Goal: Task Accomplishment & Management: Complete application form

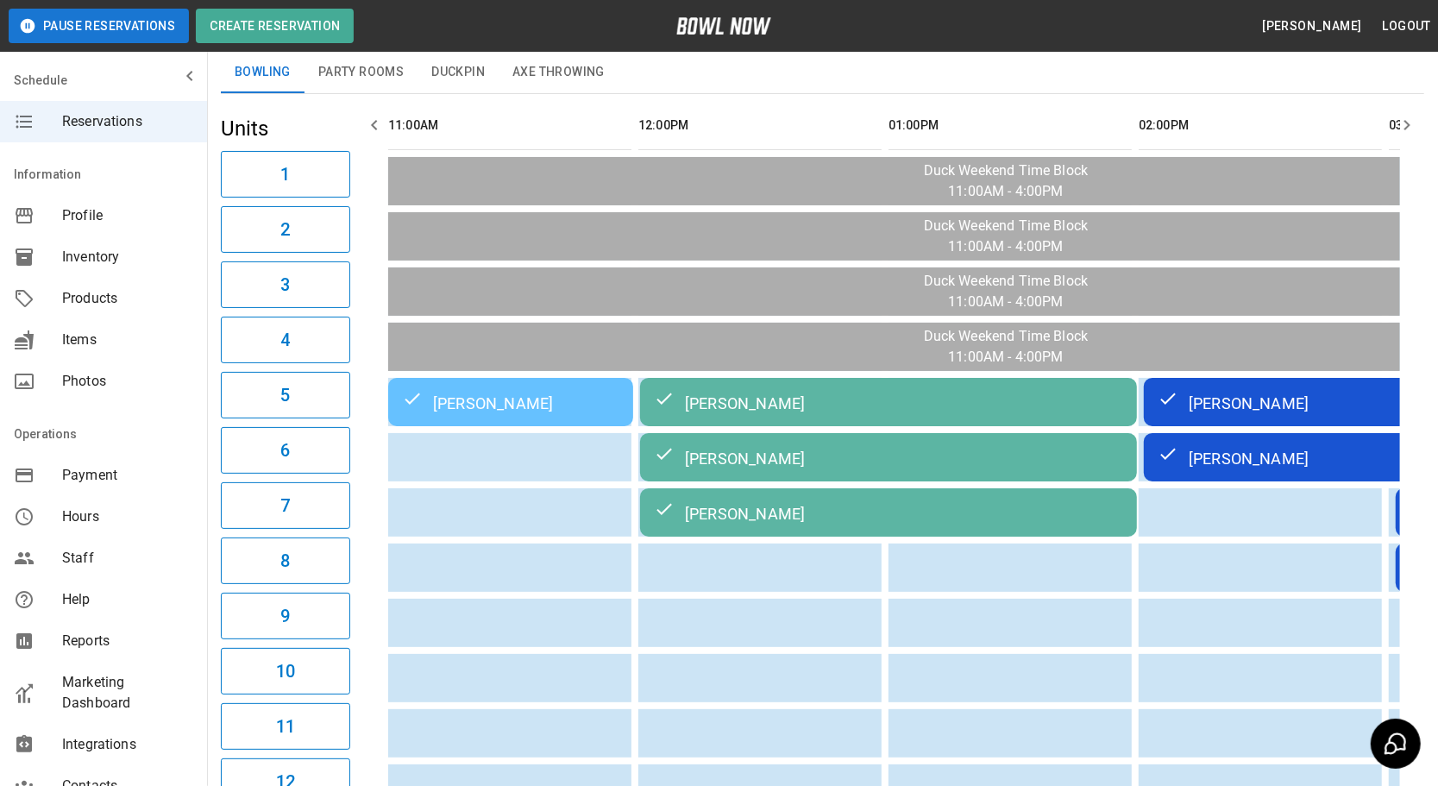
scroll to position [0, 2001]
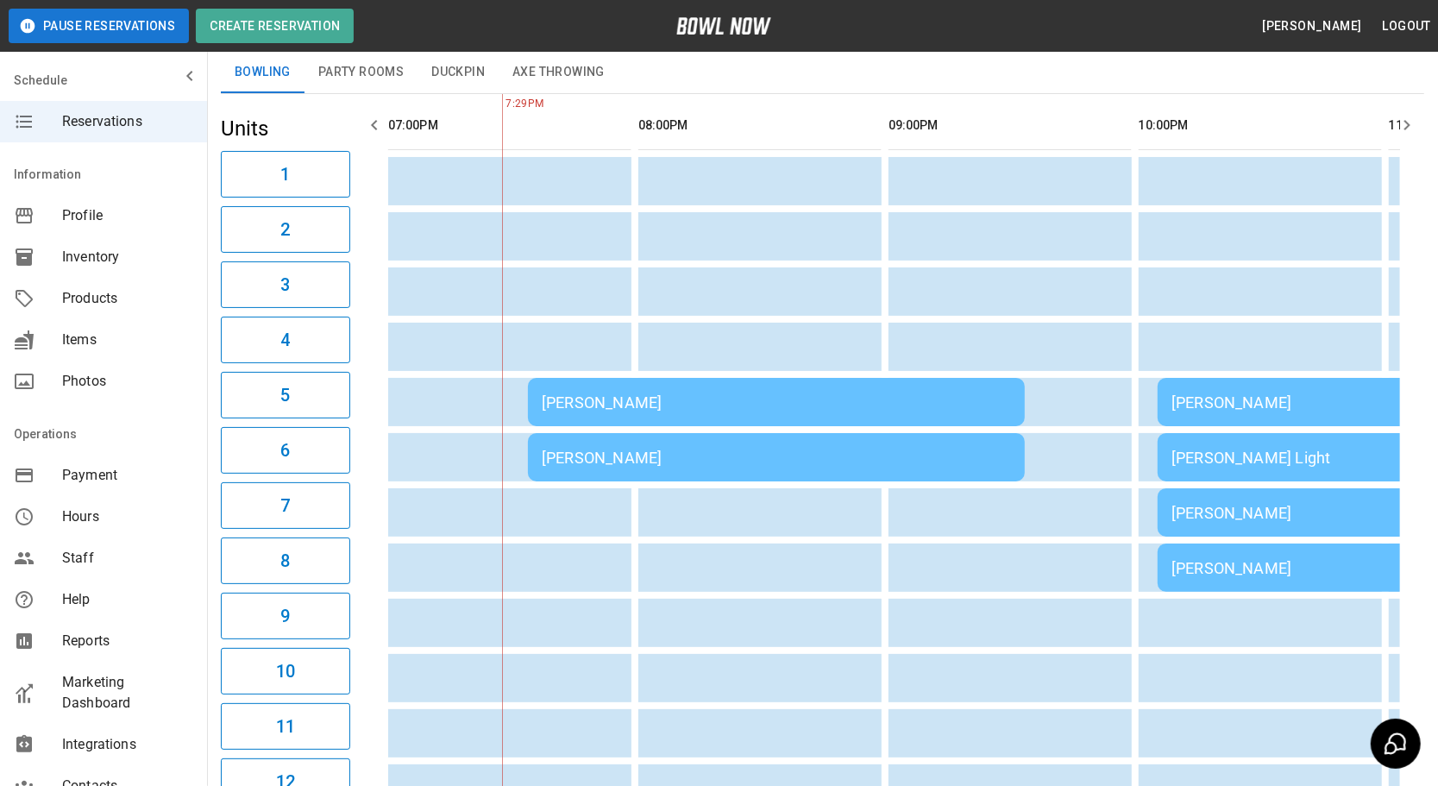
click at [681, 399] on div "[PERSON_NAME]" at bounding box center [776, 402] width 469 height 18
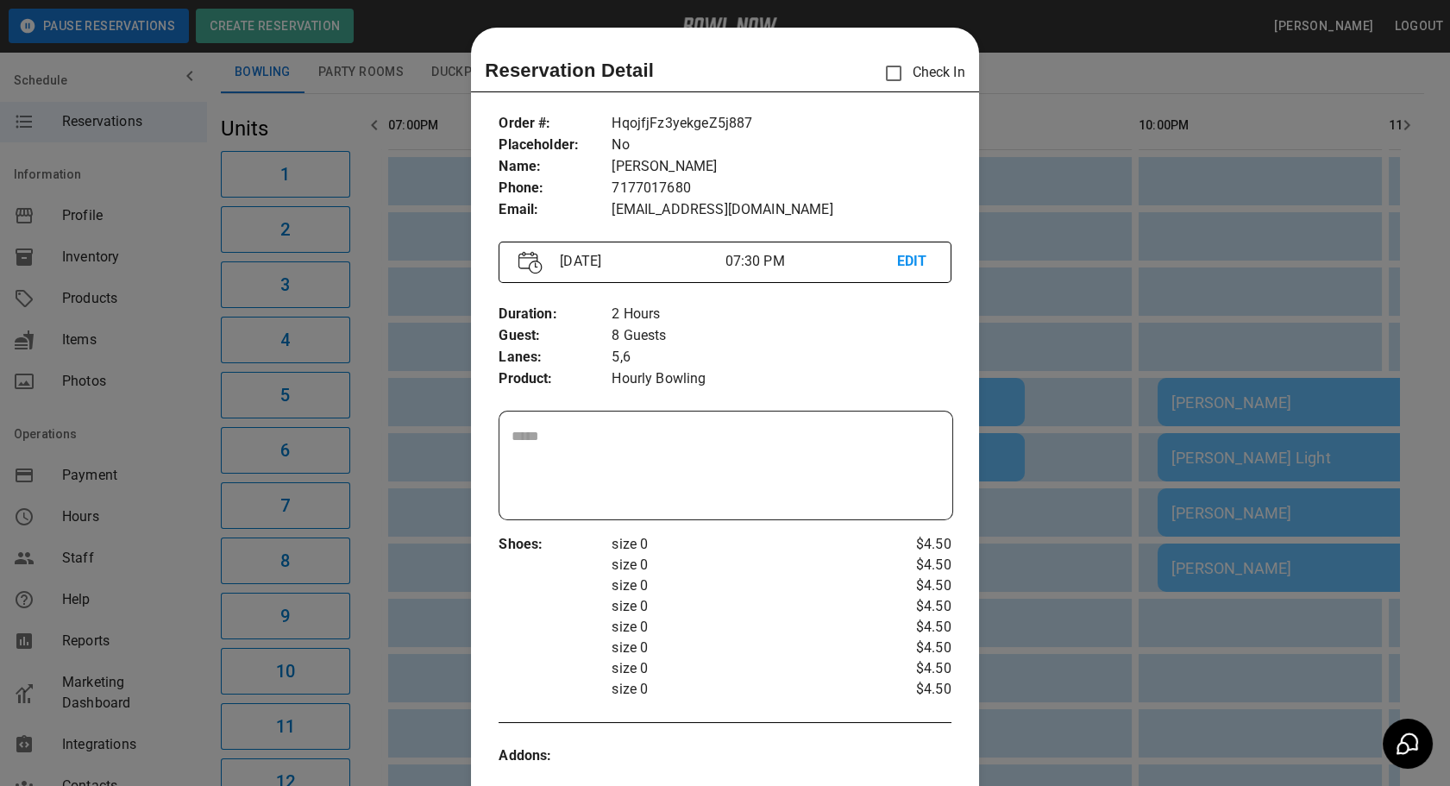
scroll to position [27, 0]
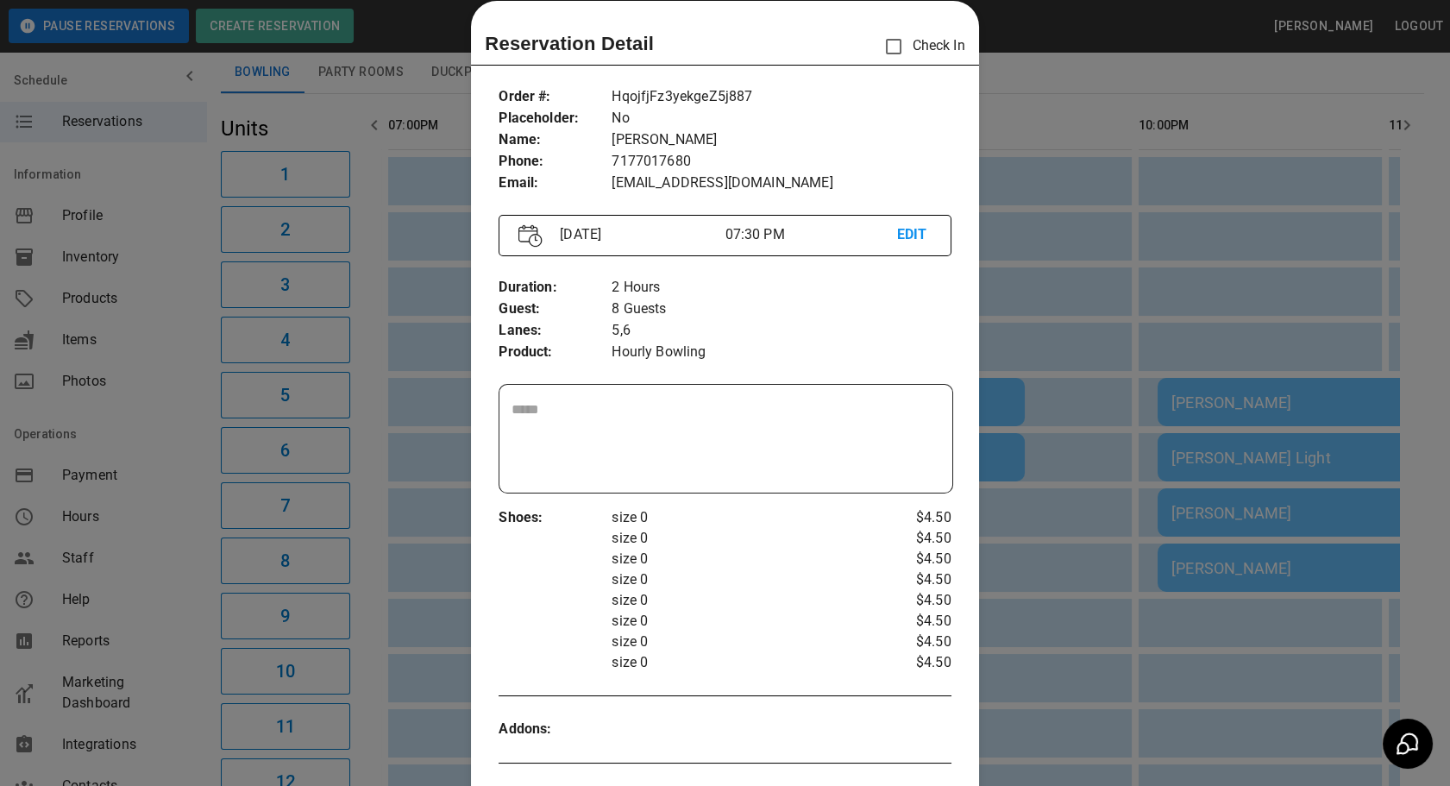
click at [1062, 645] on div at bounding box center [725, 393] width 1450 height 786
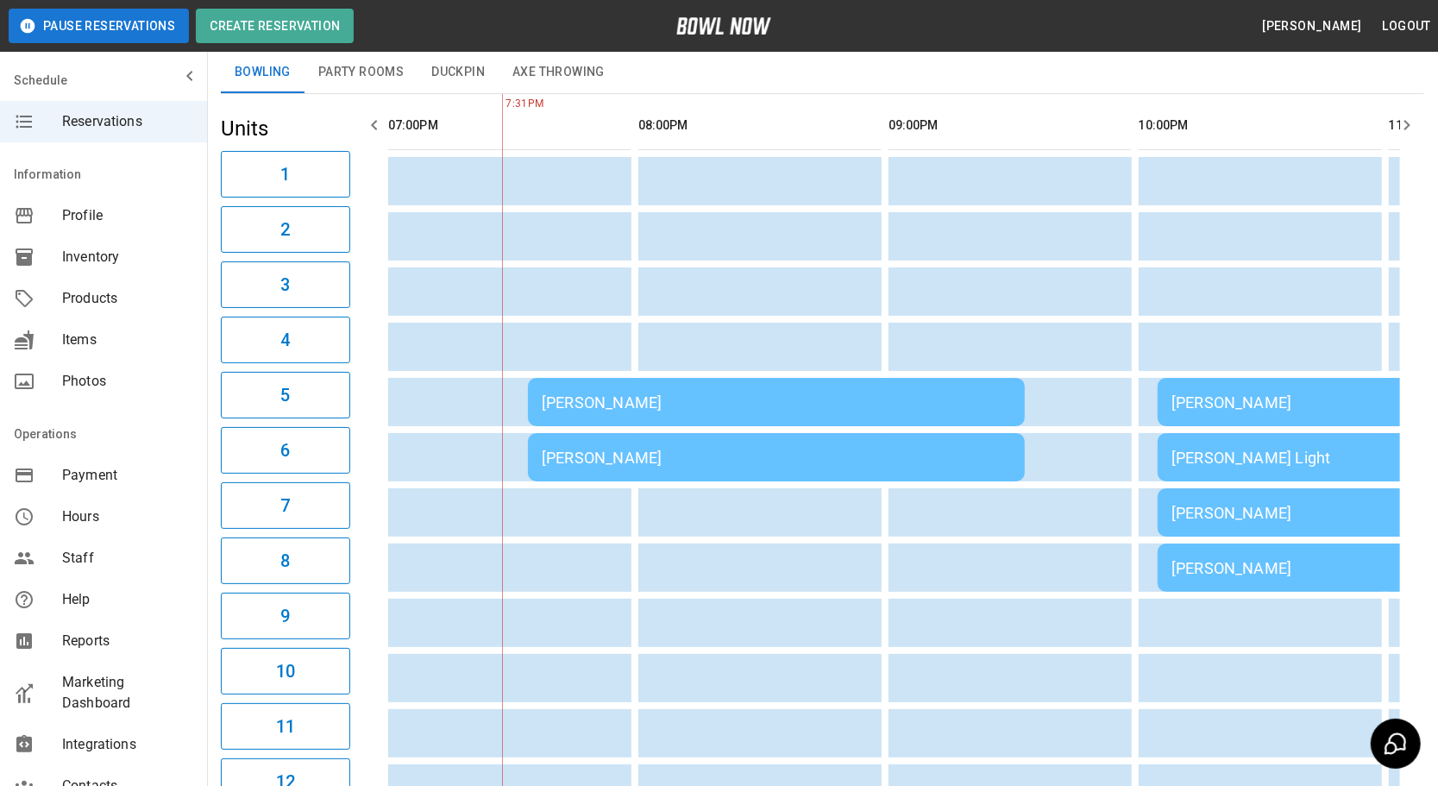
click at [721, 411] on td "[PERSON_NAME]" at bounding box center [776, 402] width 497 height 48
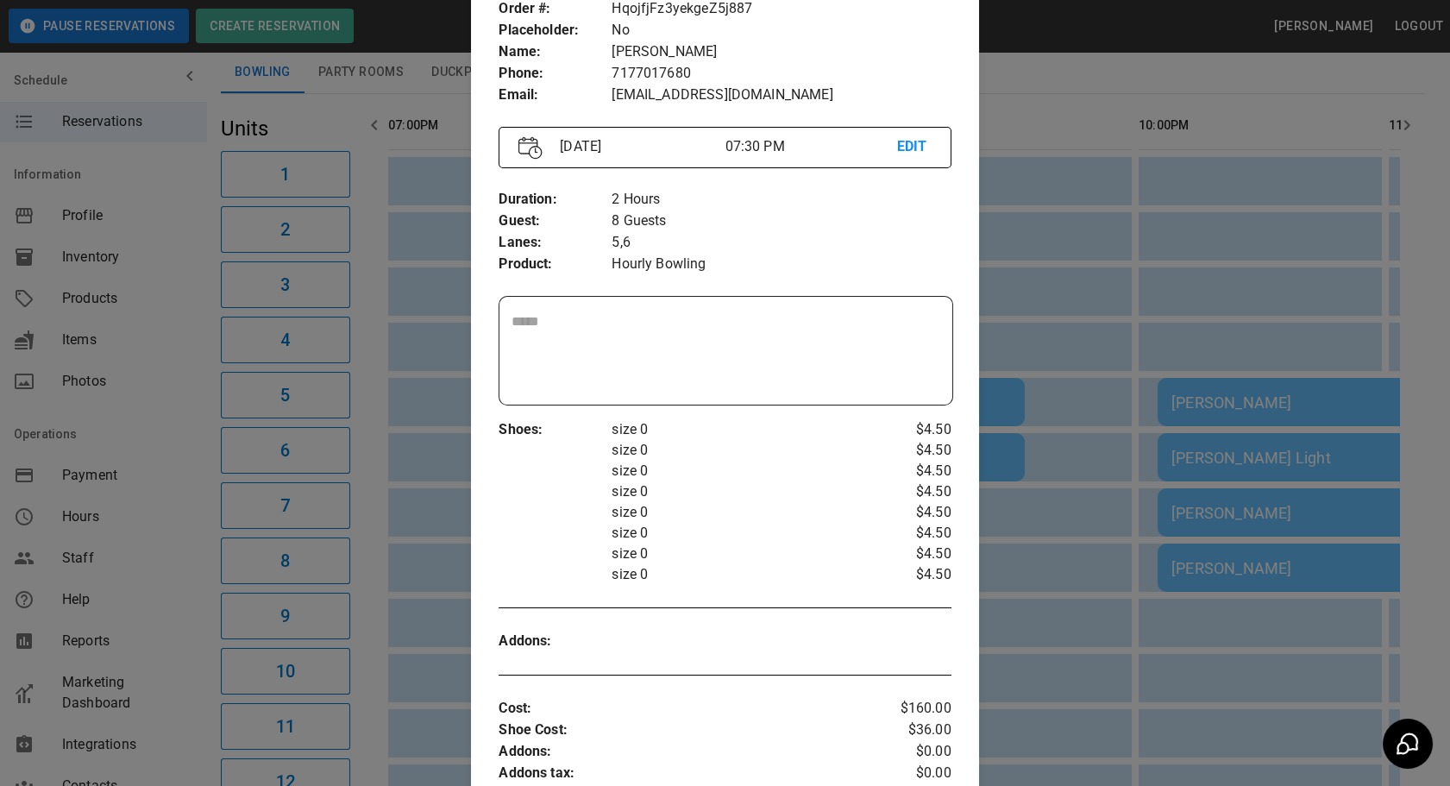
scroll to position [114, 0]
click at [1032, 635] on div at bounding box center [725, 393] width 1450 height 786
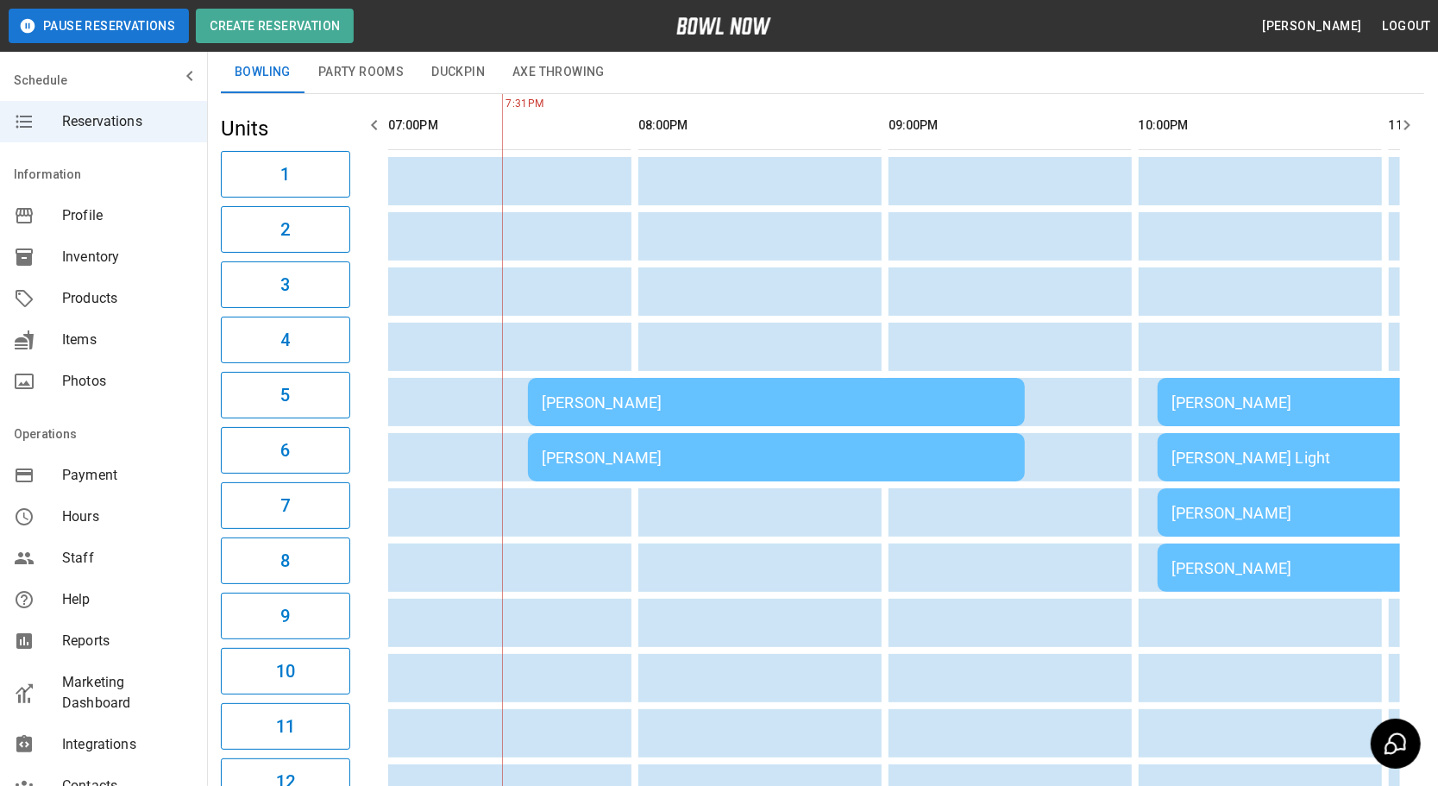
click at [587, 394] on div "[PERSON_NAME]" at bounding box center [776, 402] width 469 height 18
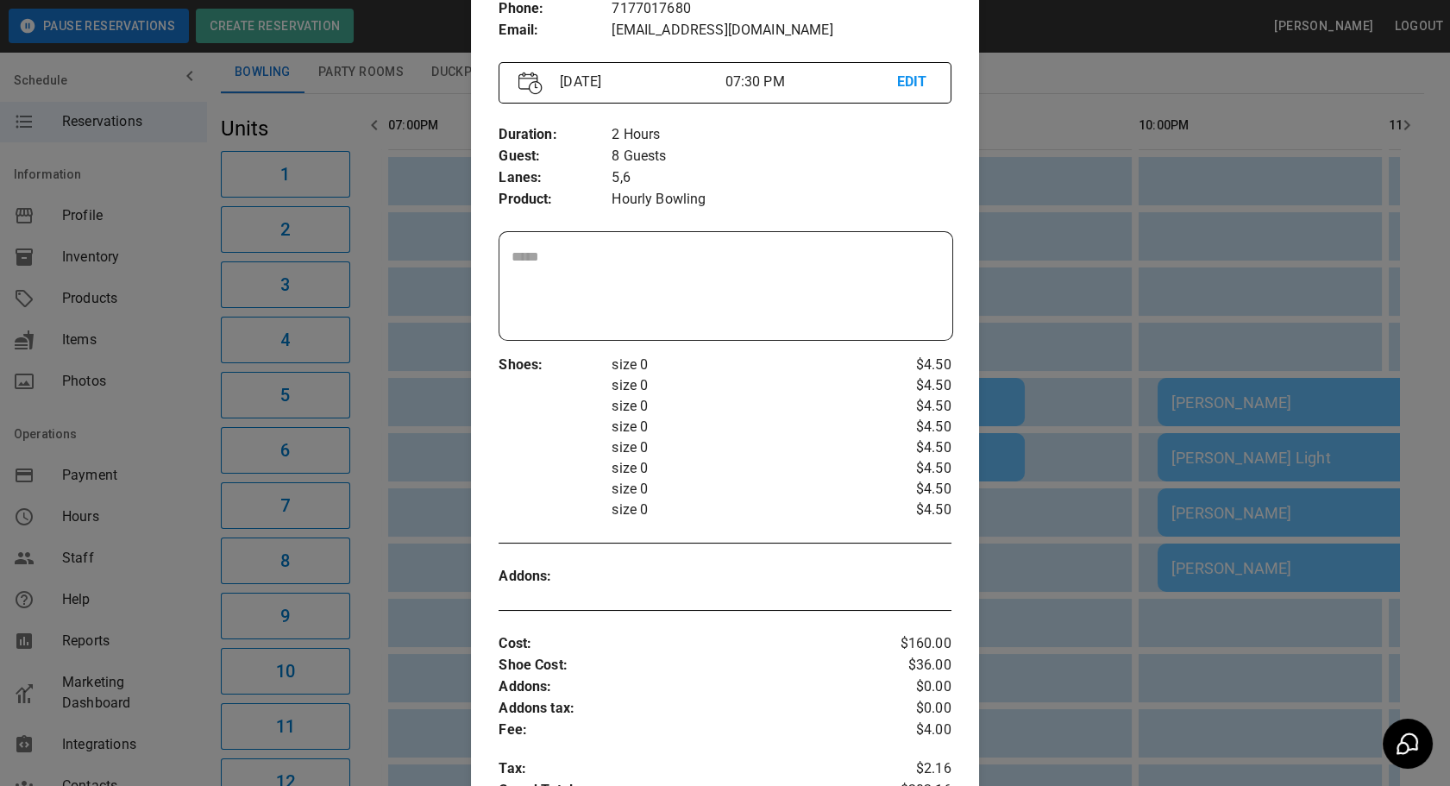
scroll to position [179, 0]
click at [447, 624] on div at bounding box center [725, 393] width 1450 height 786
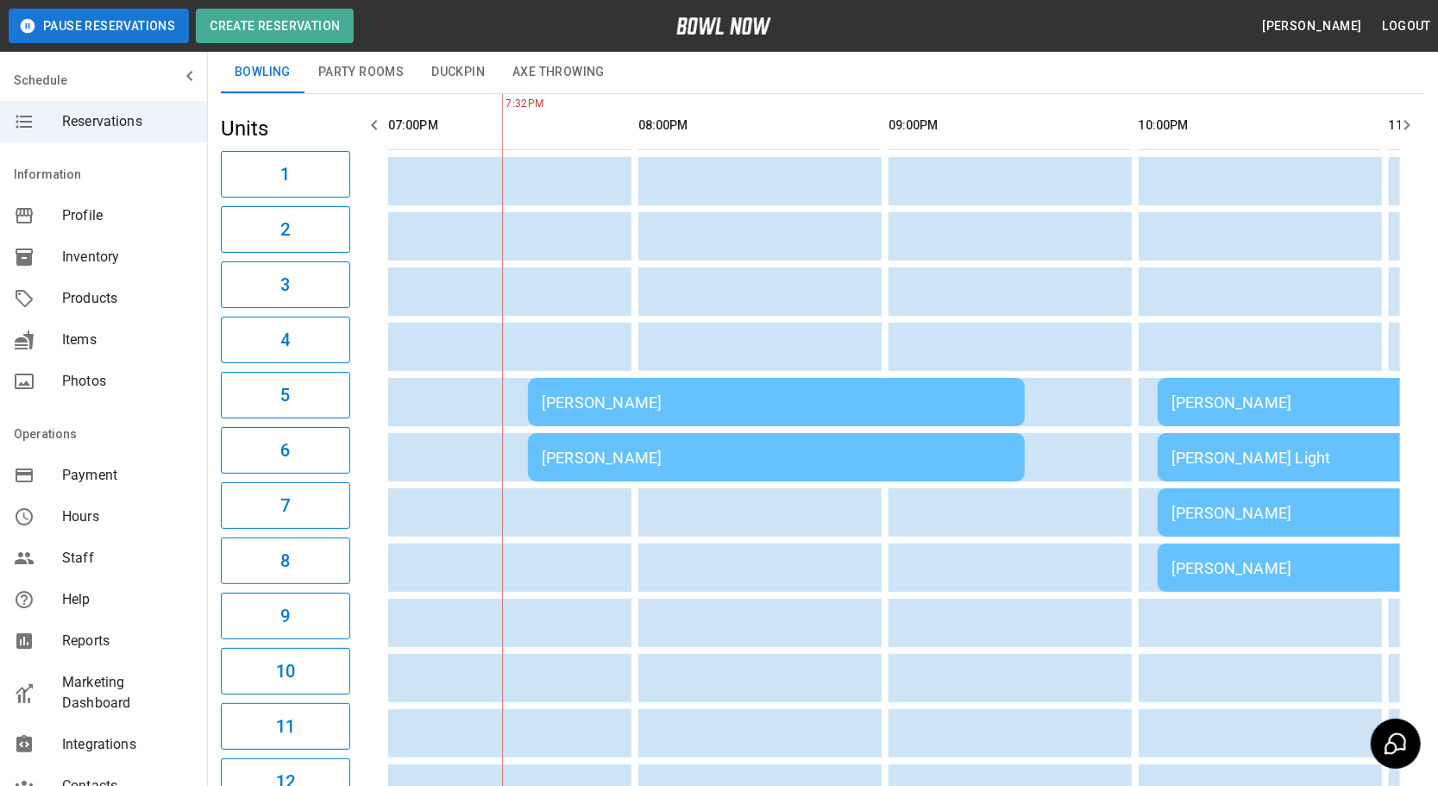
click at [687, 393] on div "[PERSON_NAME]" at bounding box center [776, 402] width 469 height 18
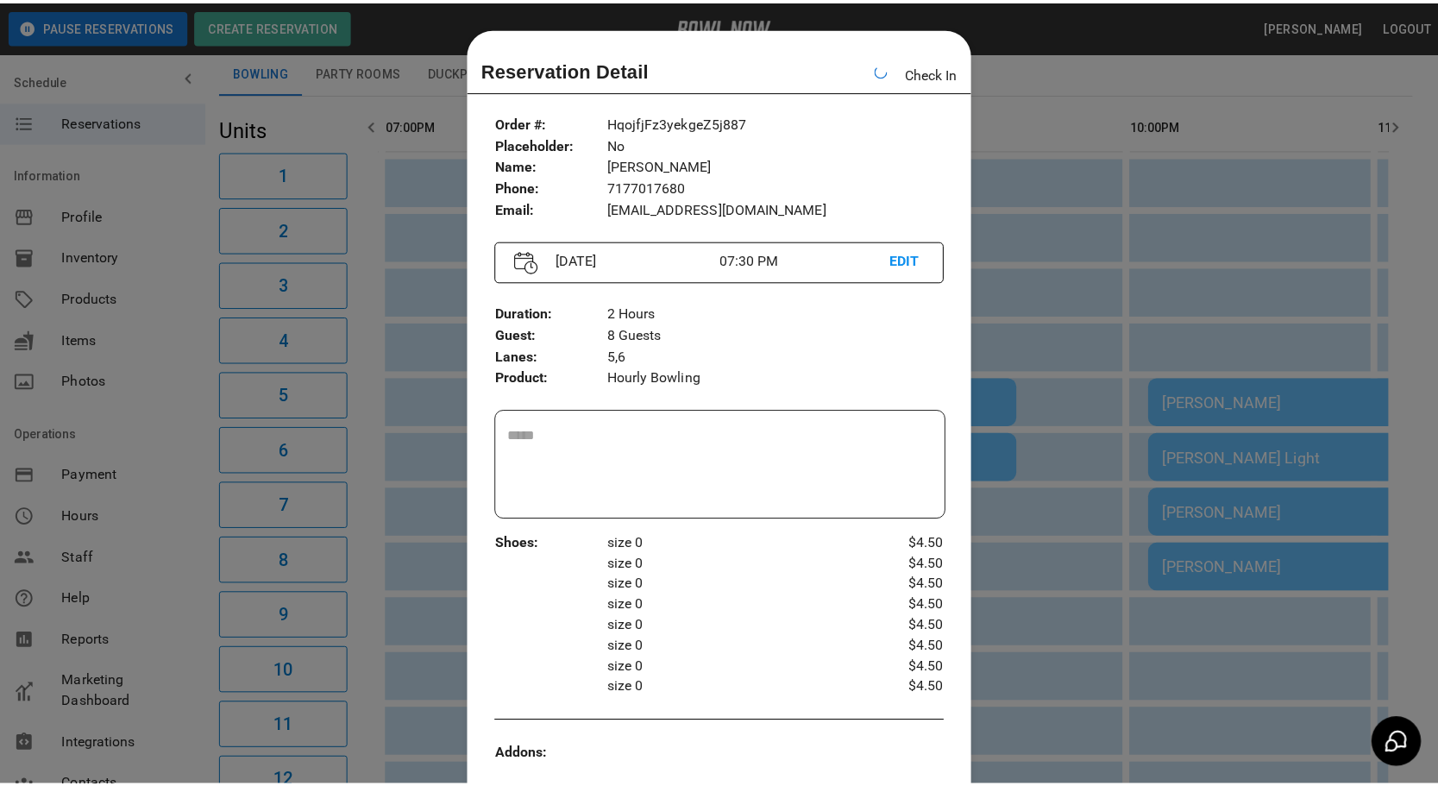
scroll to position [27, 0]
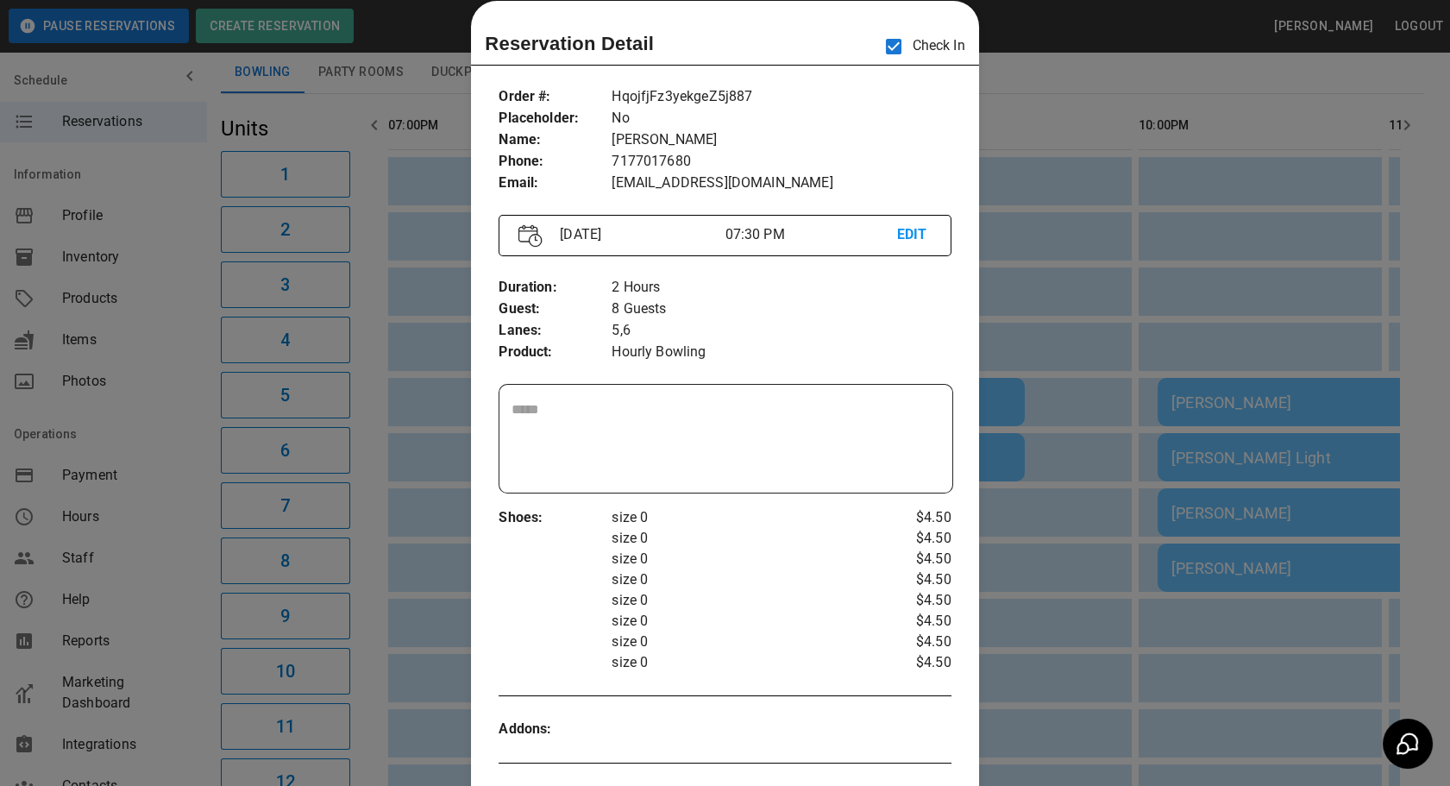
click at [1035, 556] on div at bounding box center [725, 393] width 1450 height 786
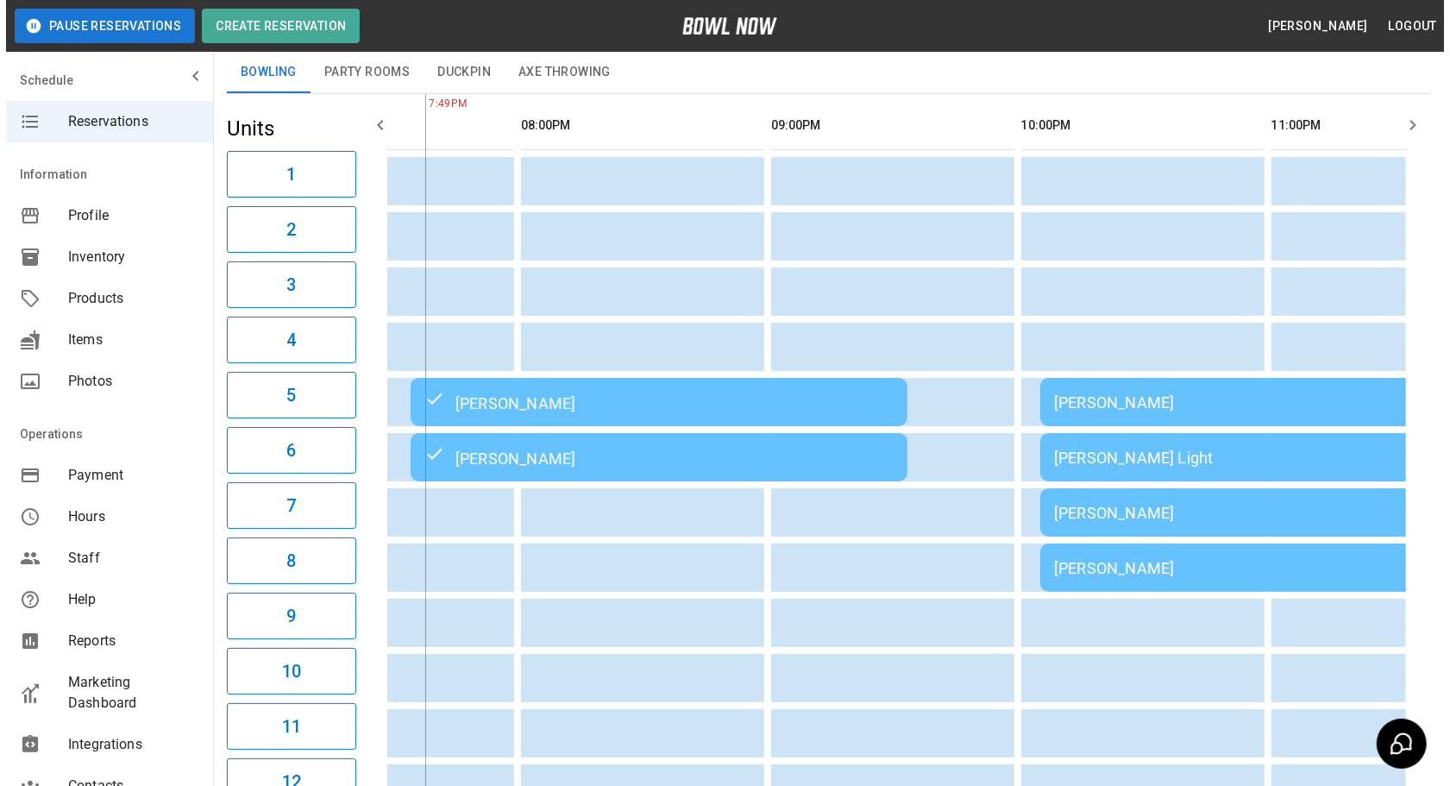
scroll to position [0, 2183]
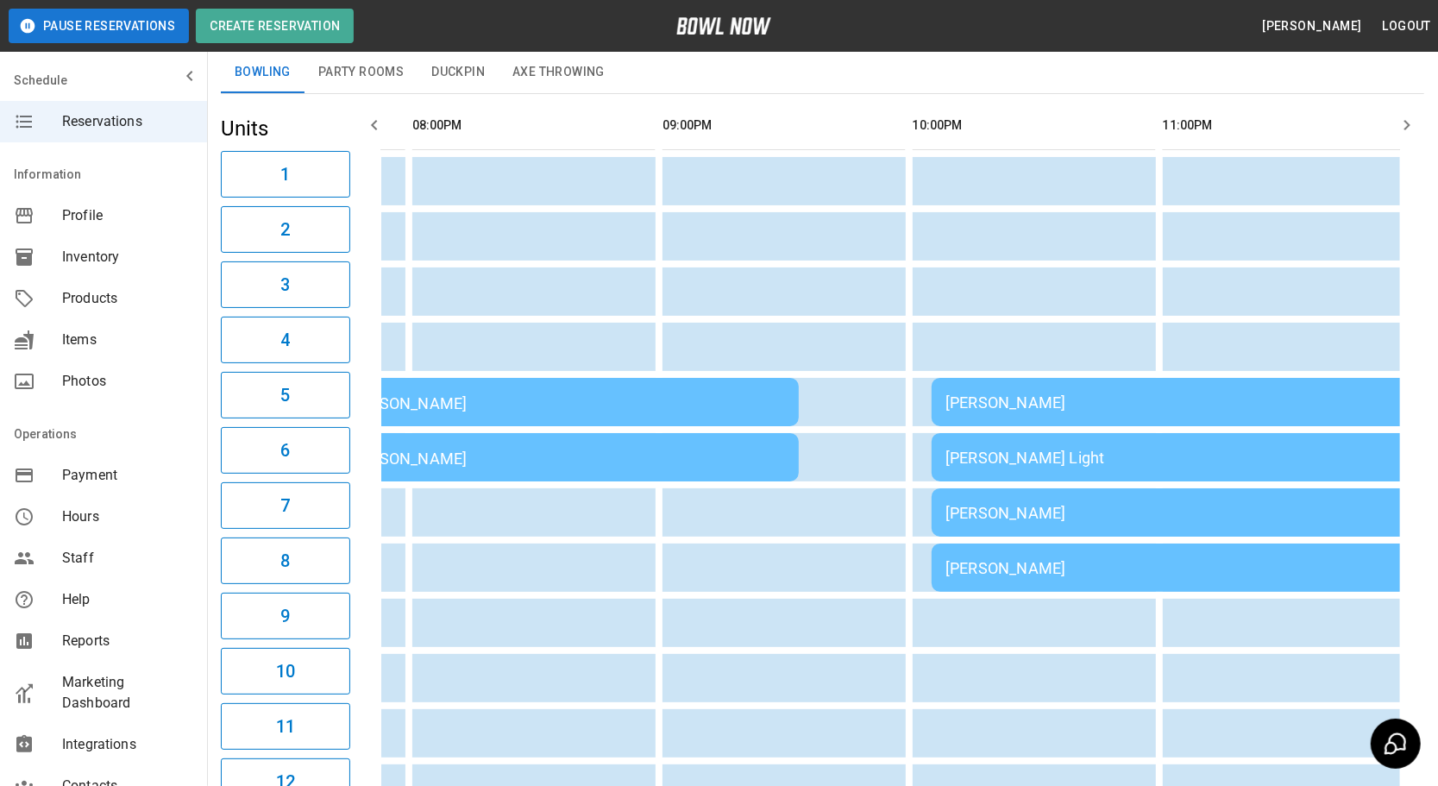
click at [945, 395] on div "[PERSON_NAME]" at bounding box center [1179, 402] width 469 height 18
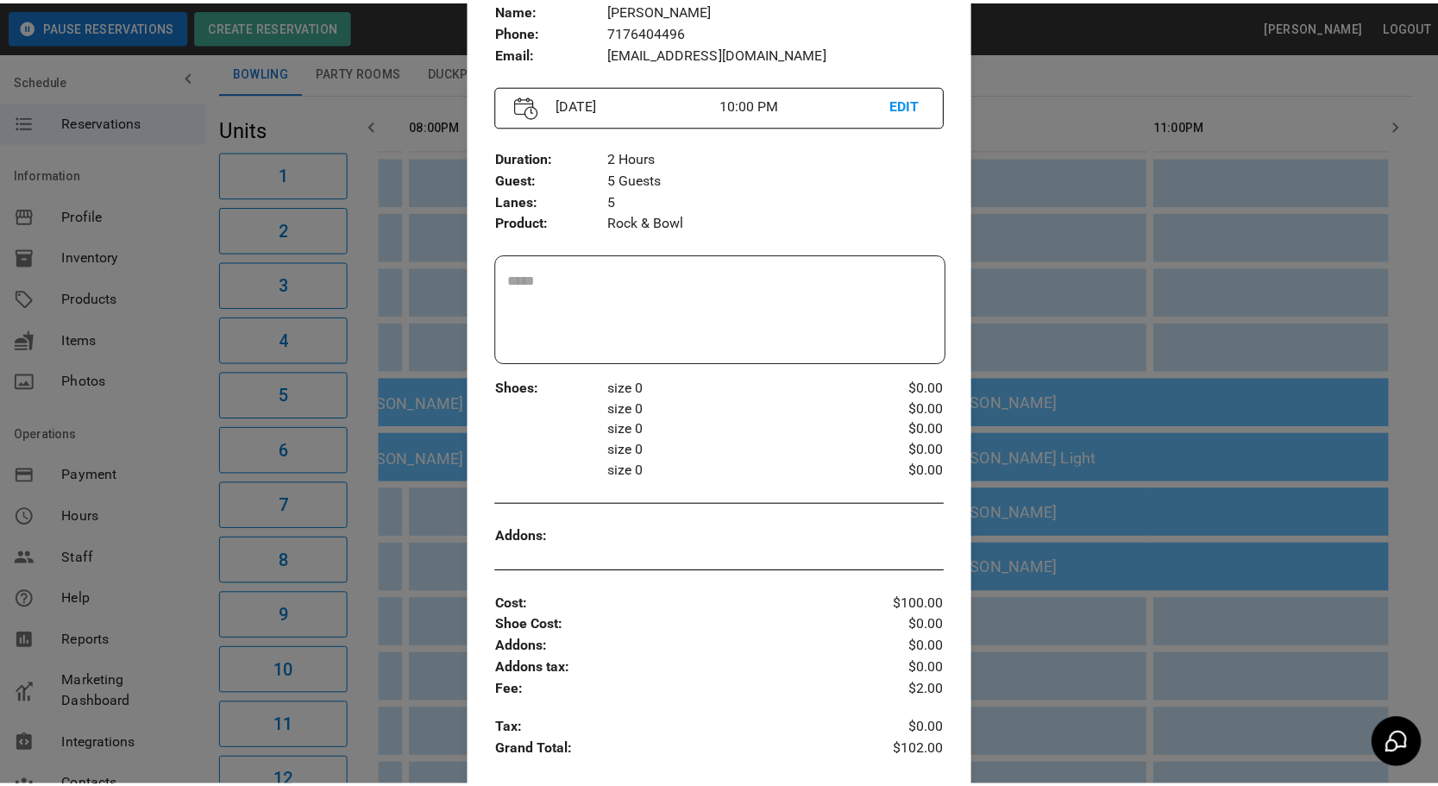
scroll to position [149, 0]
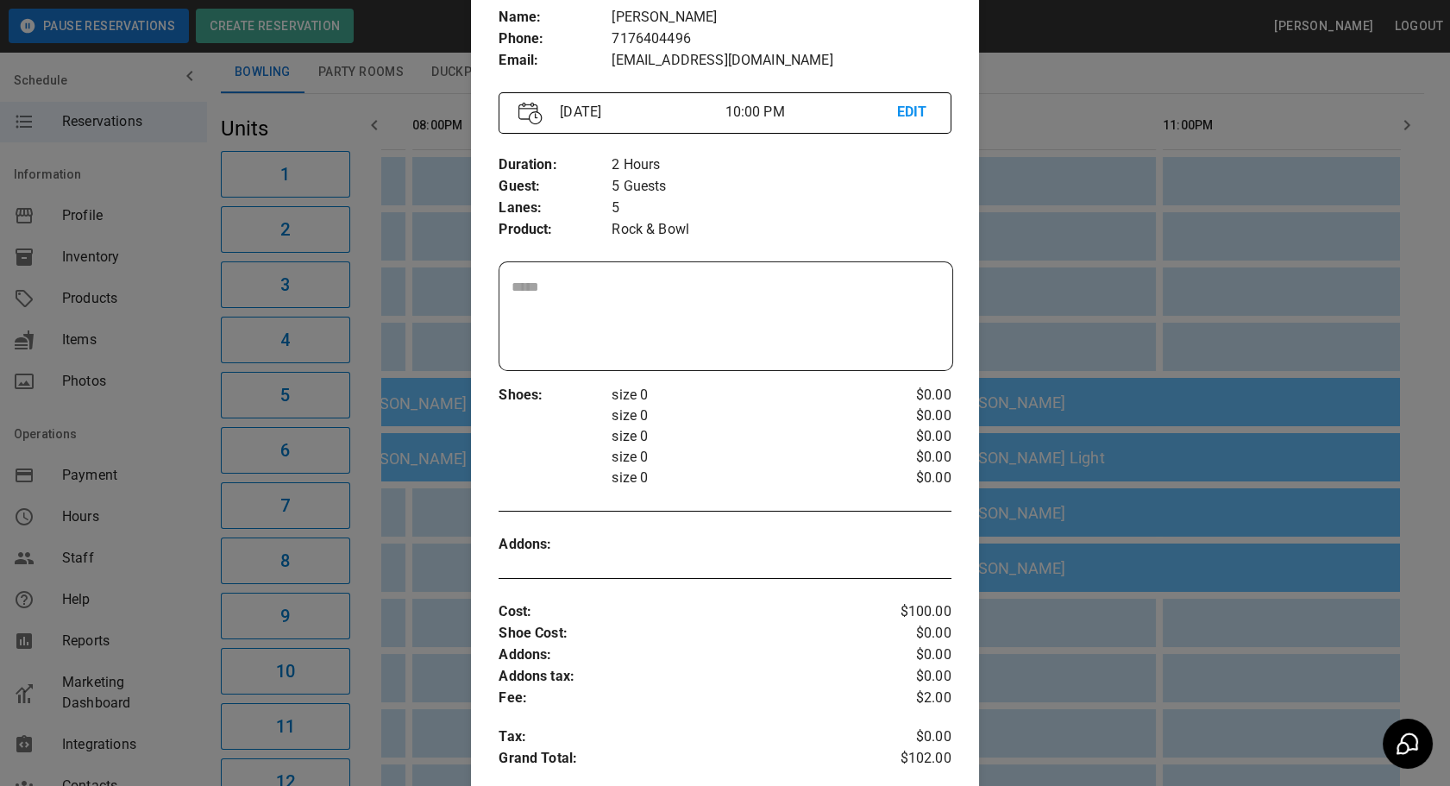
click at [1165, 680] on div at bounding box center [725, 393] width 1450 height 786
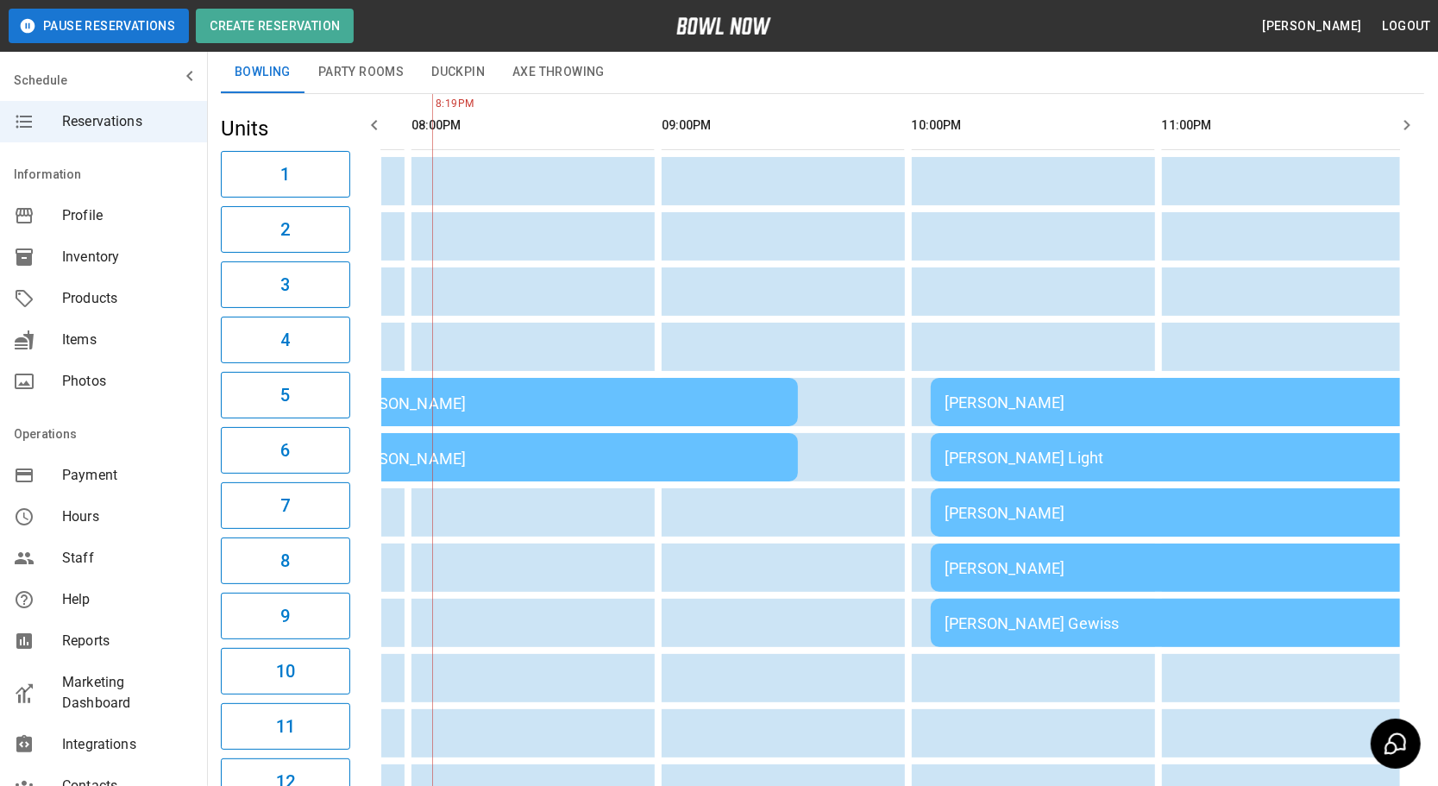
scroll to position [0, 2227]
click at [367, 68] on button "Party Rooms" at bounding box center [360, 72] width 113 height 41
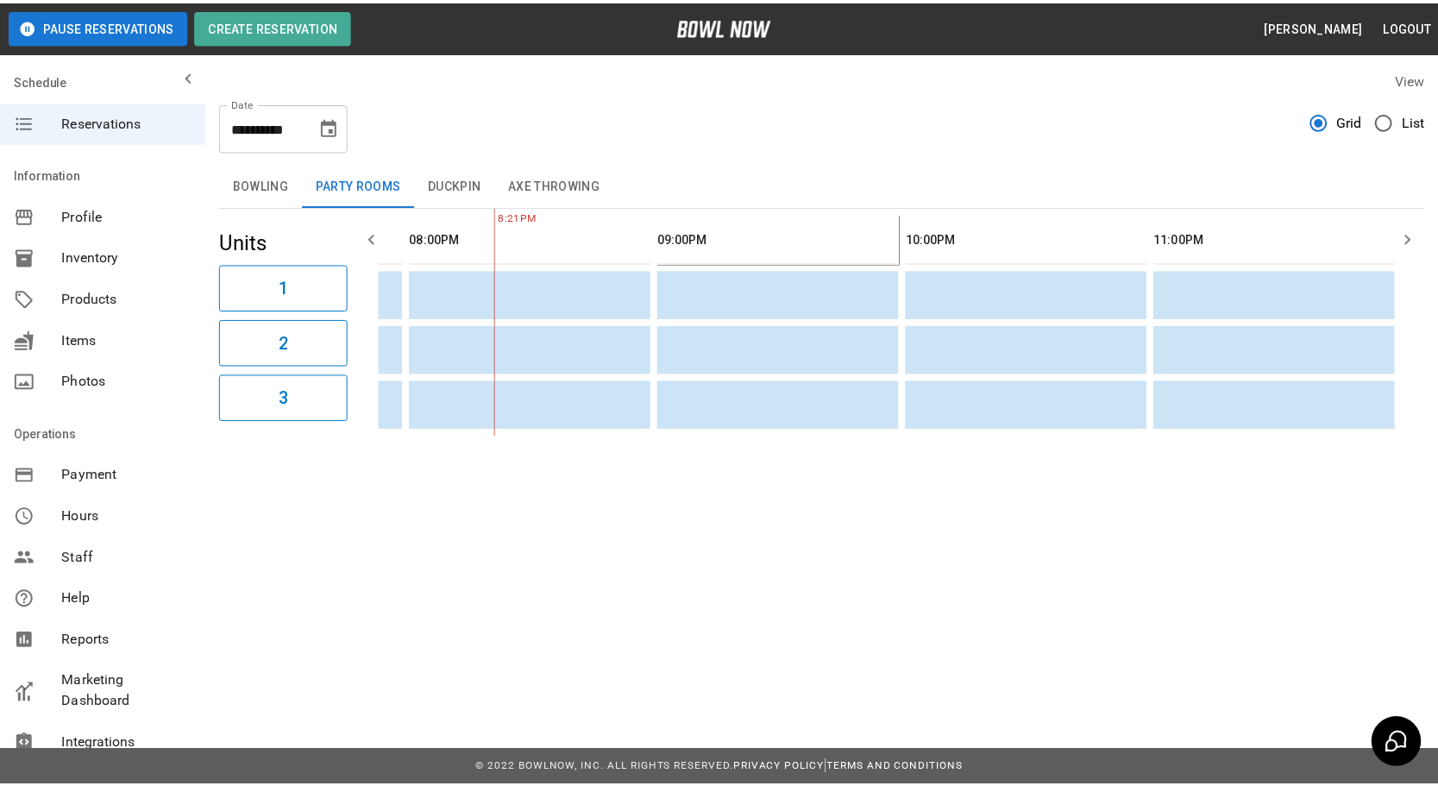
scroll to position [0, 2217]
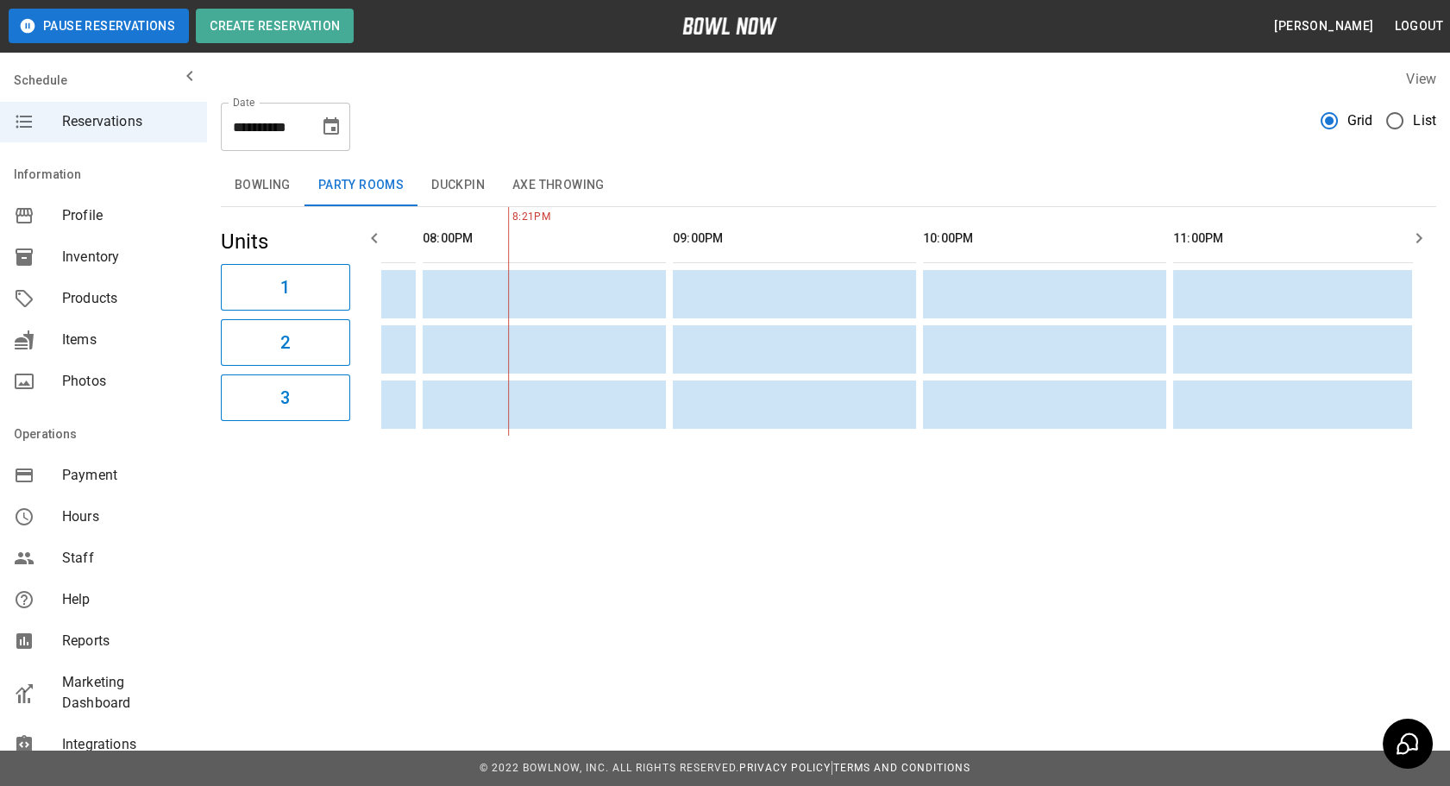
click at [483, 194] on button "Duckpin" at bounding box center [457, 185] width 81 height 41
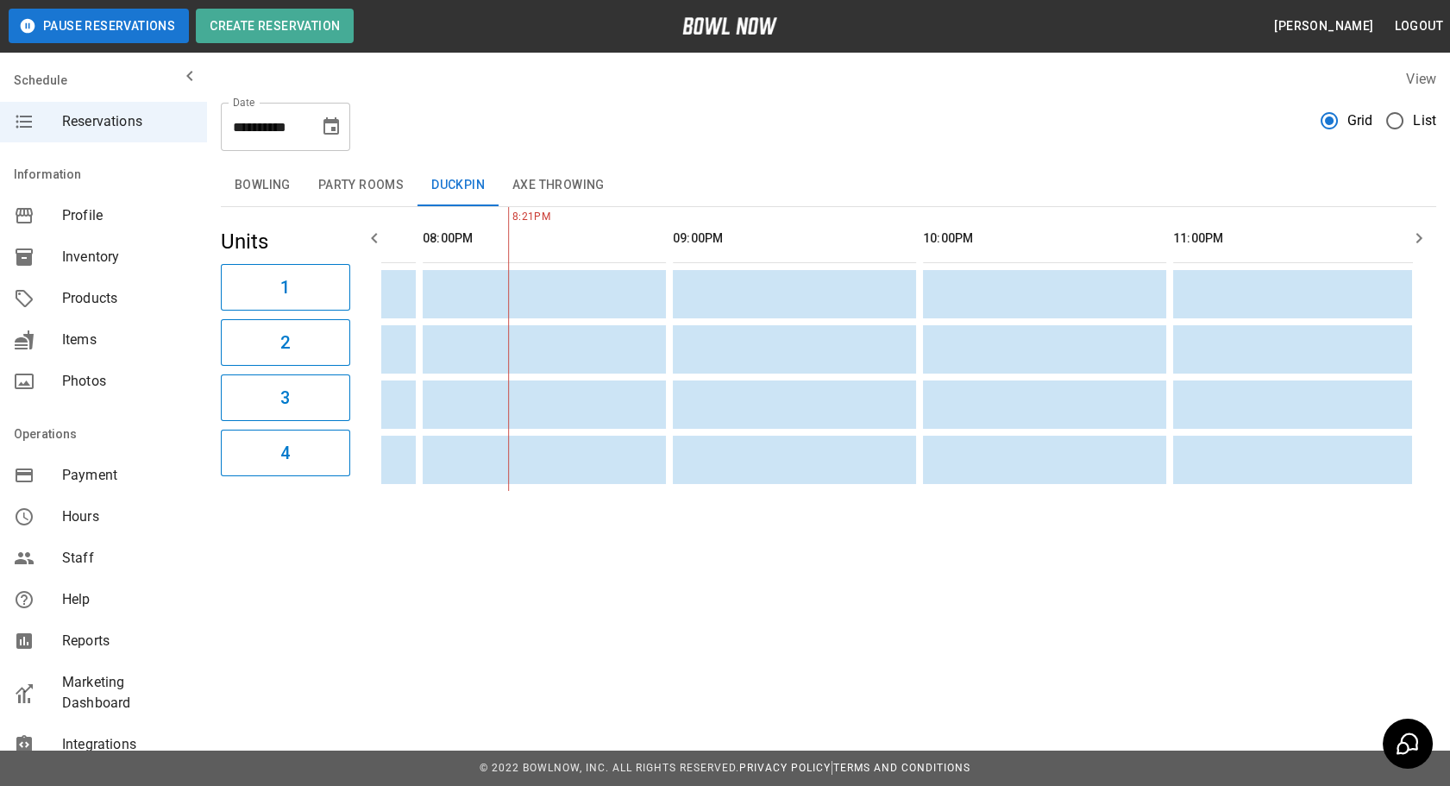
click at [275, 190] on button "Bowling" at bounding box center [263, 185] width 84 height 41
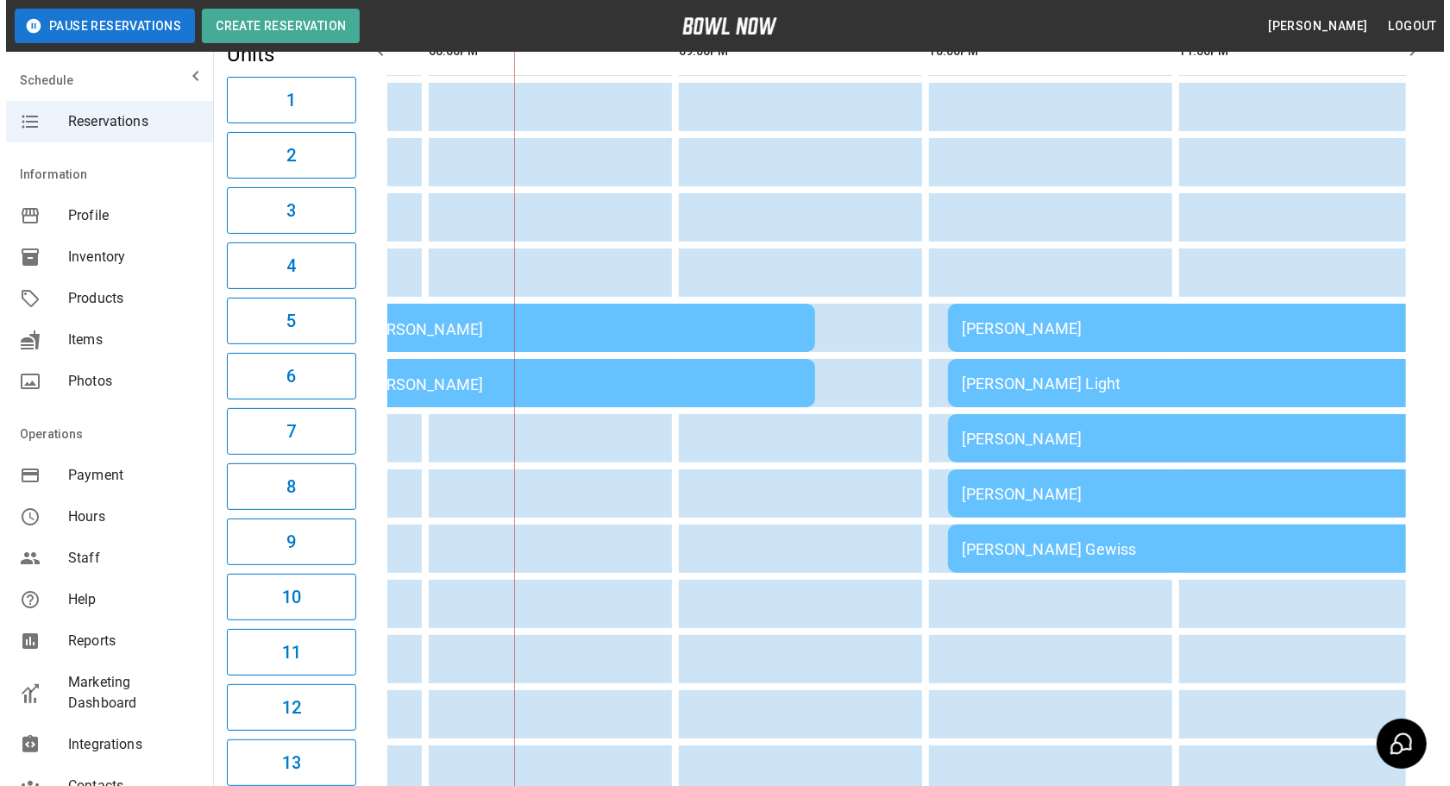
scroll to position [0, 2183]
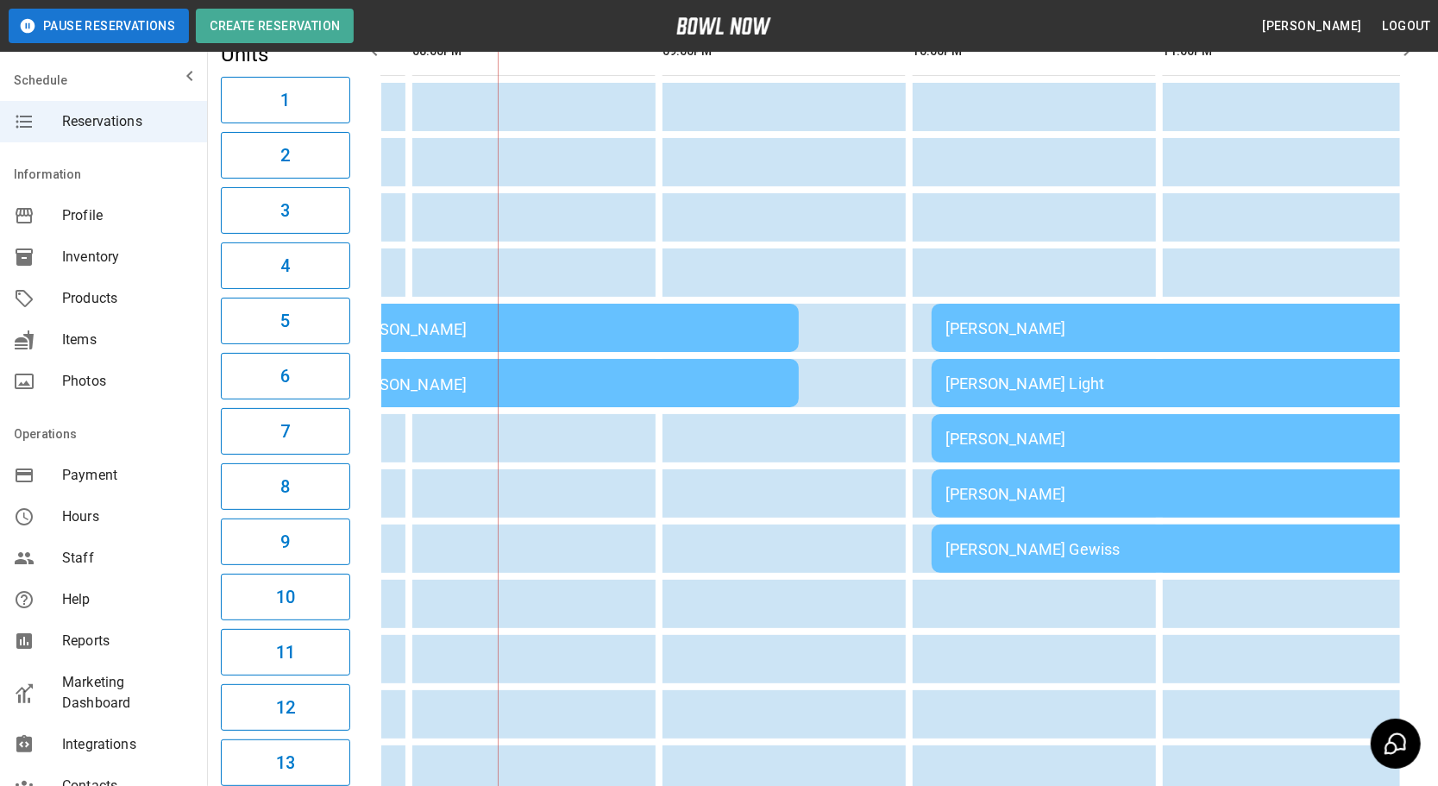
click at [958, 552] on div "[PERSON_NAME] Gewiss" at bounding box center [1179, 549] width 469 height 18
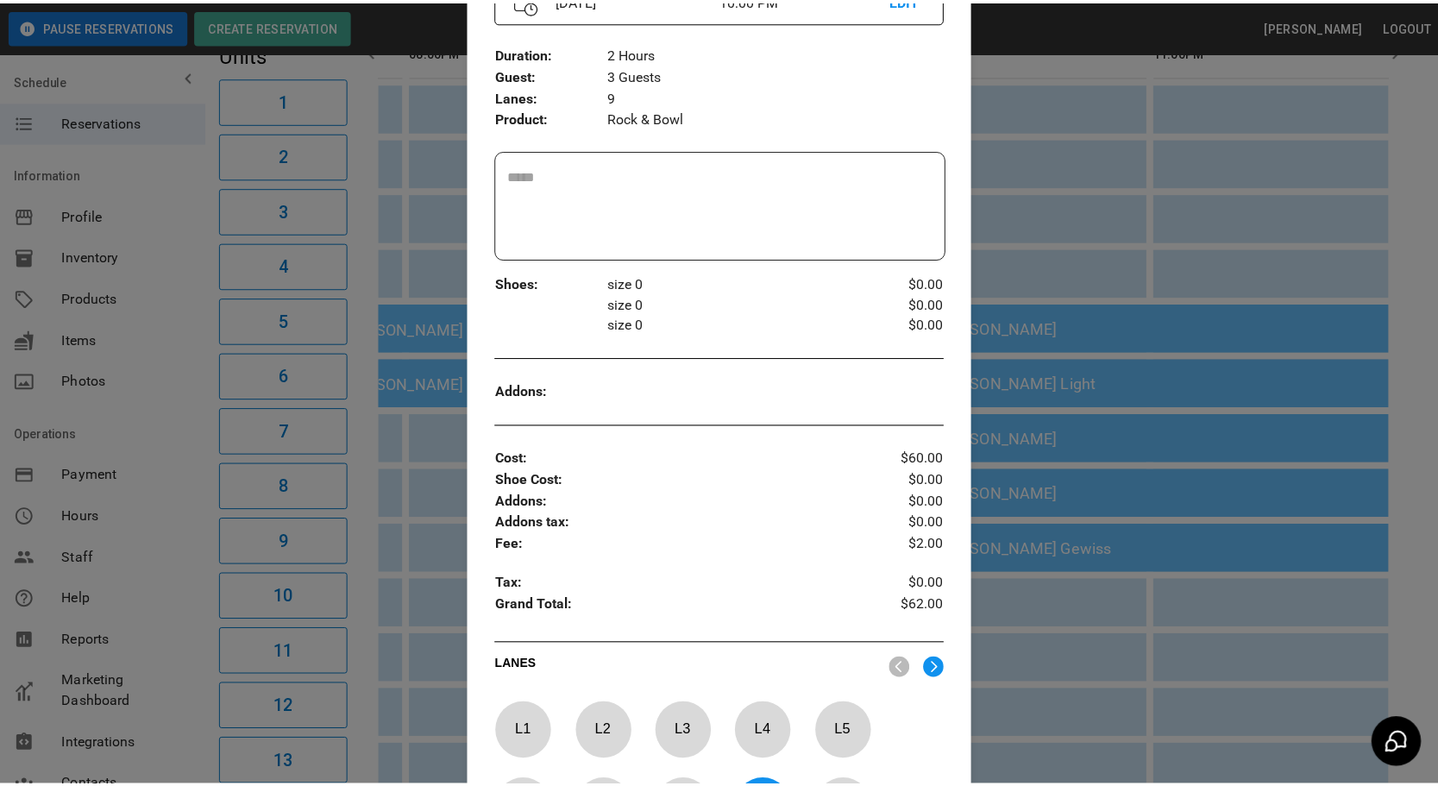
scroll to position [0, 0]
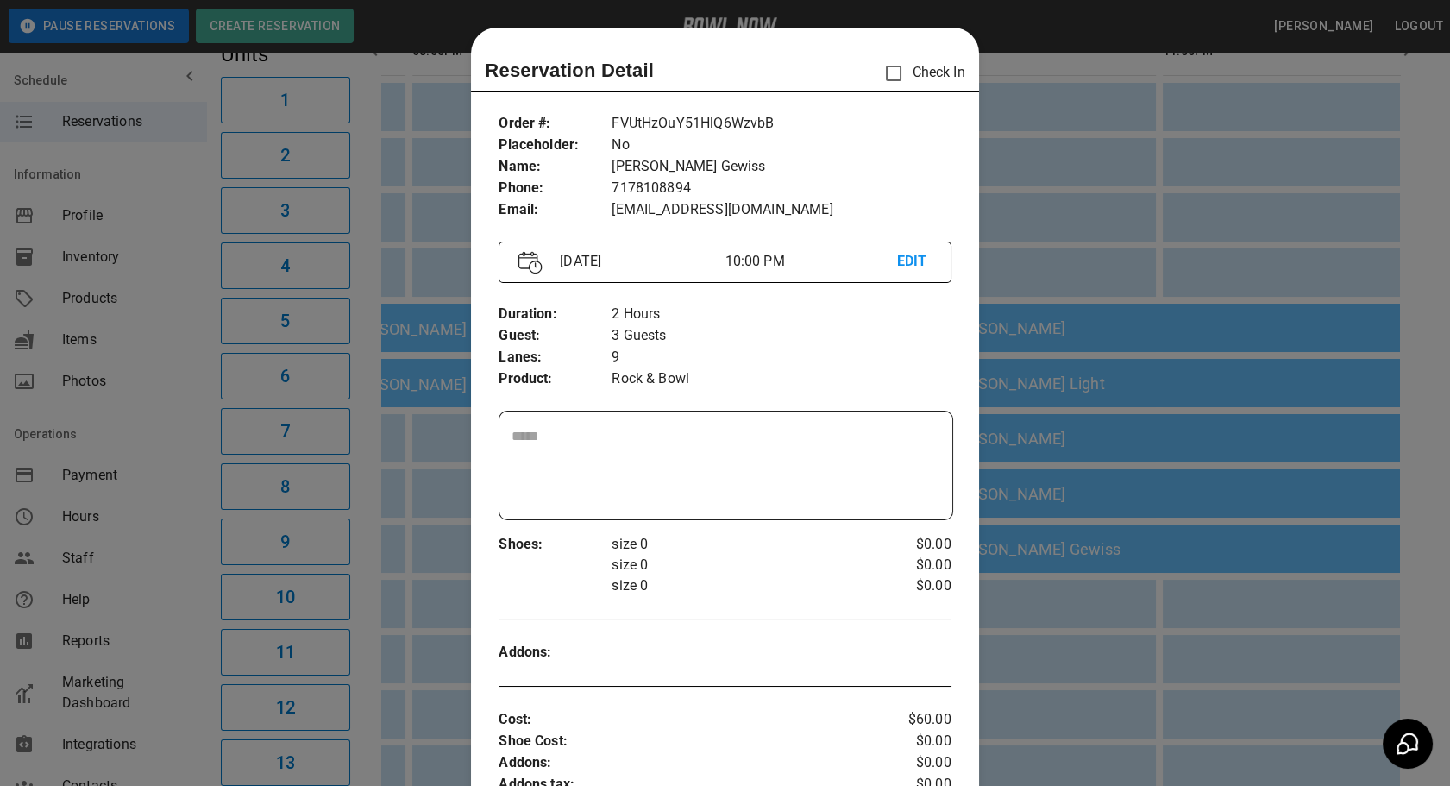
click at [1134, 646] on div at bounding box center [725, 393] width 1450 height 786
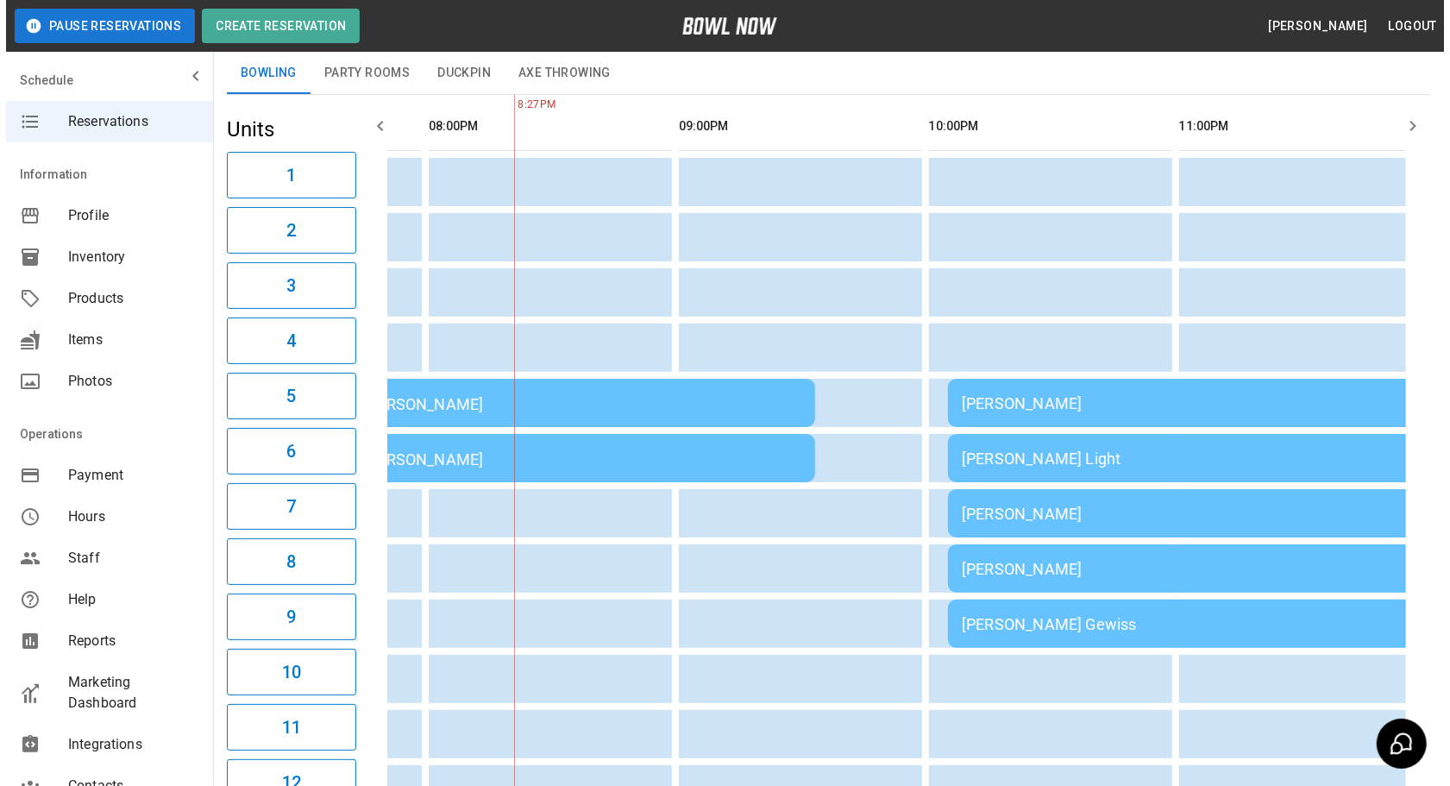
scroll to position [111, 0]
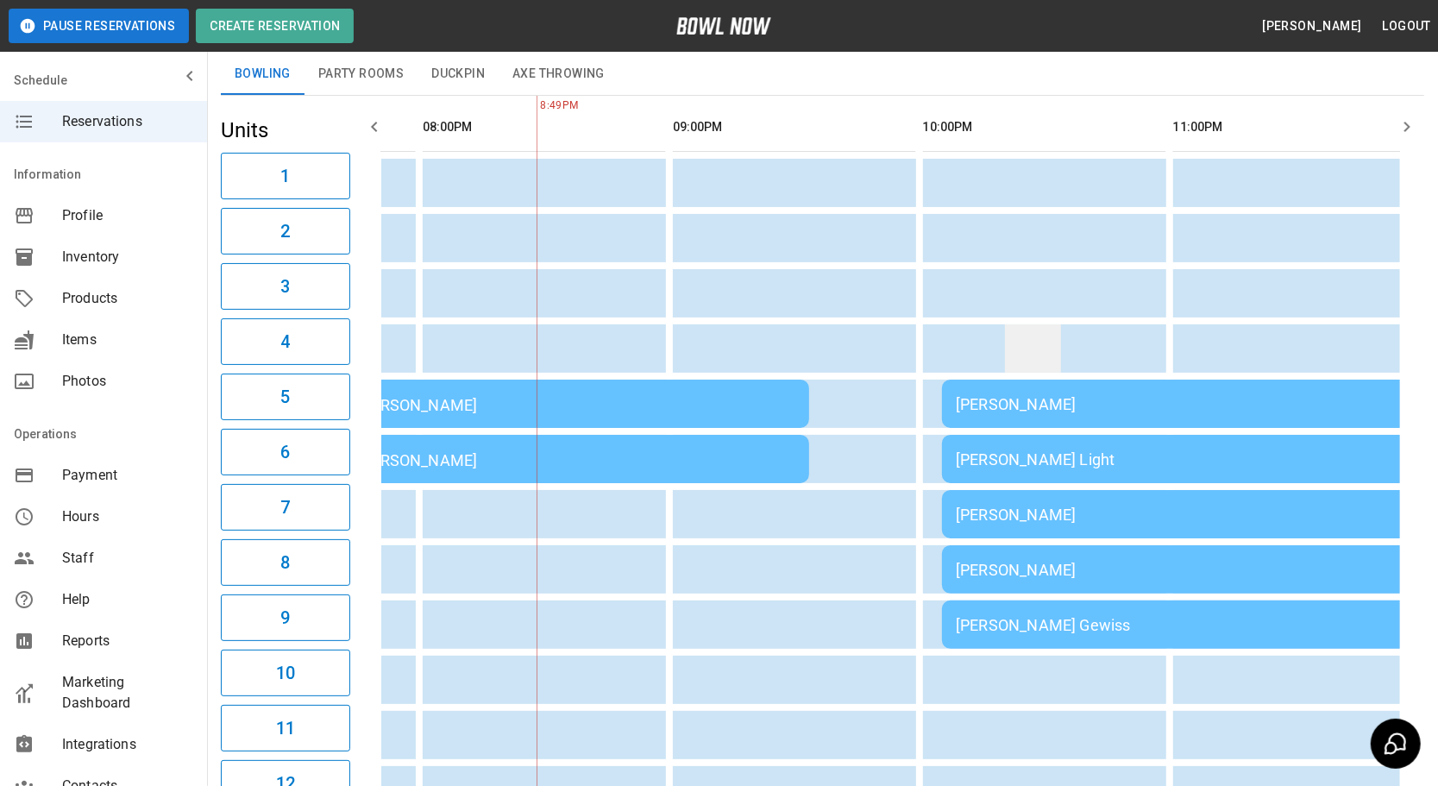
click at [1009, 362] on td "sticky table" at bounding box center [1033, 348] width 56 height 48
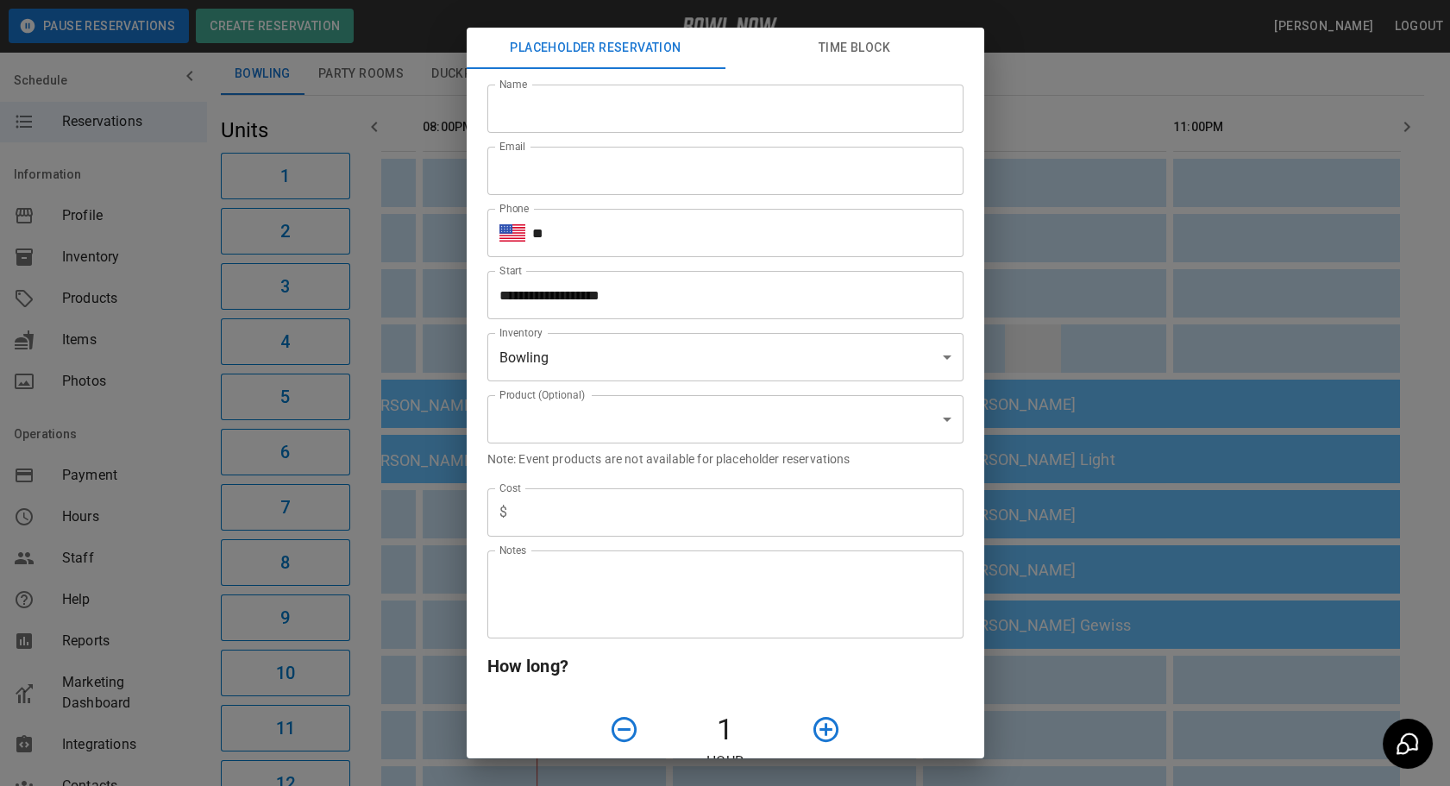
type input "**********"
click at [594, 112] on input "Name" at bounding box center [725, 109] width 476 height 48
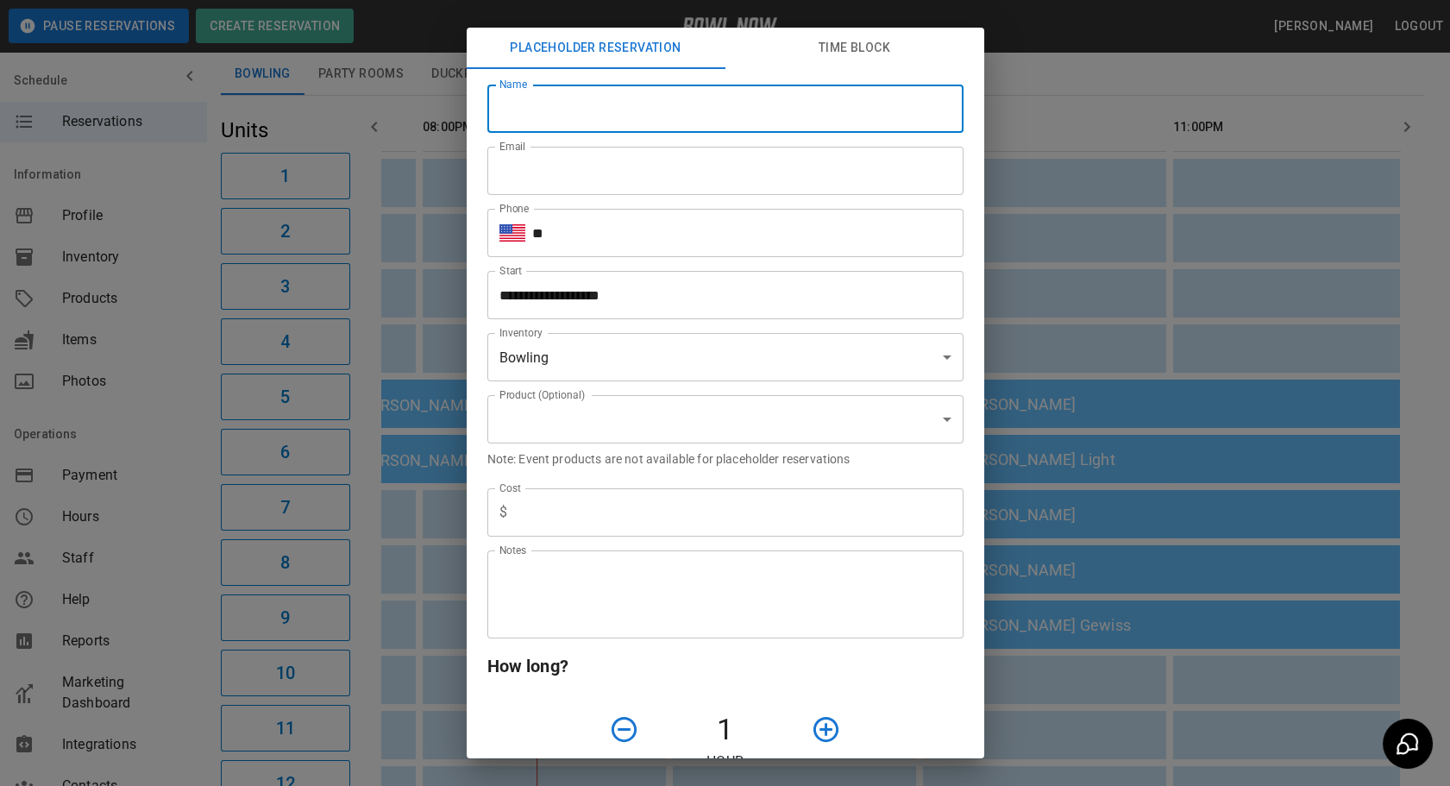
click at [879, 228] on input "**" at bounding box center [747, 233] width 431 height 48
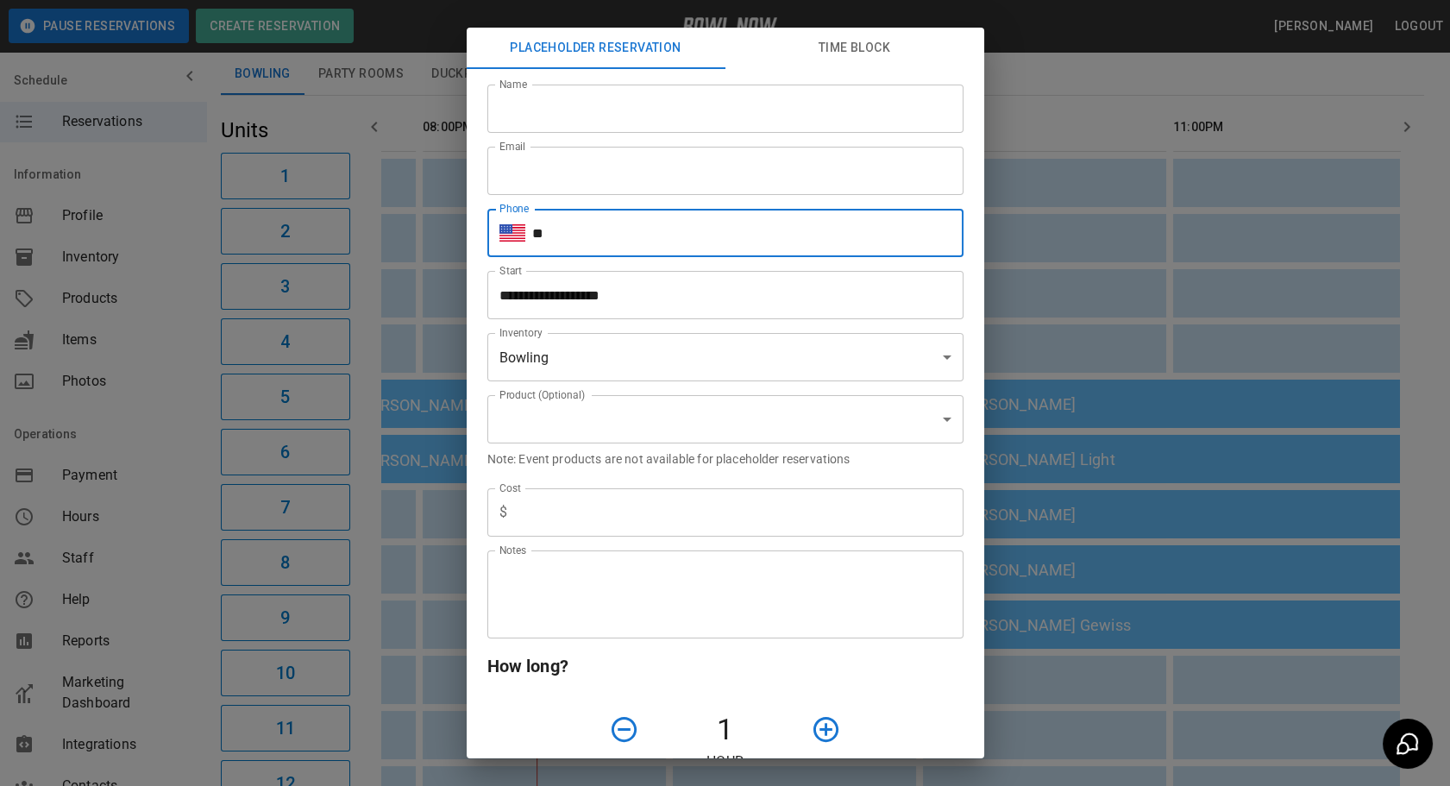
click at [719, 174] on input "Email" at bounding box center [725, 171] width 476 height 48
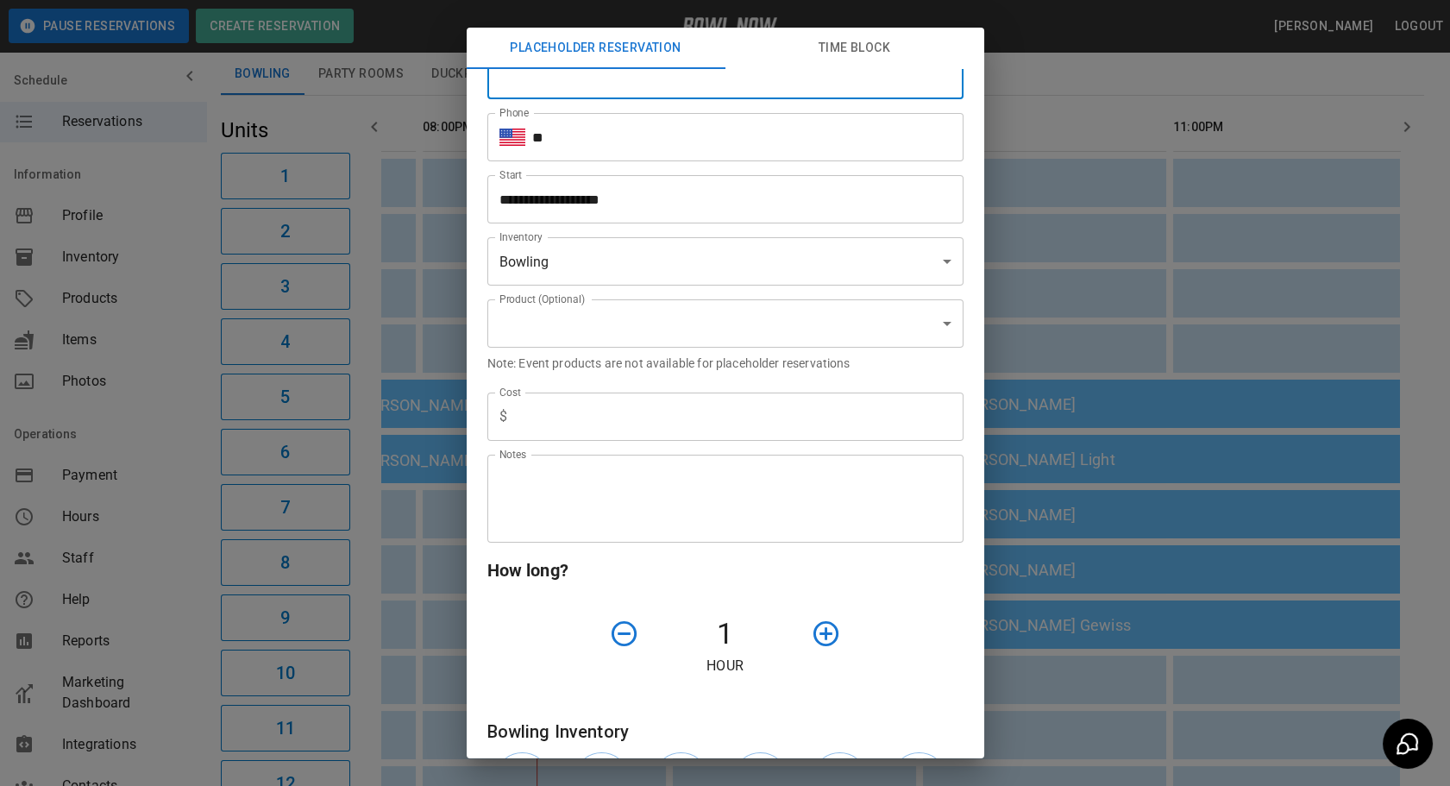
scroll to position [112, 0]
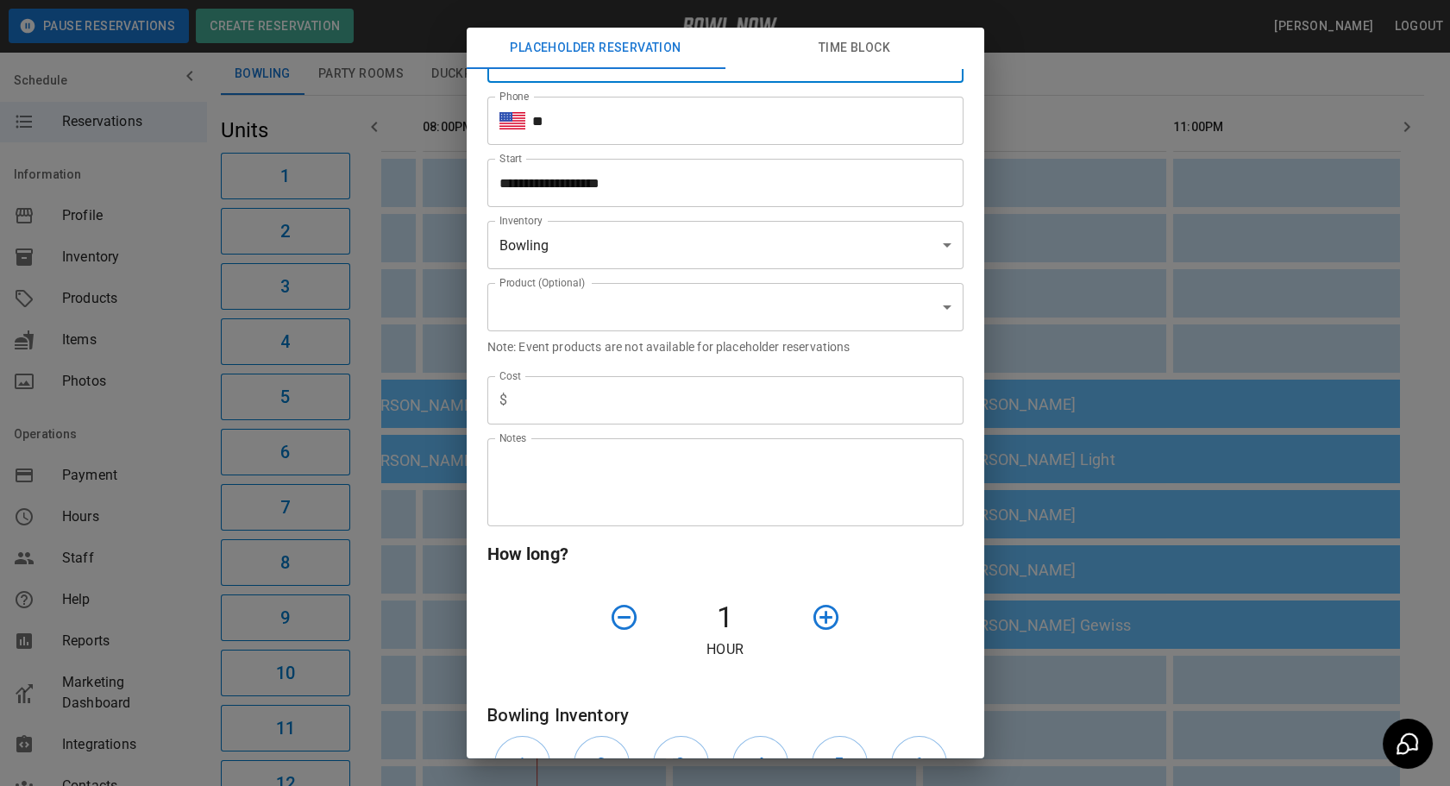
click at [825, 566] on h6 "How long?" at bounding box center [725, 554] width 476 height 28
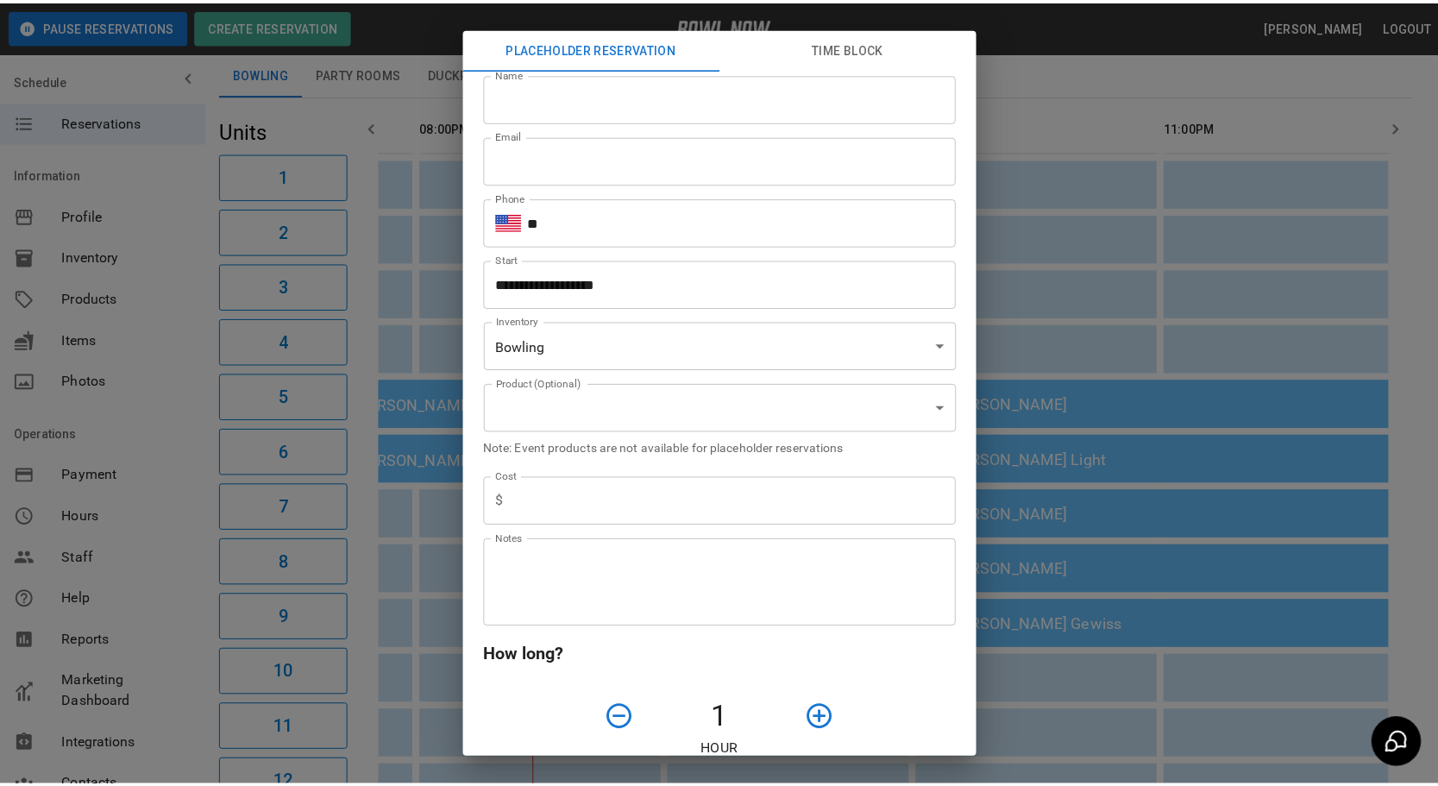
scroll to position [0, 0]
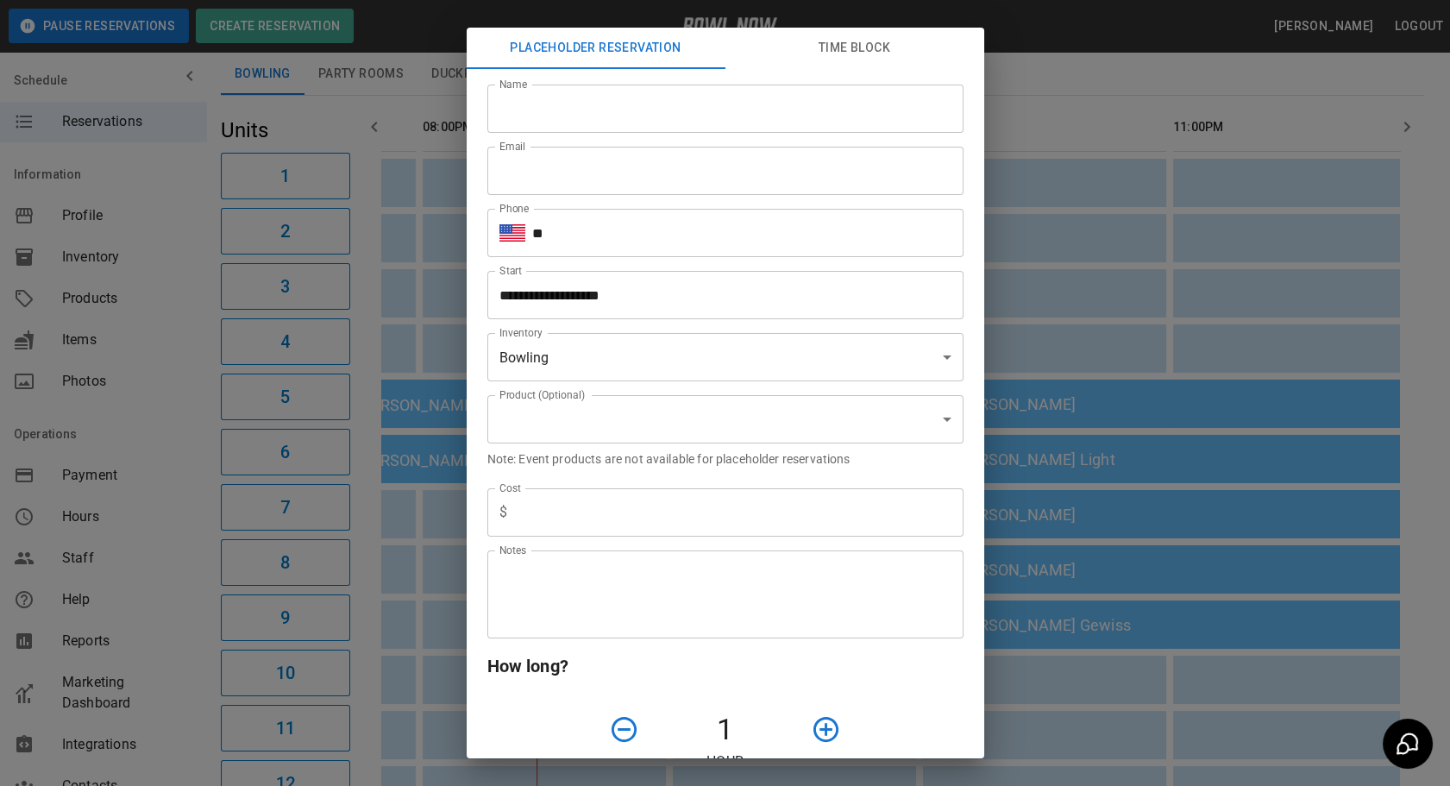
click at [543, 104] on input "Name" at bounding box center [725, 109] width 476 height 48
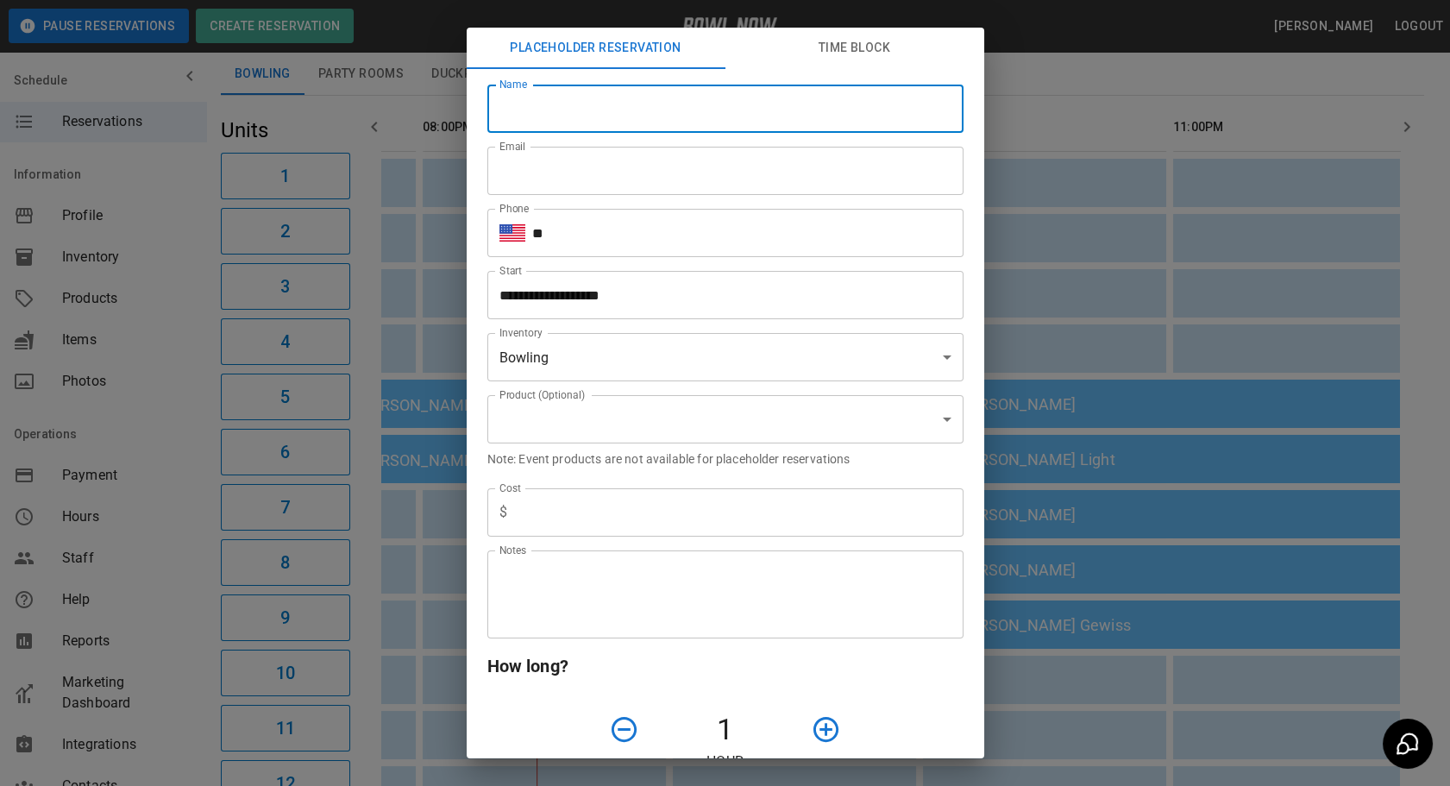
click at [841, 64] on button "Time Block" at bounding box center [854, 48] width 259 height 41
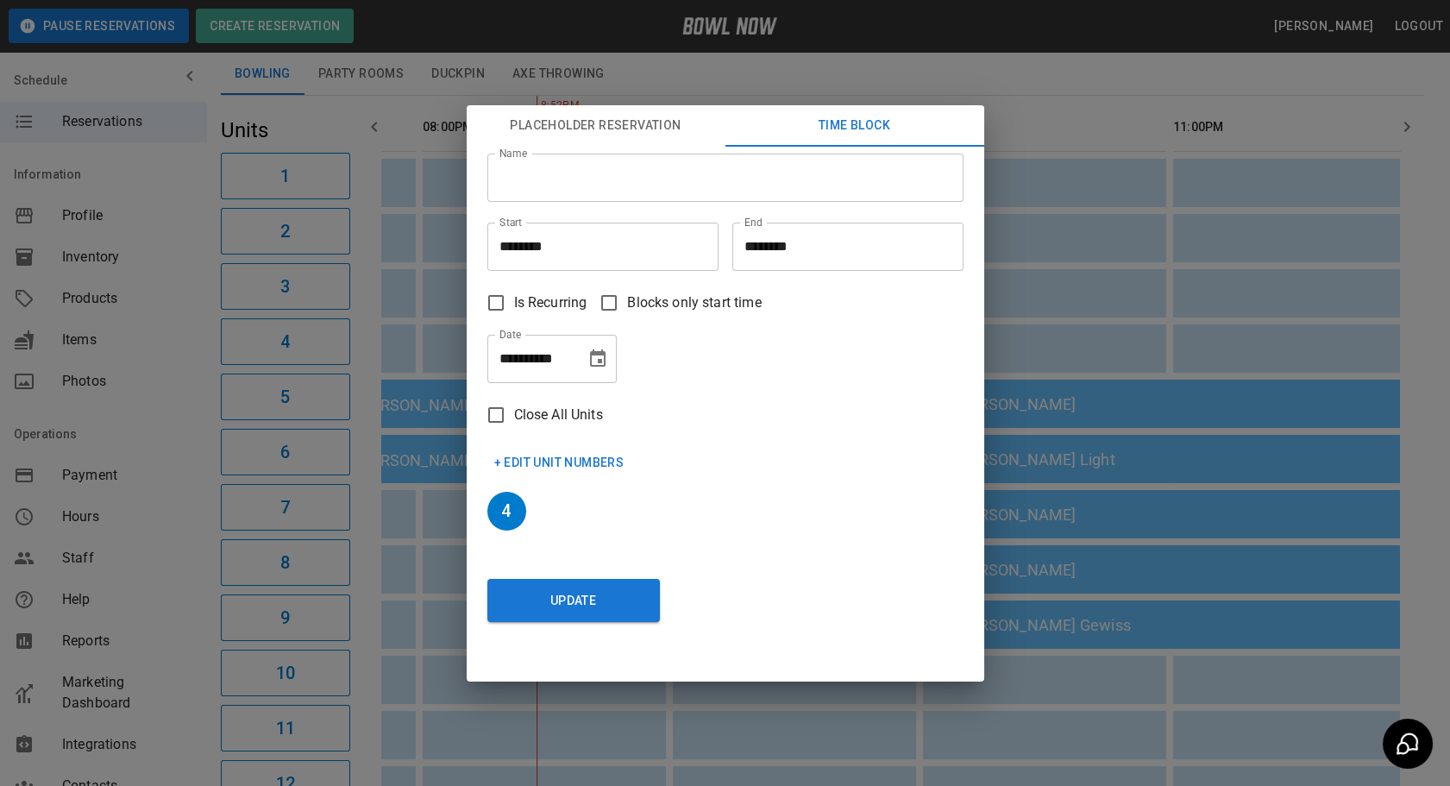
click at [844, 60] on div "**********" at bounding box center [725, 393] width 1450 height 786
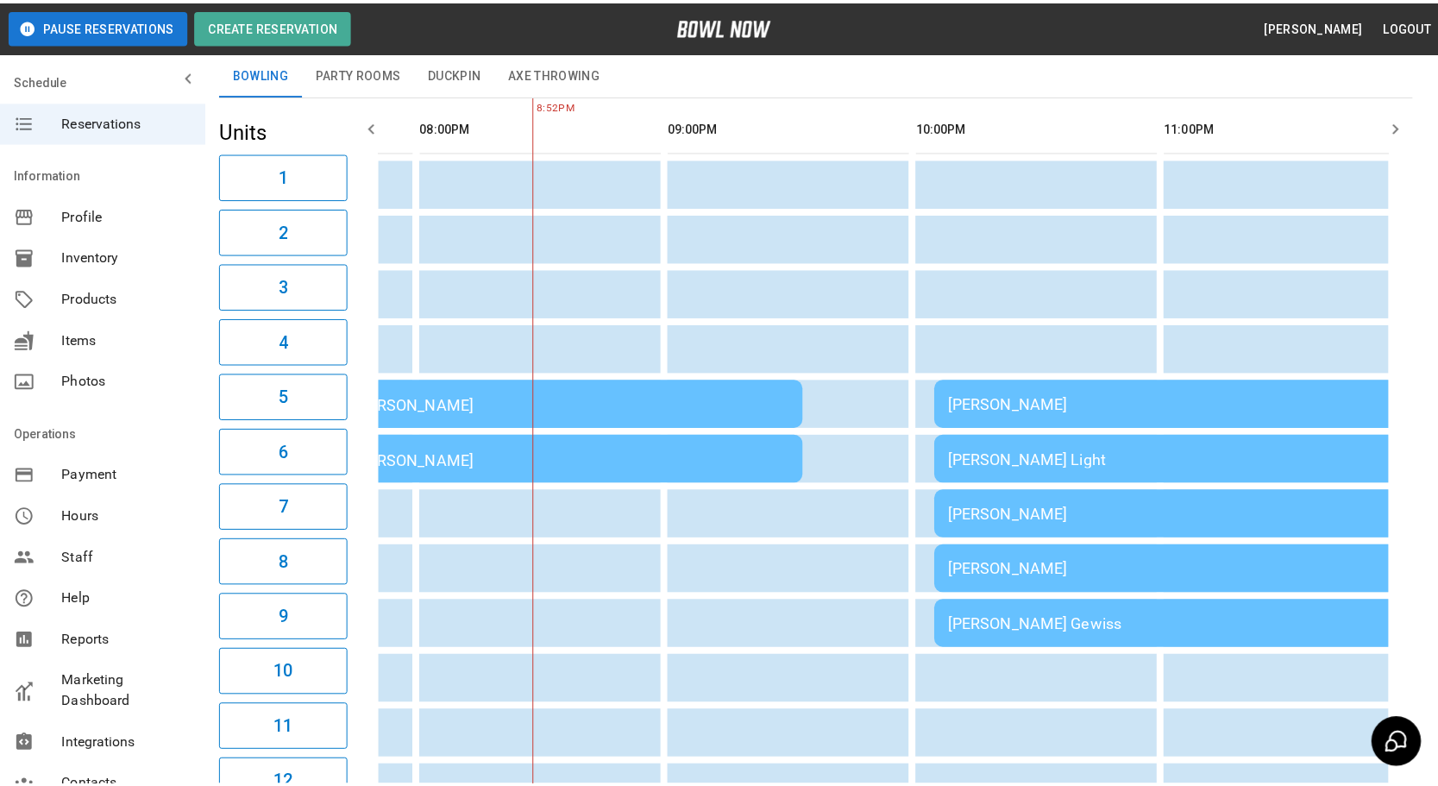
scroll to position [0, 2172]
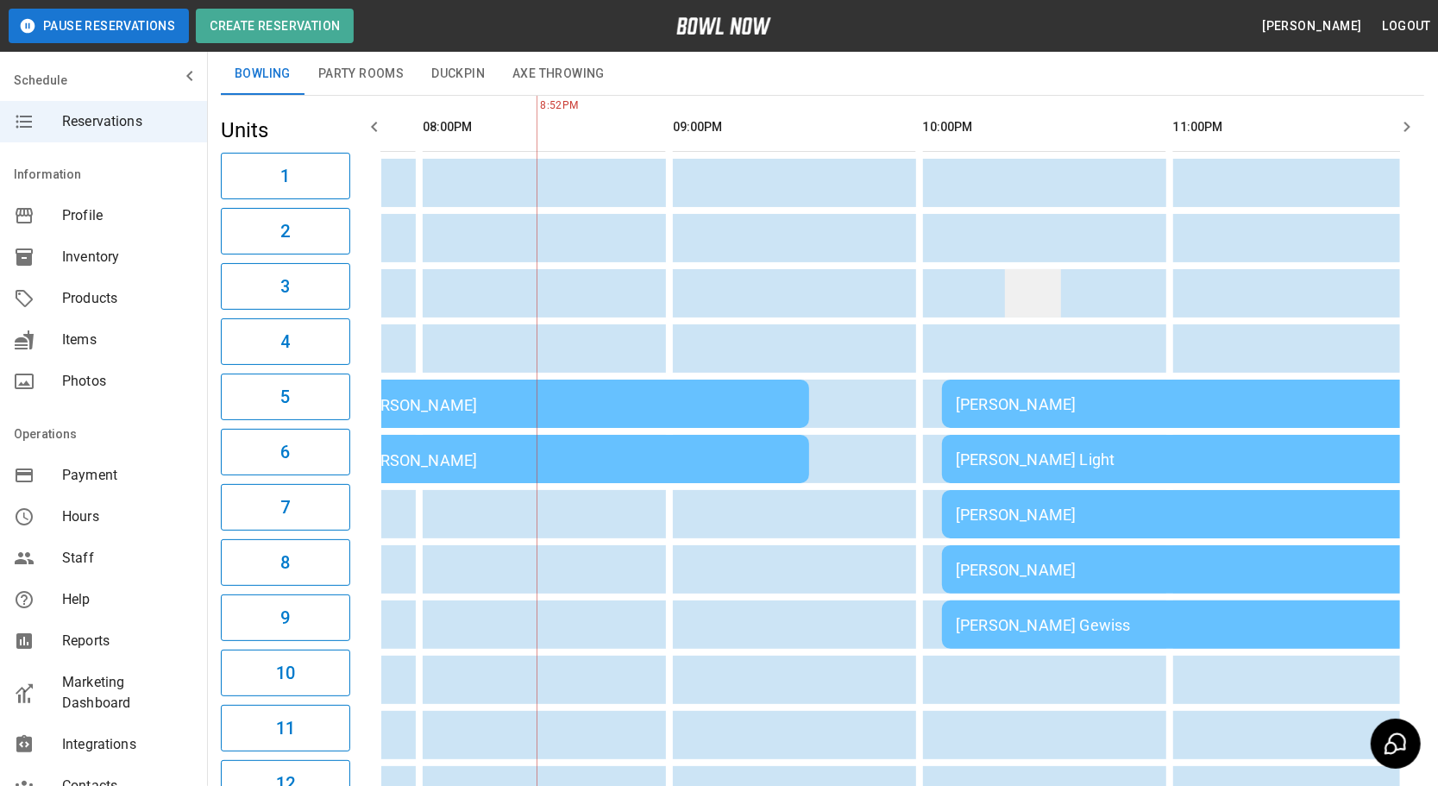
click at [1005, 314] on td "sticky table" at bounding box center [1033, 293] width 56 height 48
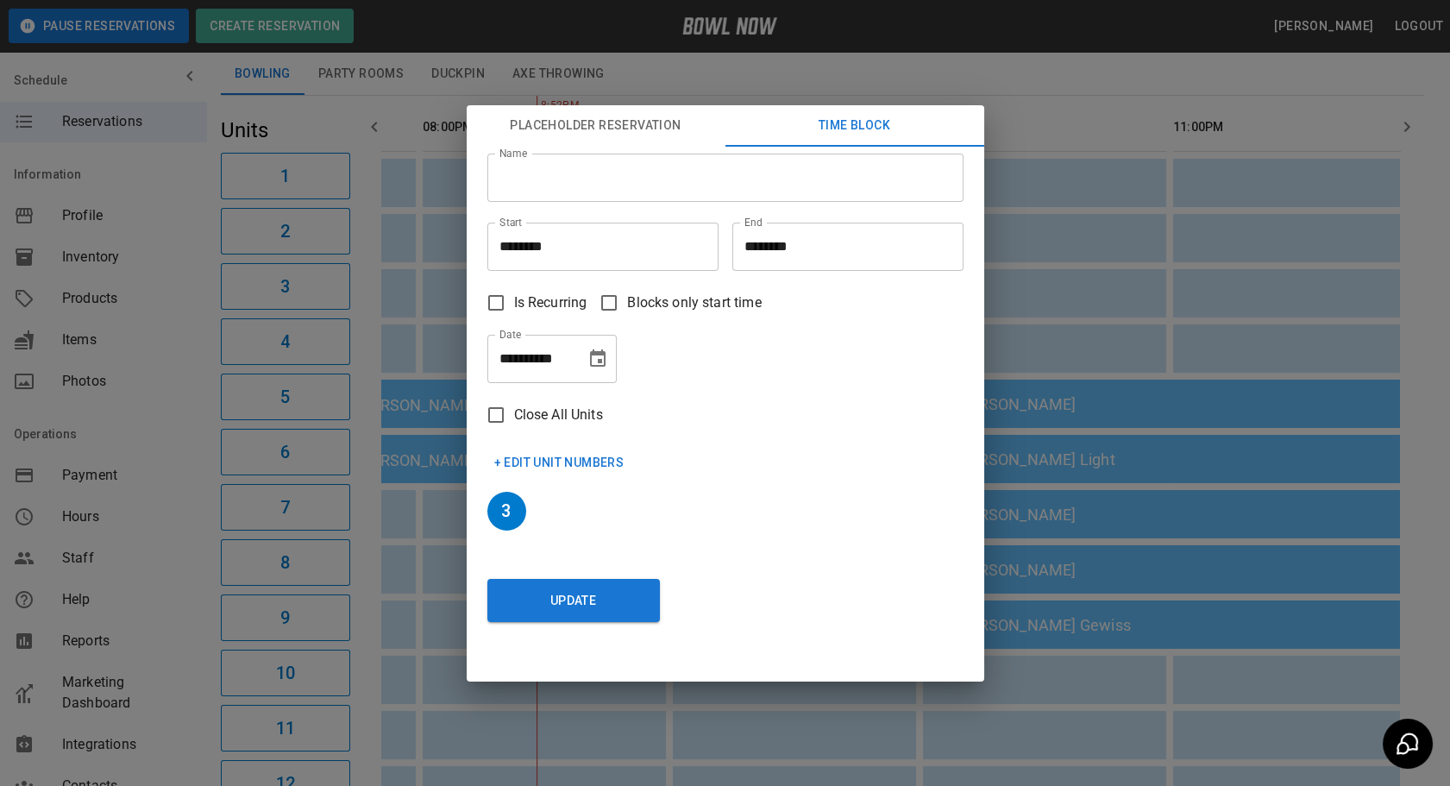
click at [819, 245] on input "********" at bounding box center [841, 247] width 219 height 48
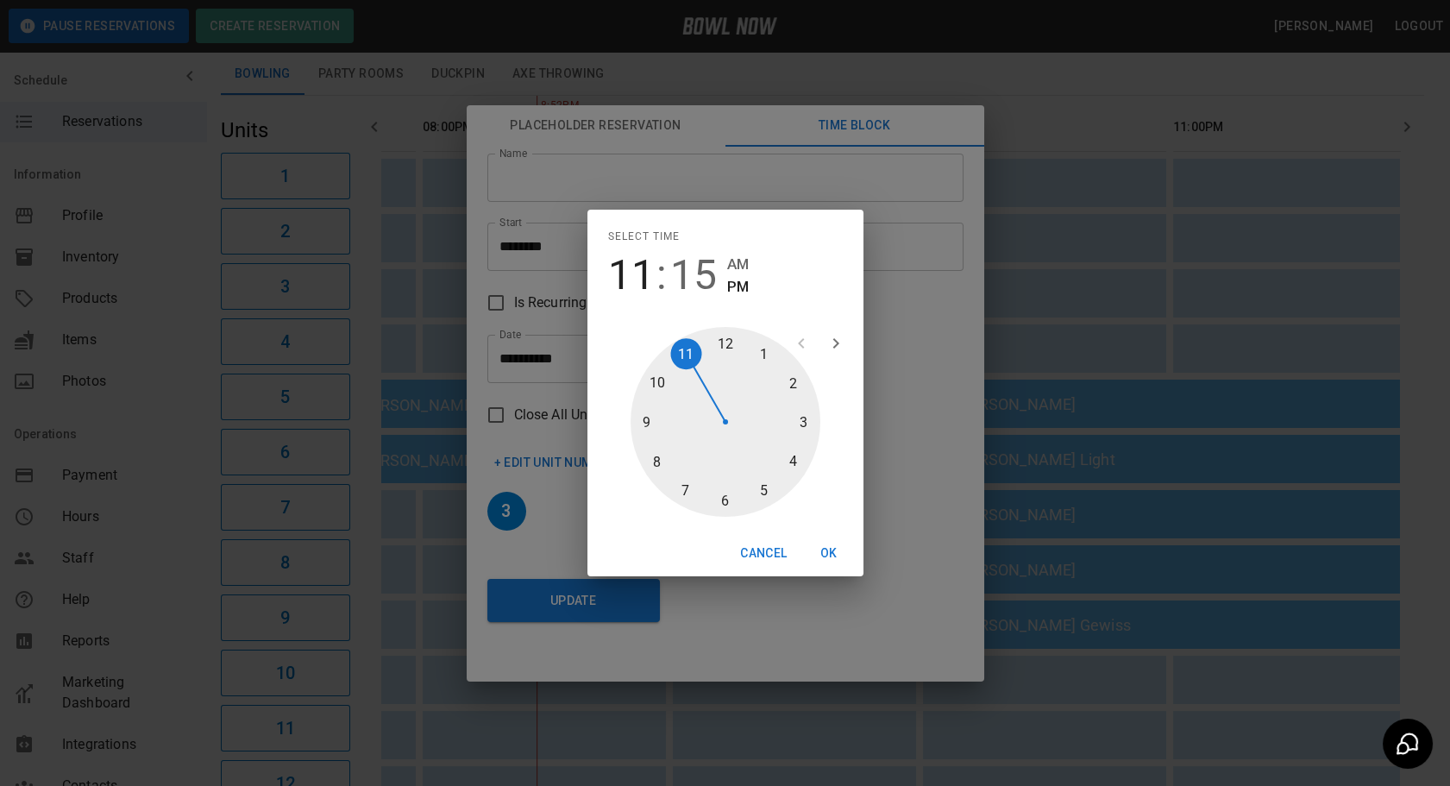
click at [706, 275] on span "15" at bounding box center [693, 275] width 47 height 48
click at [631, 277] on span "11" at bounding box center [631, 275] width 47 height 48
click at [700, 276] on span "15" at bounding box center [693, 275] width 47 height 48
type input "********"
click at [819, 552] on button "OK" at bounding box center [828, 553] width 55 height 32
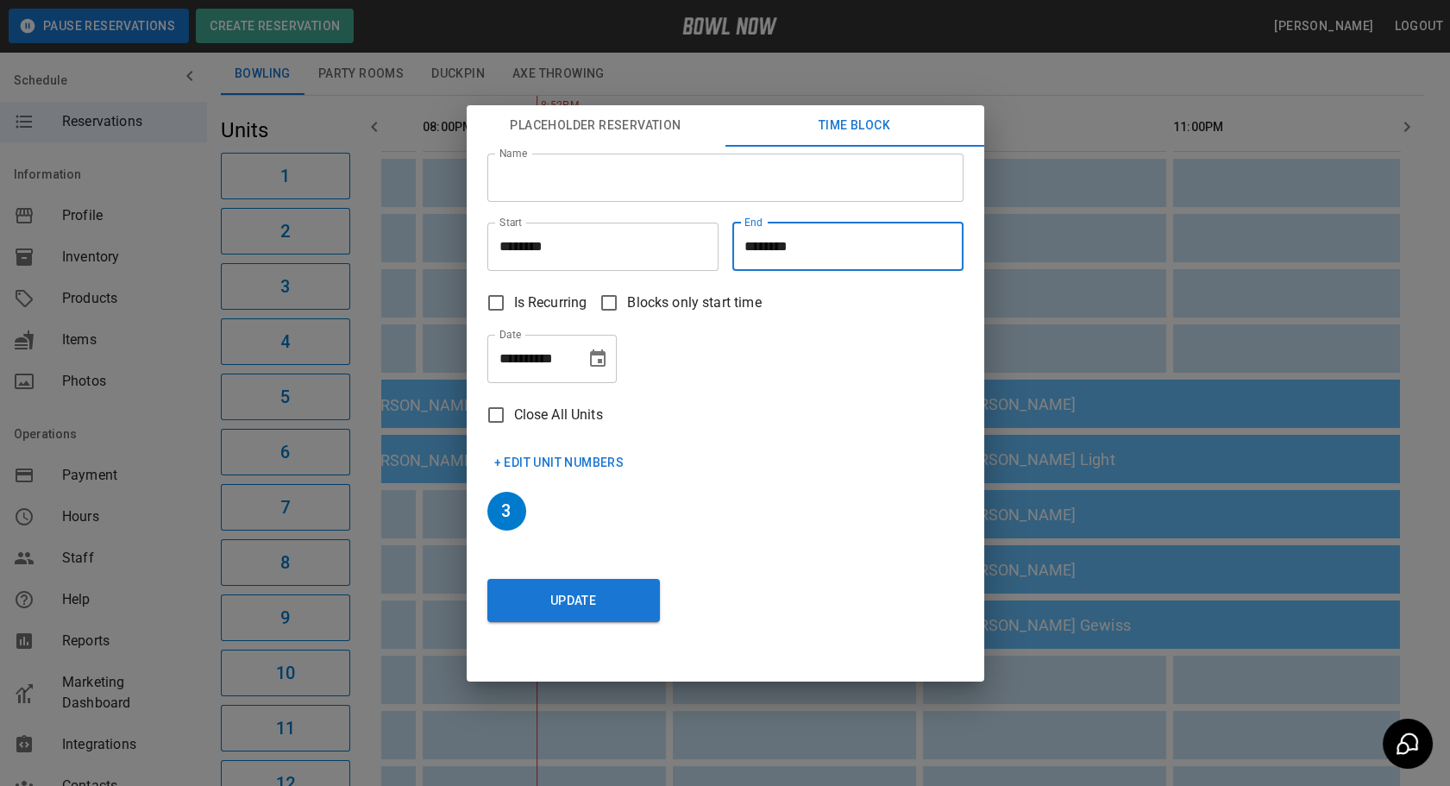
click at [526, 179] on input "Name" at bounding box center [725, 178] width 476 height 48
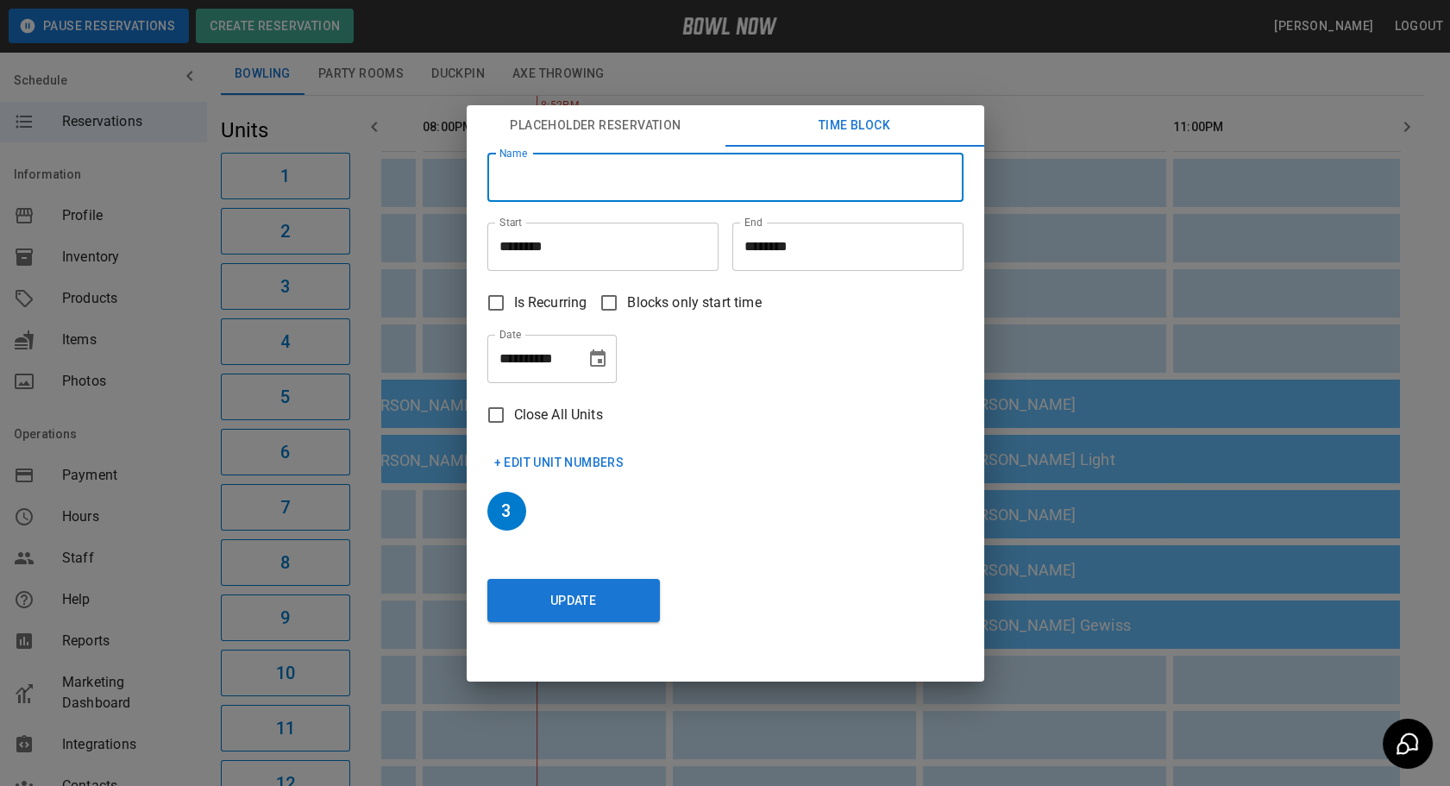
click at [779, 508] on div "3" at bounding box center [719, 511] width 490 height 66
click at [540, 248] on input "********" at bounding box center [596, 247] width 219 height 48
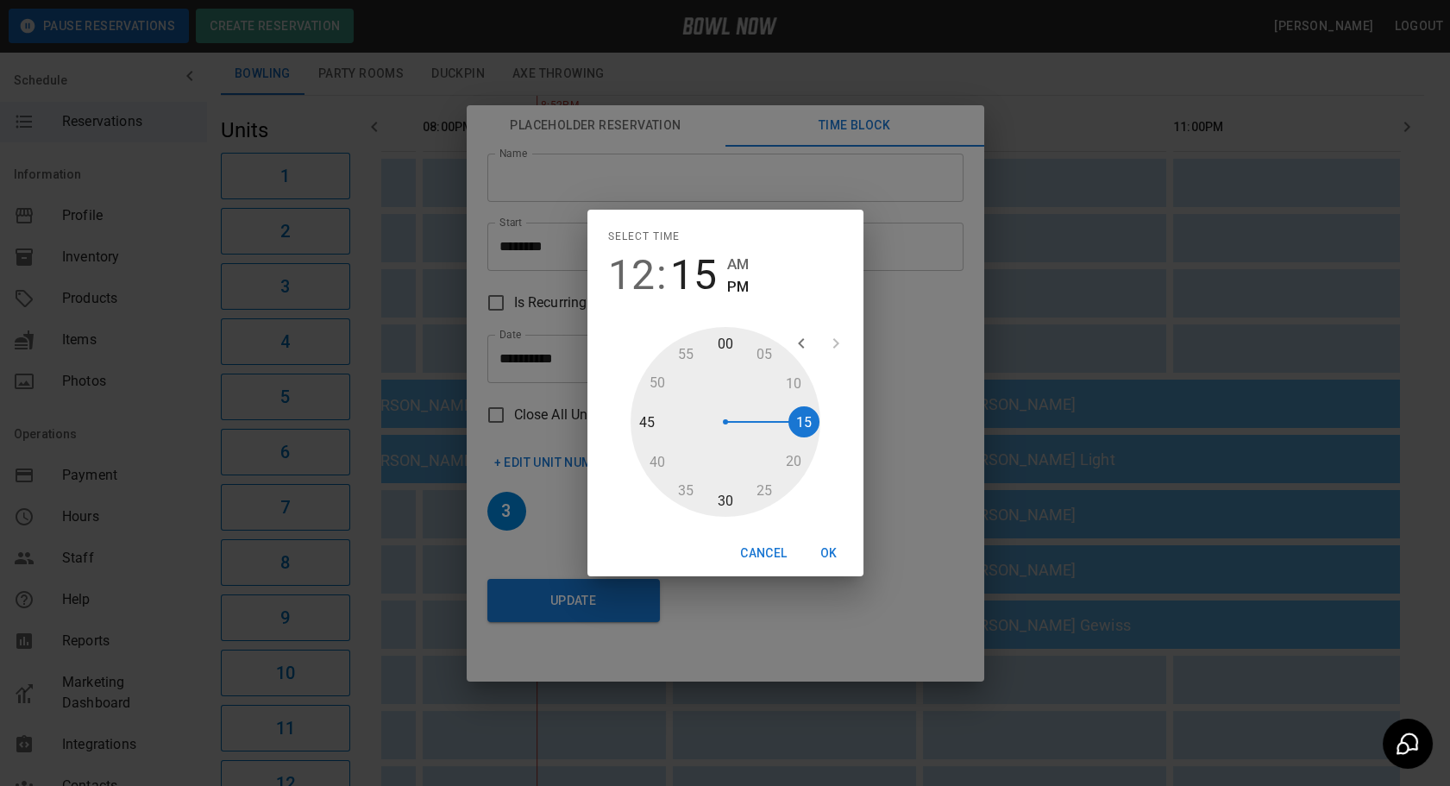
click at [786, 390] on div at bounding box center [726, 422] width 190 height 190
click at [619, 275] on span "12" at bounding box center [631, 275] width 47 height 48
type input "********"
click at [829, 549] on button "OK" at bounding box center [828, 553] width 55 height 32
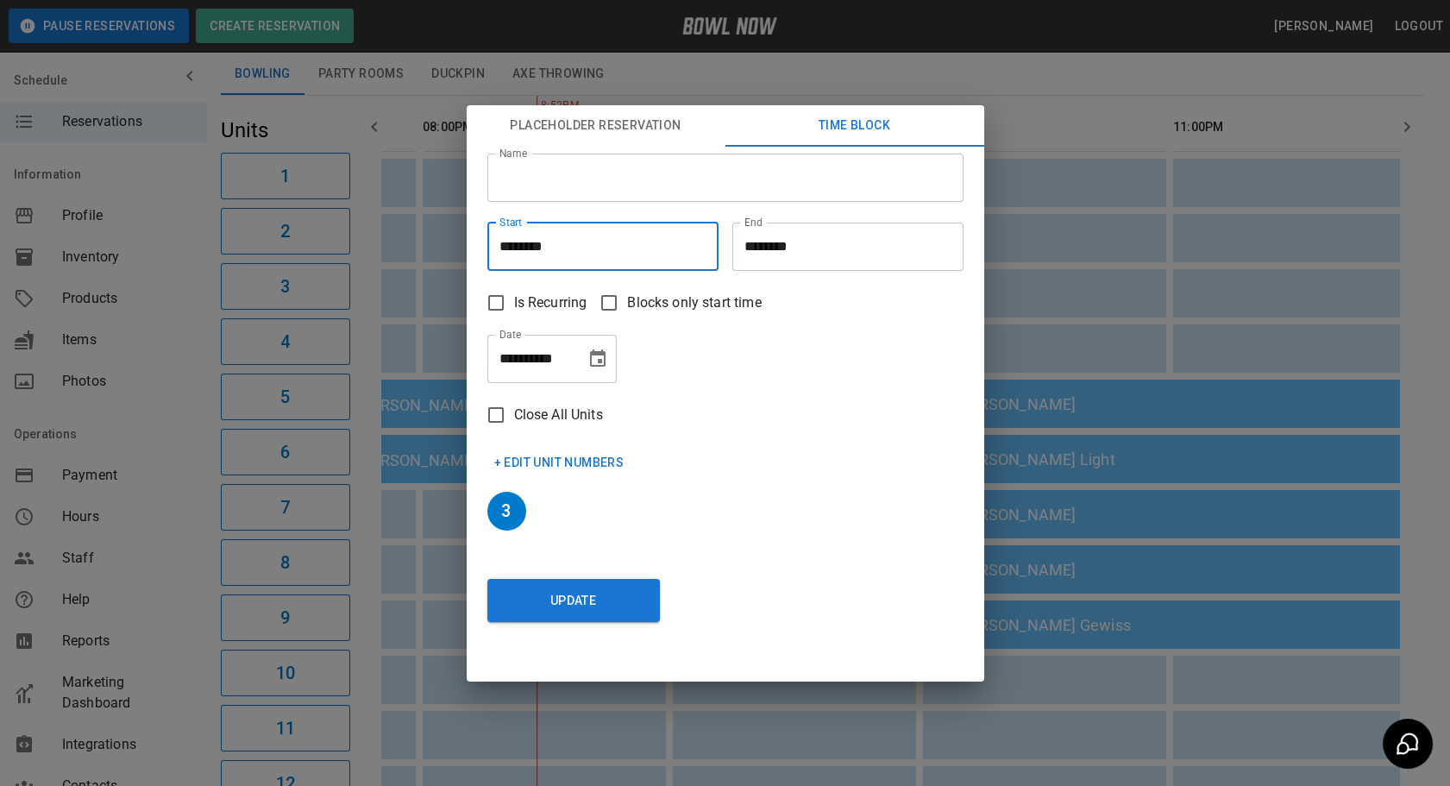
click at [521, 173] on input "Name" at bounding box center [725, 178] width 476 height 48
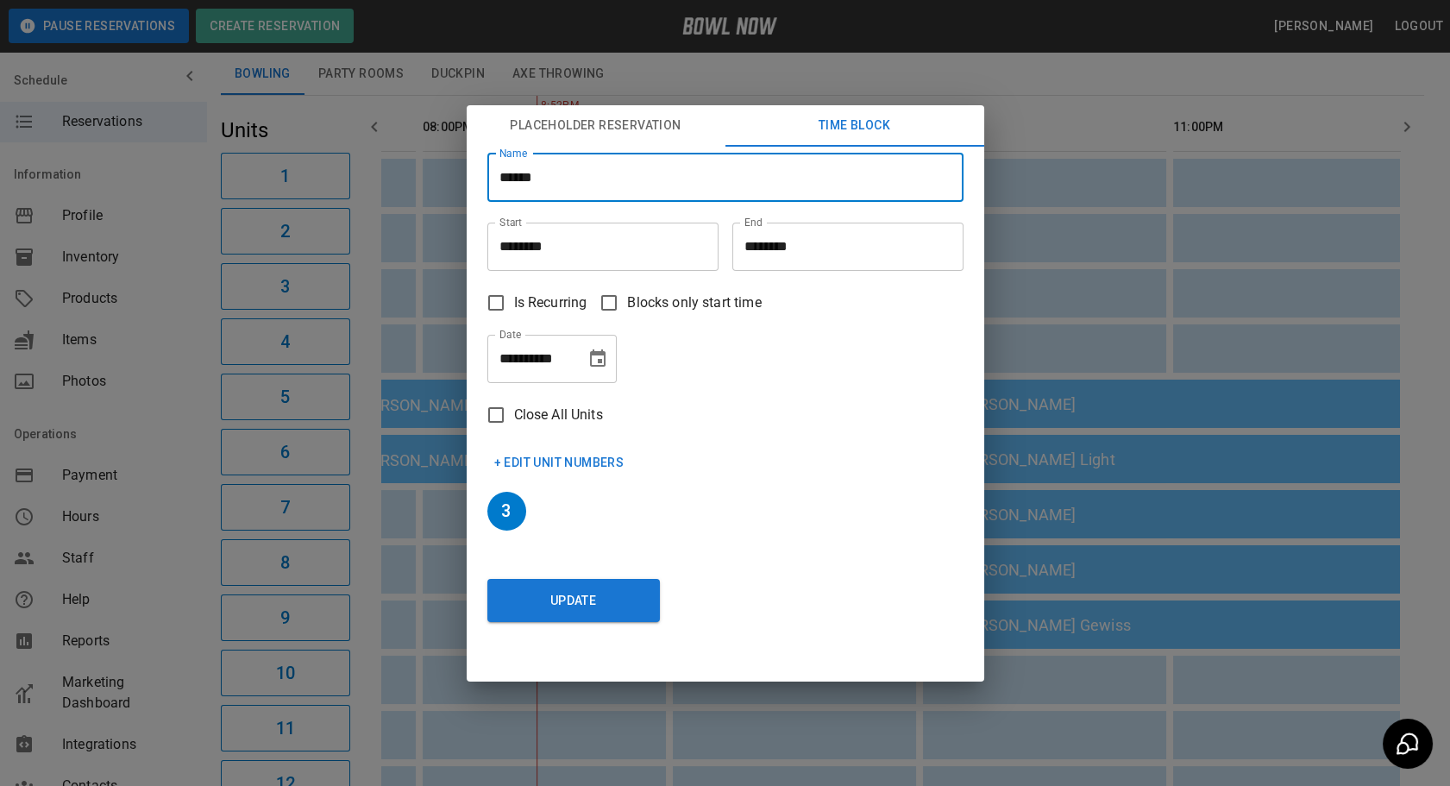
type input "*****"
click at [1077, 89] on div "**********" at bounding box center [725, 393] width 1450 height 786
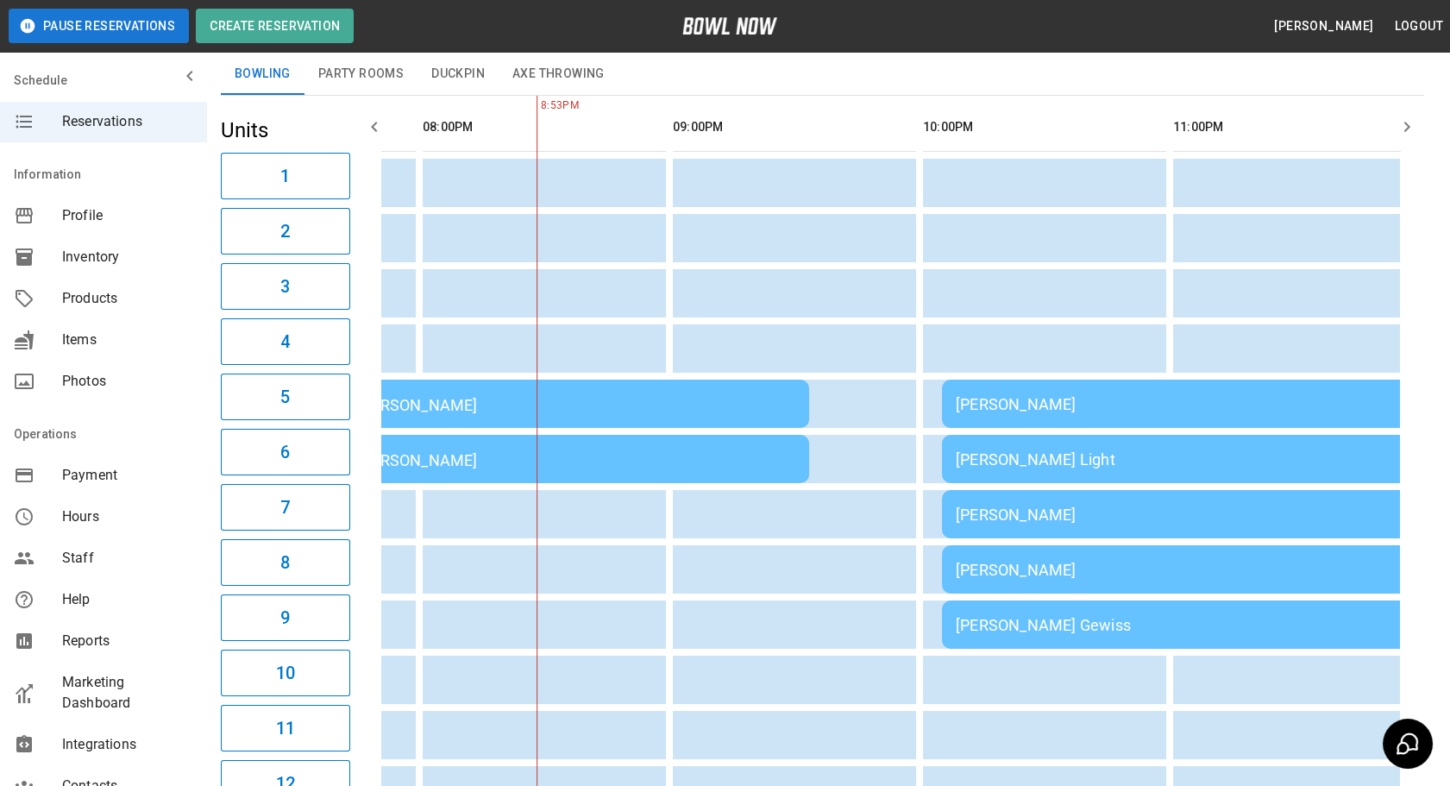
type input "********"
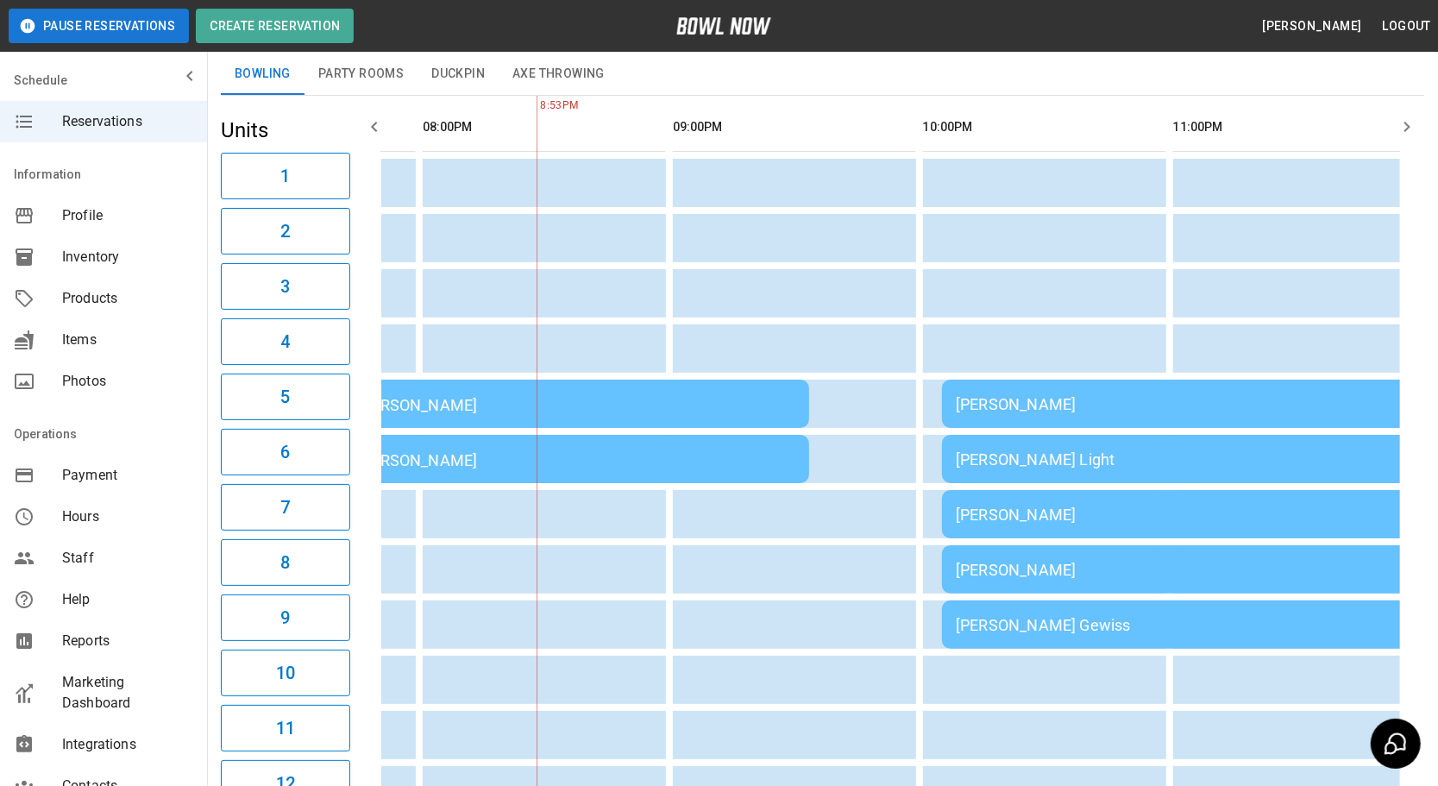
scroll to position [0, 2183]
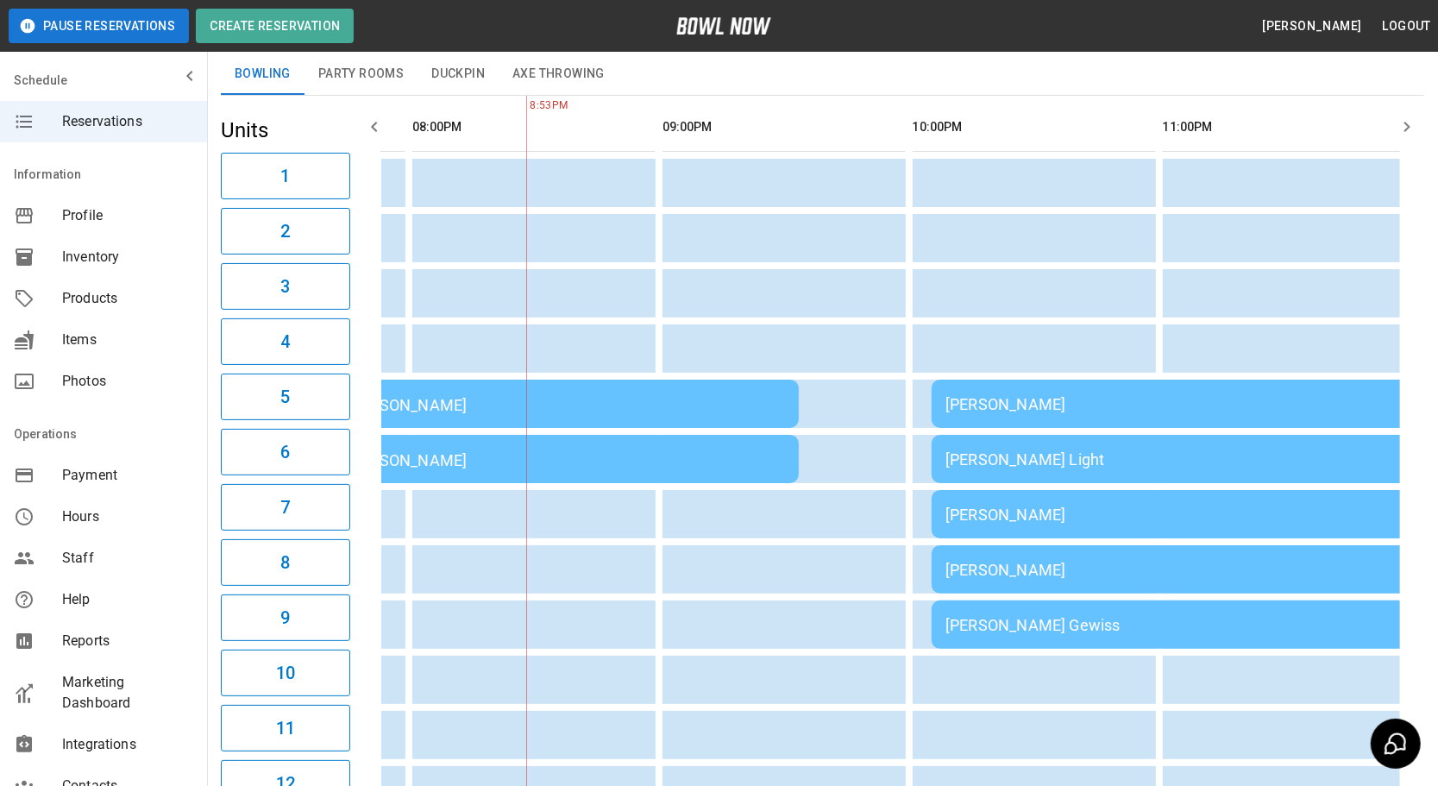
click at [944, 305] on td "sticky table" at bounding box center [960, 293] width 56 height 48
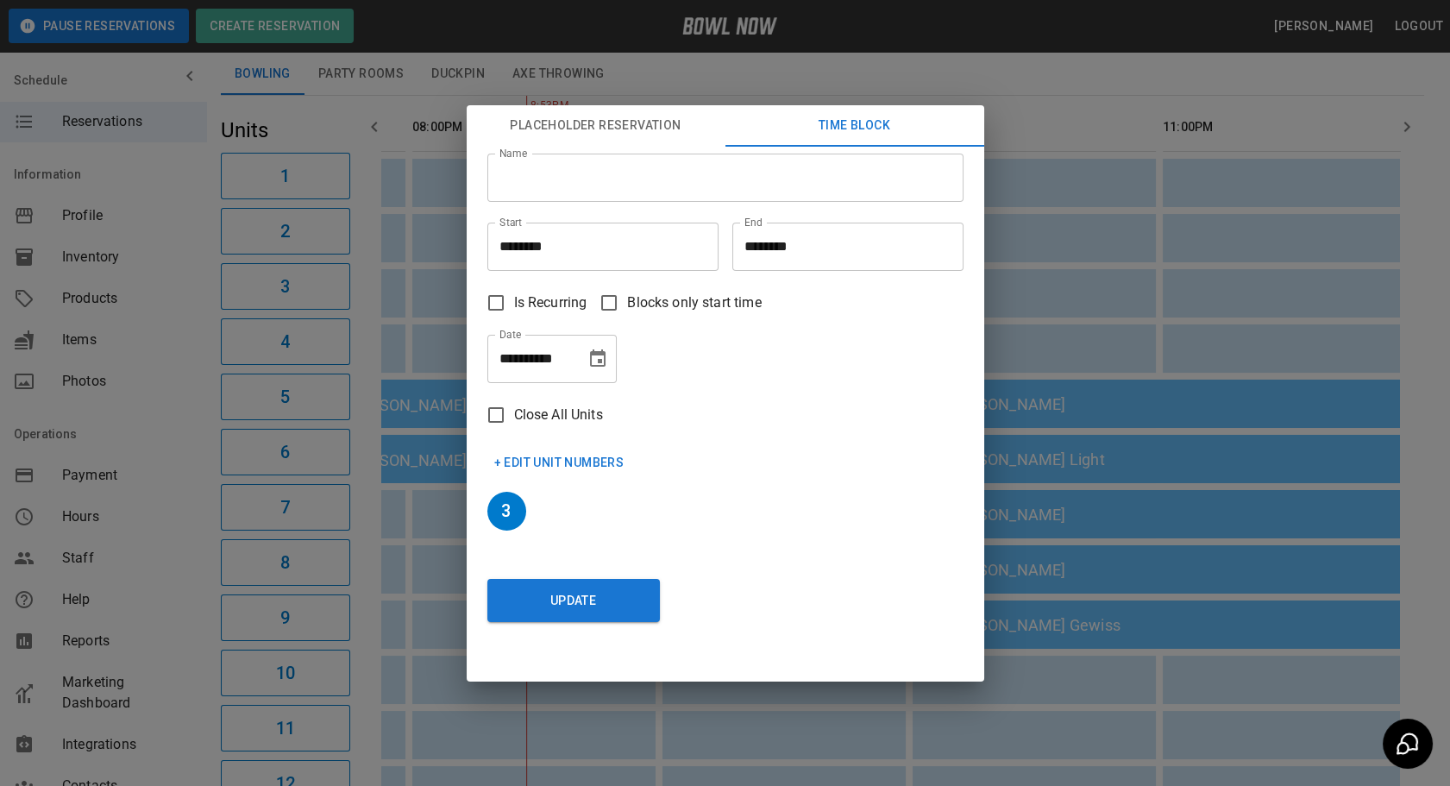
click at [1093, 105] on div "**********" at bounding box center [725, 393] width 1450 height 786
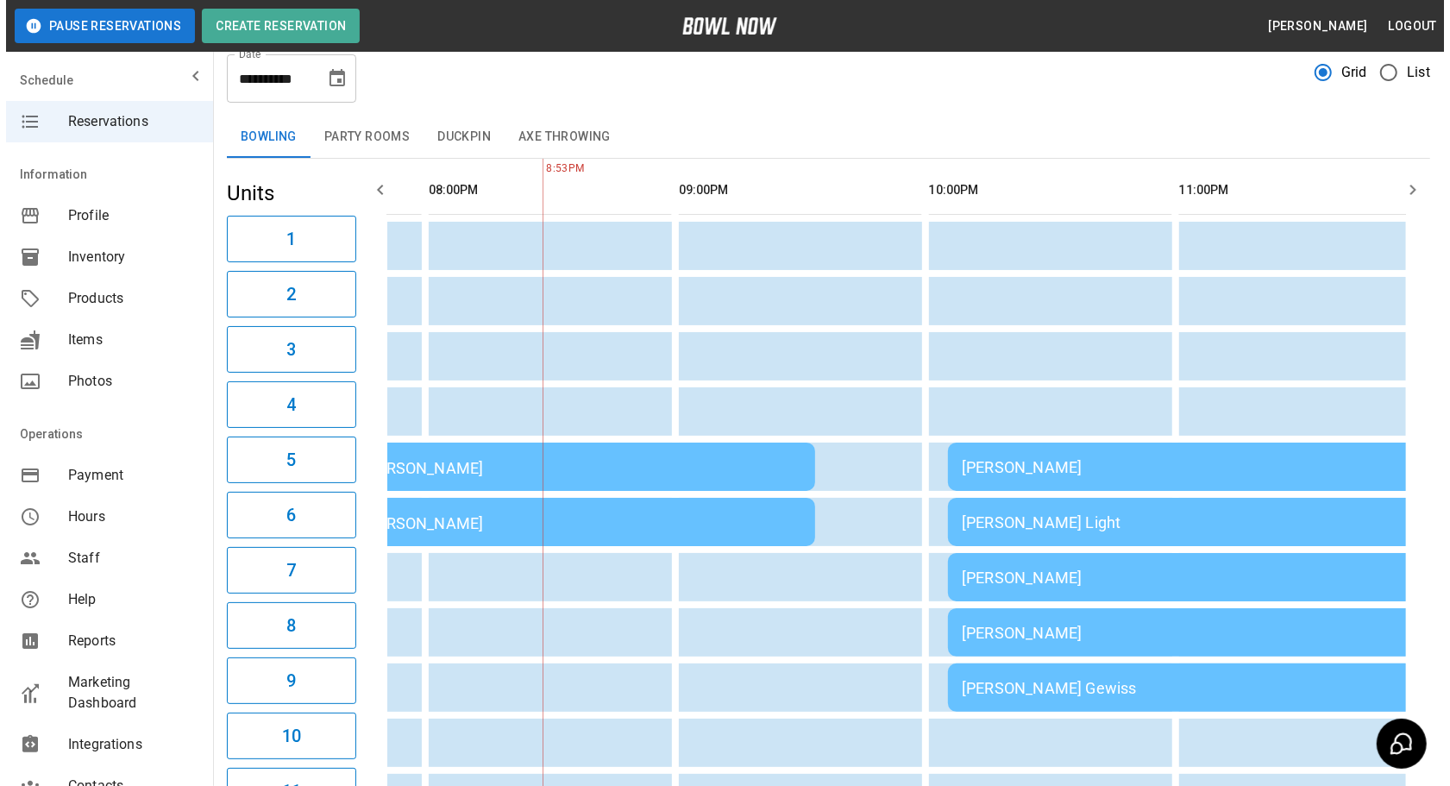
scroll to position [0, 0]
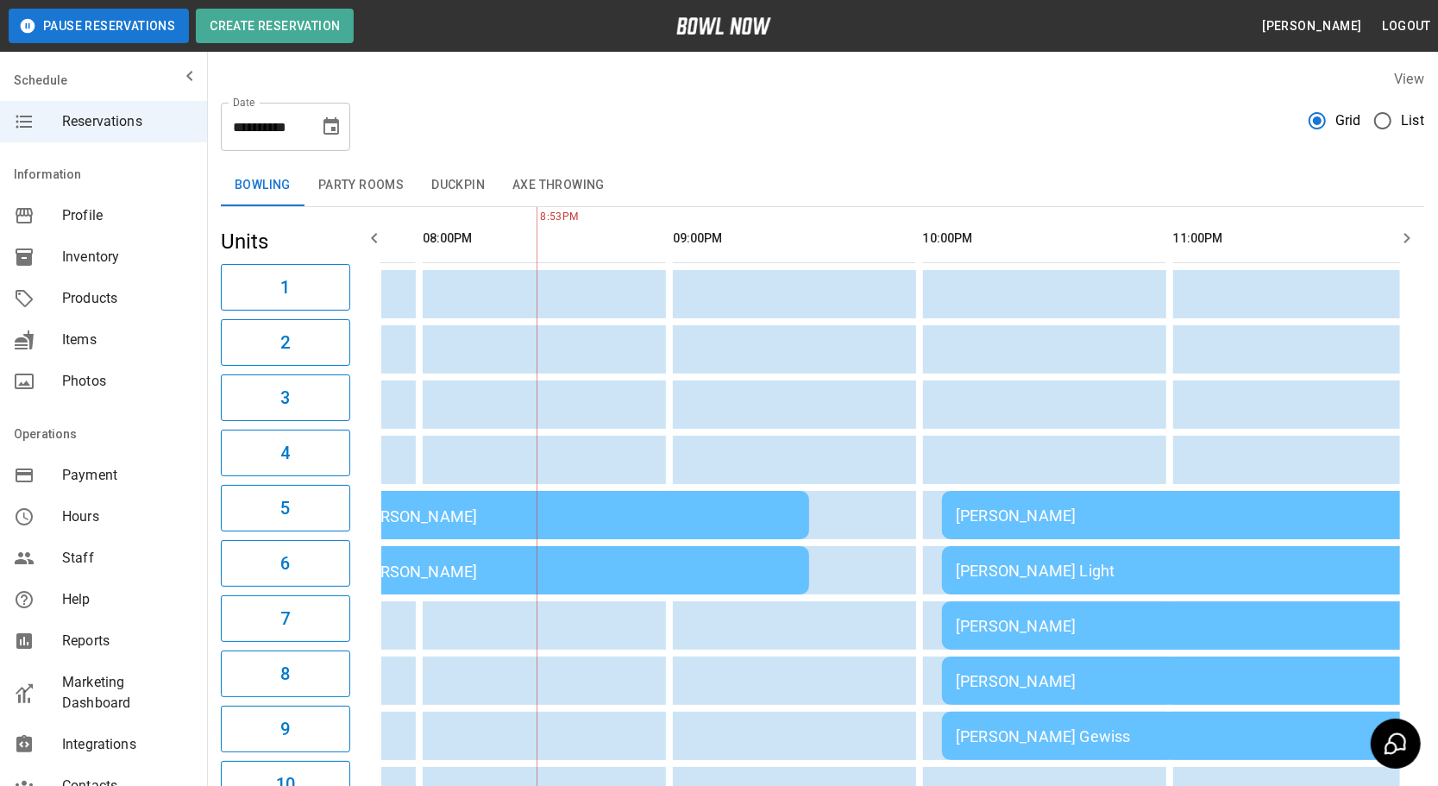
click at [319, 46] on header "Pause Reservations Create Reservation [PERSON_NAME] Logout" at bounding box center [719, 26] width 1438 height 52
click at [320, 35] on button "Create Reservation" at bounding box center [275, 26] width 158 height 35
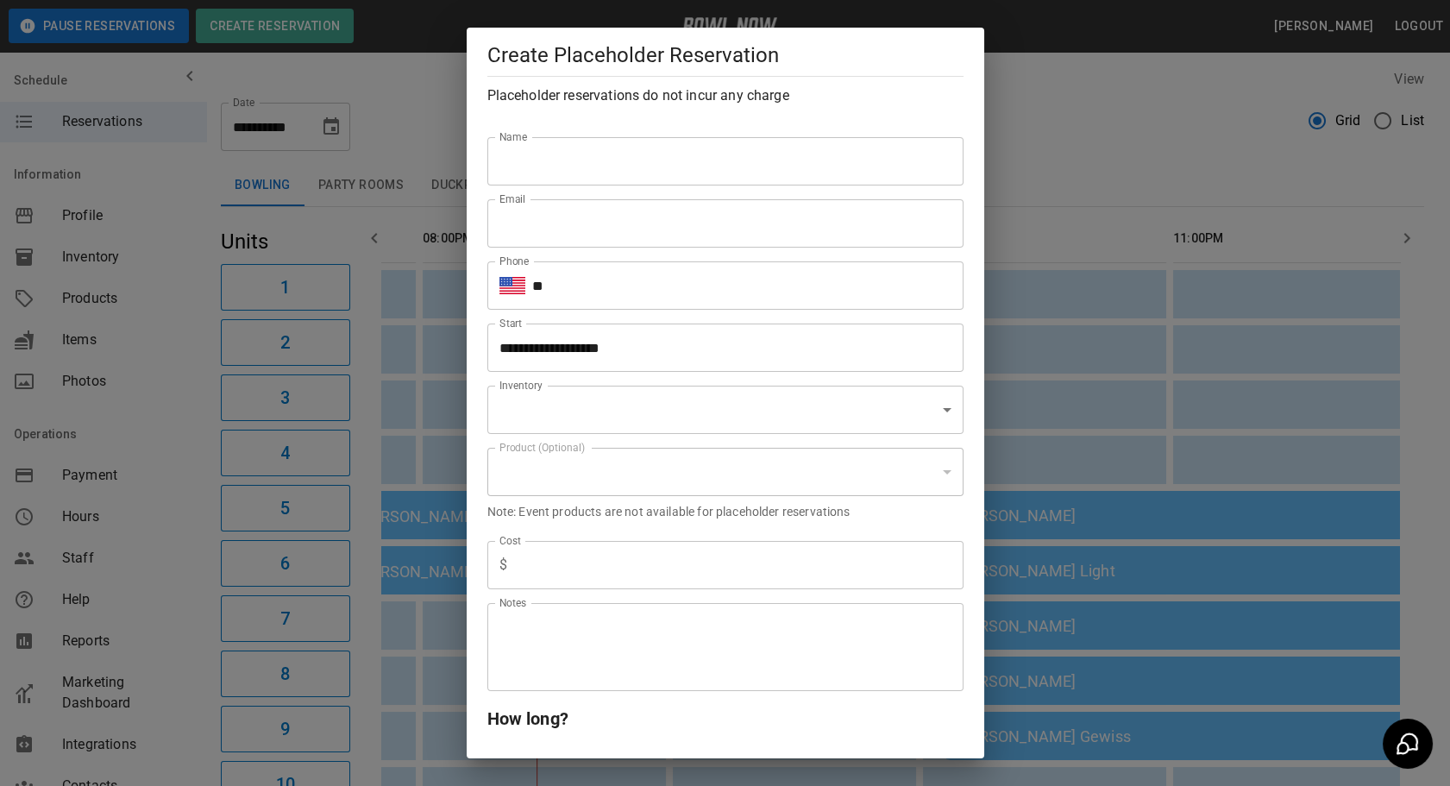
type input "**********"
click at [575, 148] on input "Name" at bounding box center [725, 161] width 476 height 48
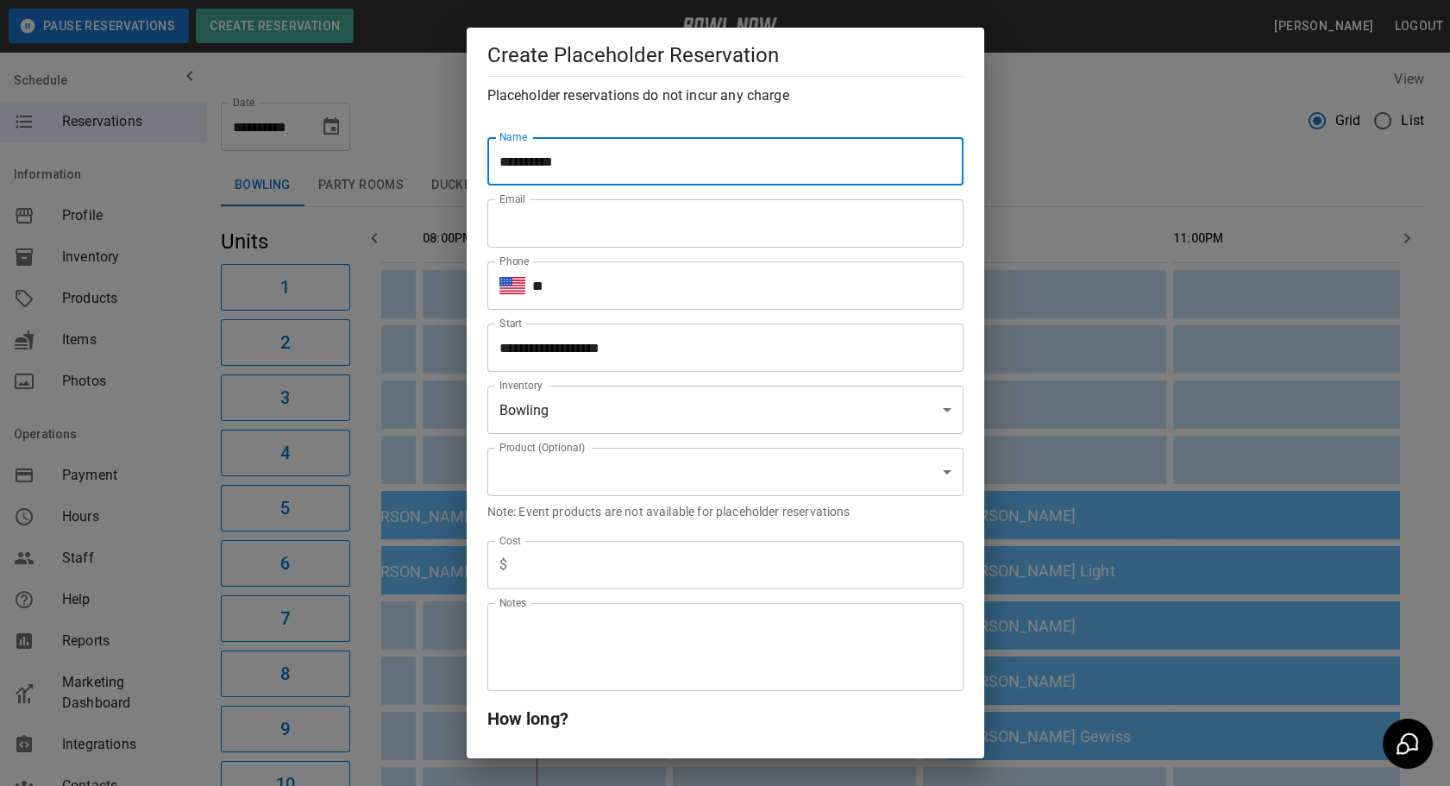
type input "**********"
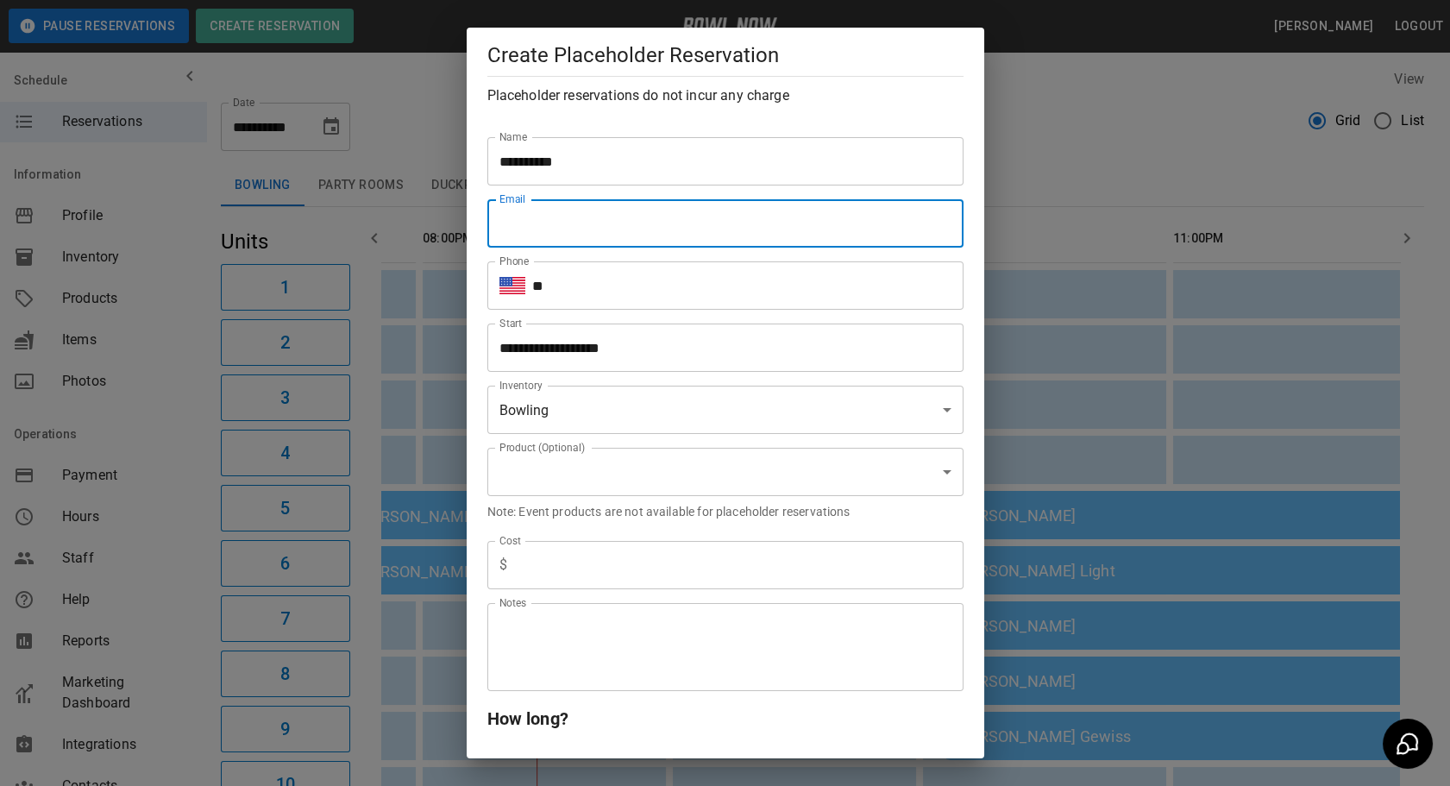
click at [732, 224] on input "Email" at bounding box center [725, 223] width 476 height 48
type input "**********"
click at [758, 284] on input "**" at bounding box center [747, 285] width 431 height 48
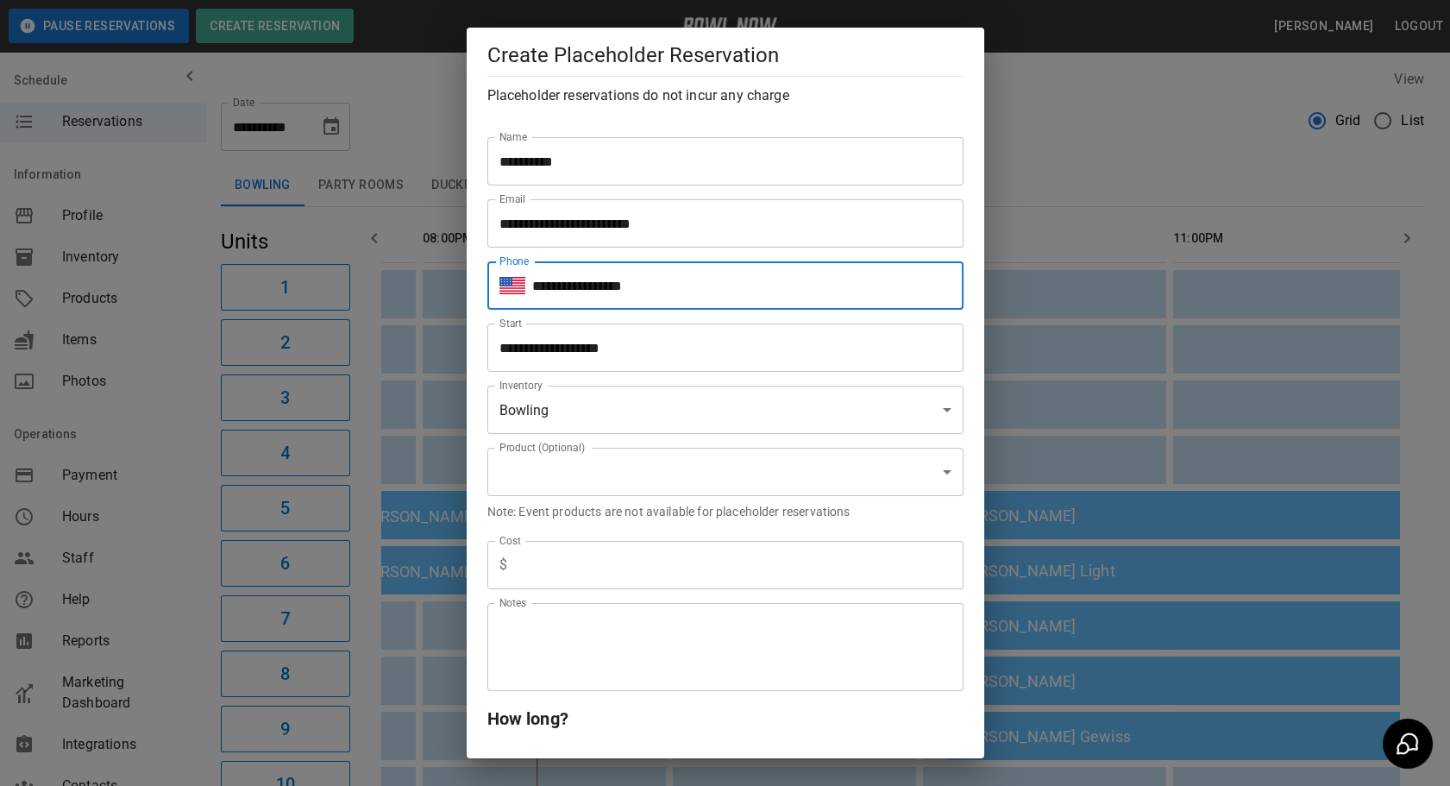
type input "**********"
click at [679, 362] on input "**********" at bounding box center [719, 347] width 464 height 48
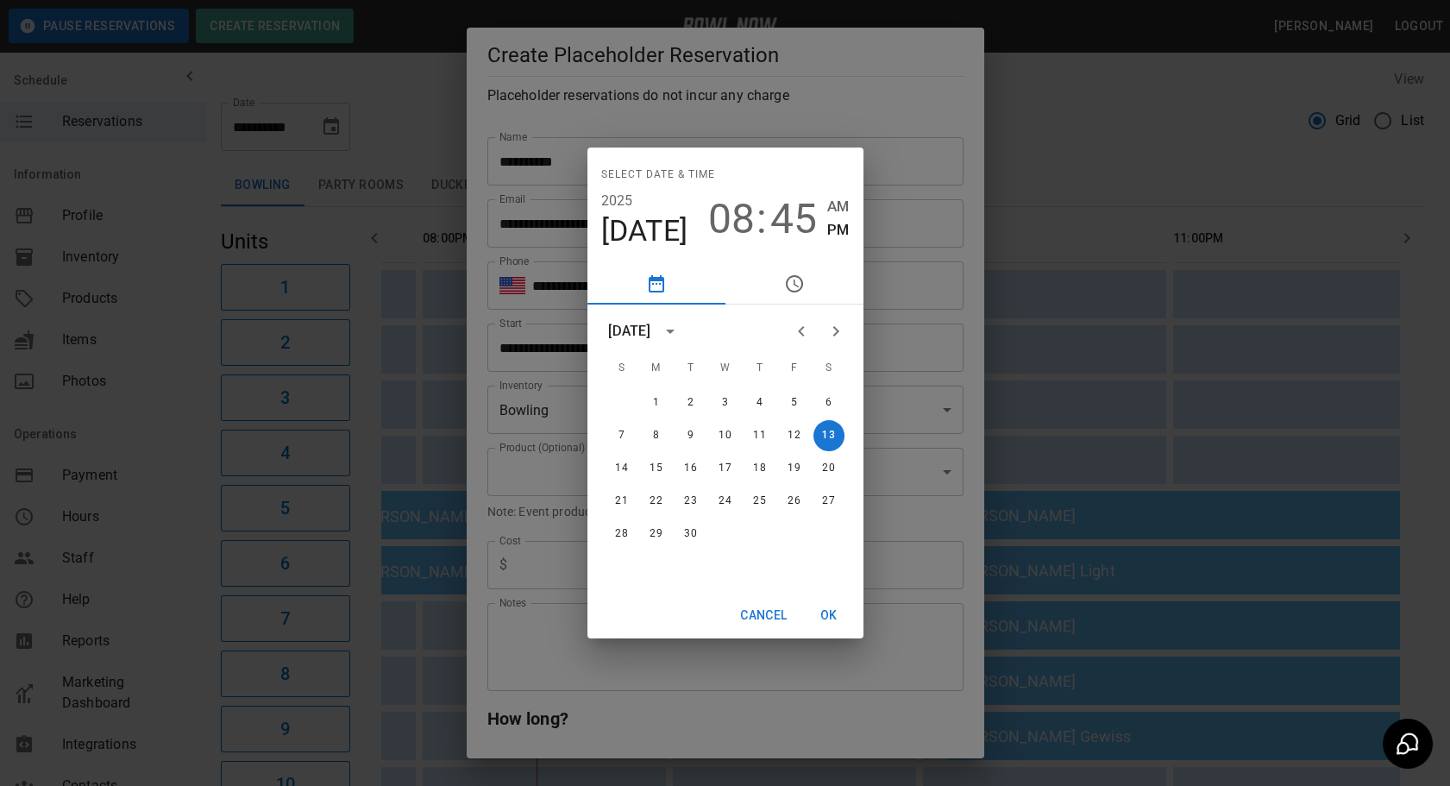
click at [746, 230] on span "08" at bounding box center [731, 219] width 47 height 48
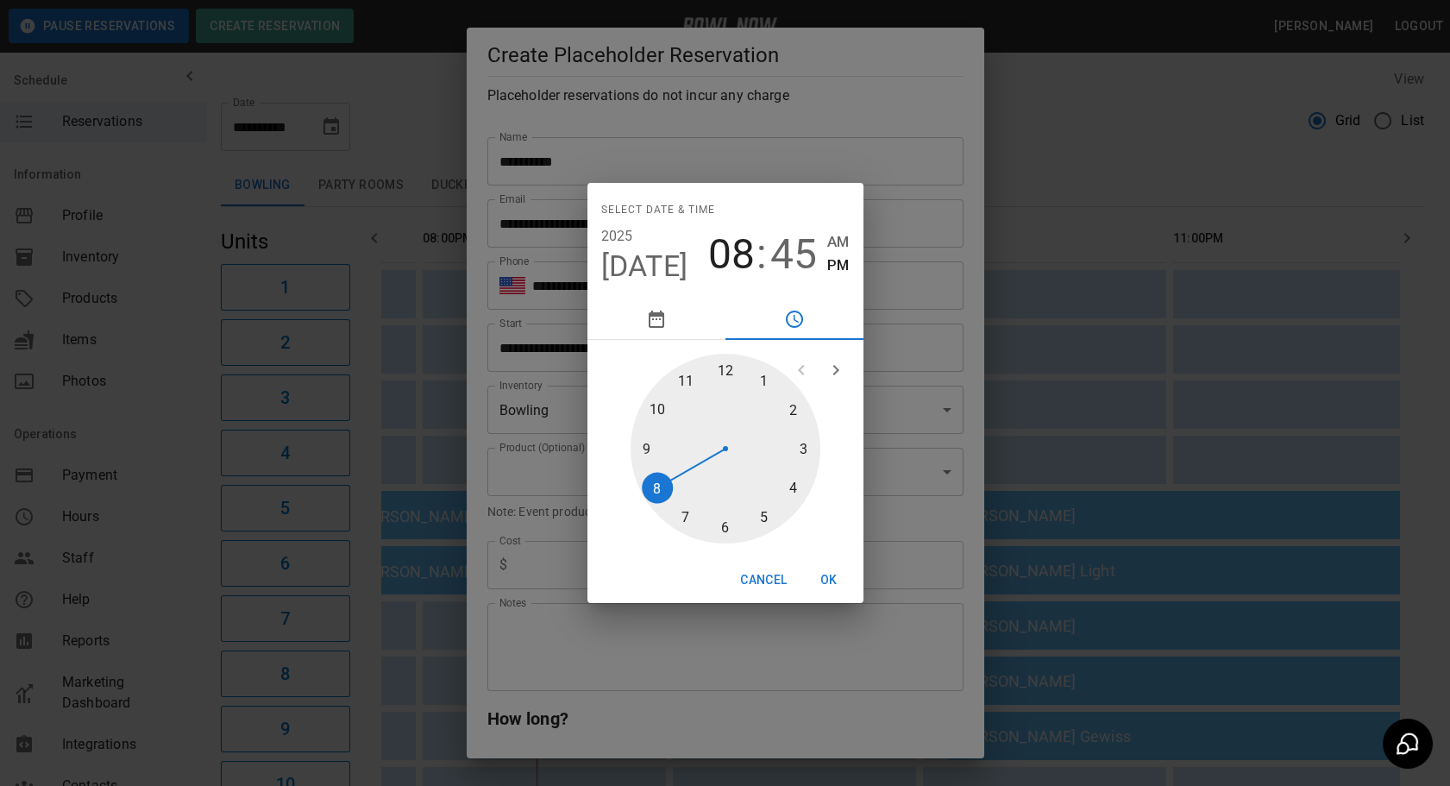
click at [662, 407] on div at bounding box center [726, 449] width 190 height 190
click at [782, 252] on span "45" at bounding box center [793, 254] width 47 height 48
click at [733, 372] on div at bounding box center [726, 449] width 190 height 190
type input "**********"
click at [832, 577] on button "OK" at bounding box center [828, 580] width 55 height 32
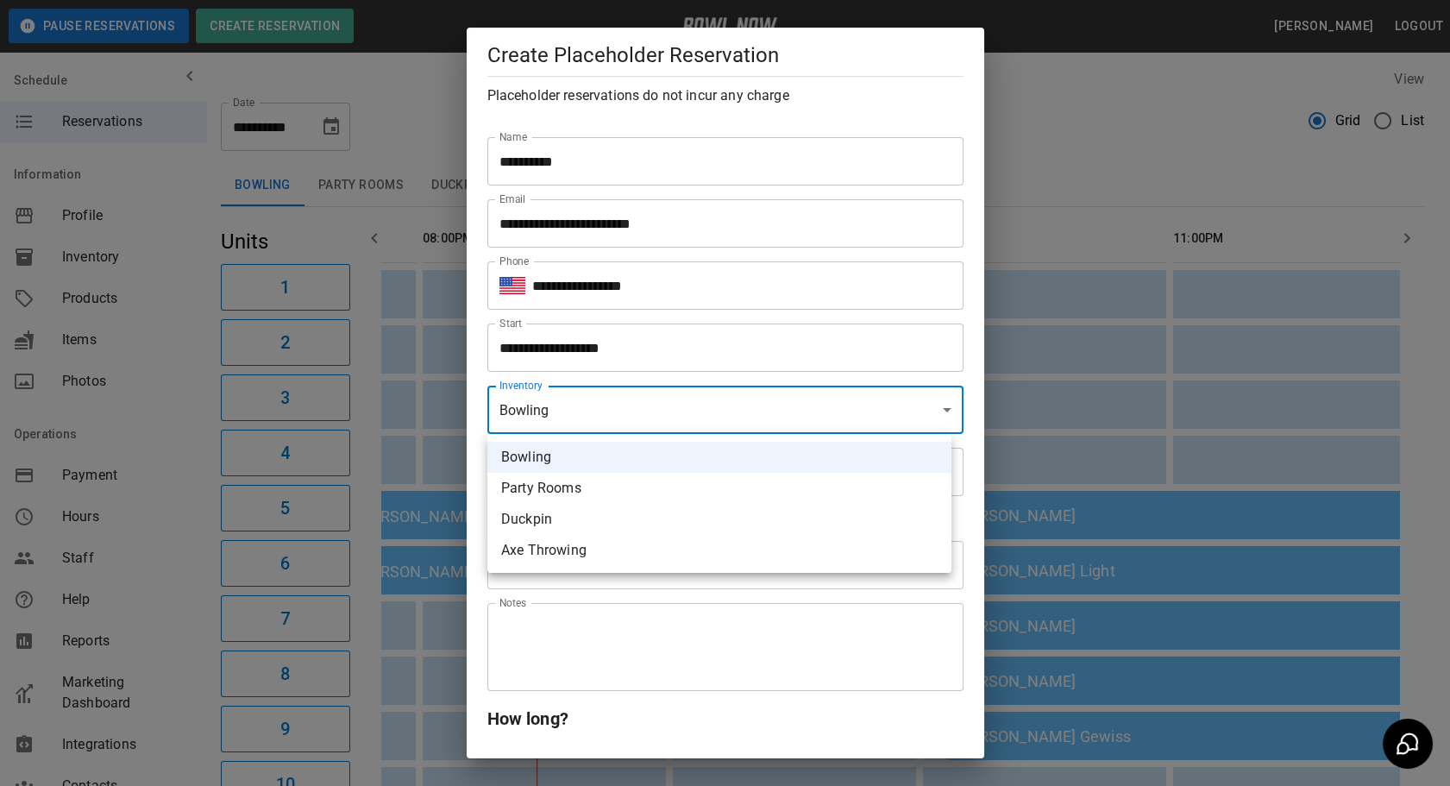
click at [573, 618] on div at bounding box center [725, 393] width 1450 height 786
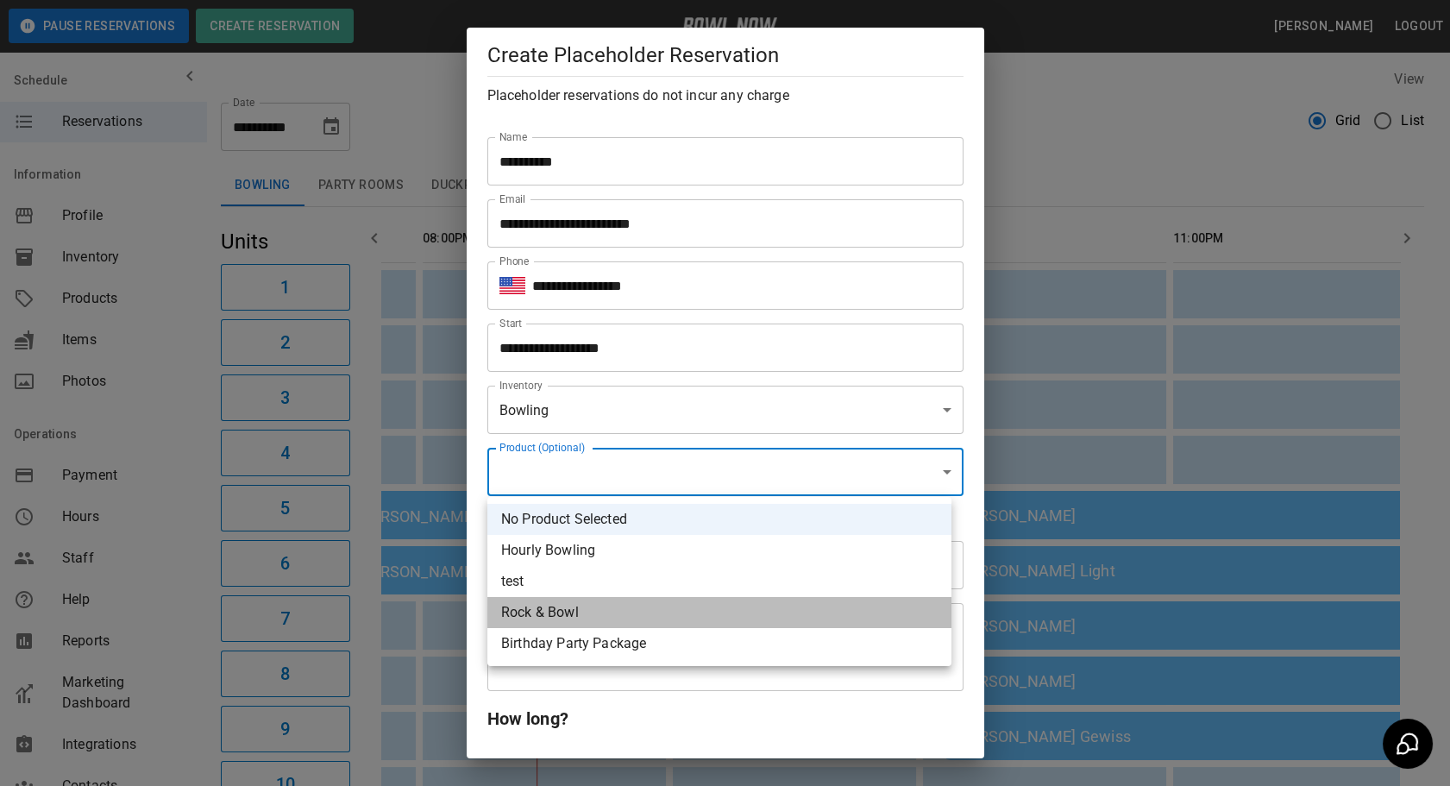
click at [571, 612] on li "Rock & Bowl" at bounding box center [719, 612] width 464 height 31
type input "**********"
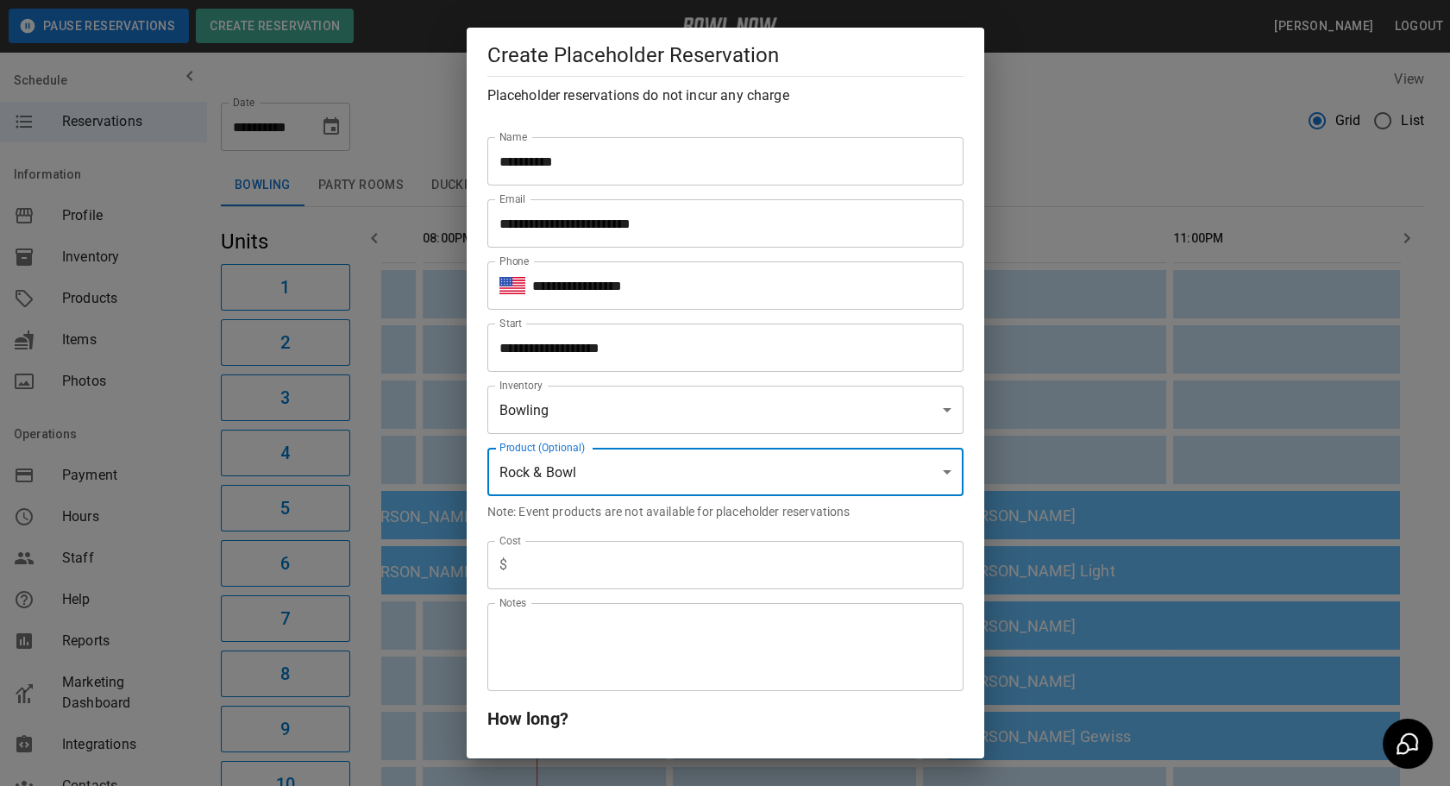
click at [600, 562] on input "text" at bounding box center [738, 565] width 449 height 48
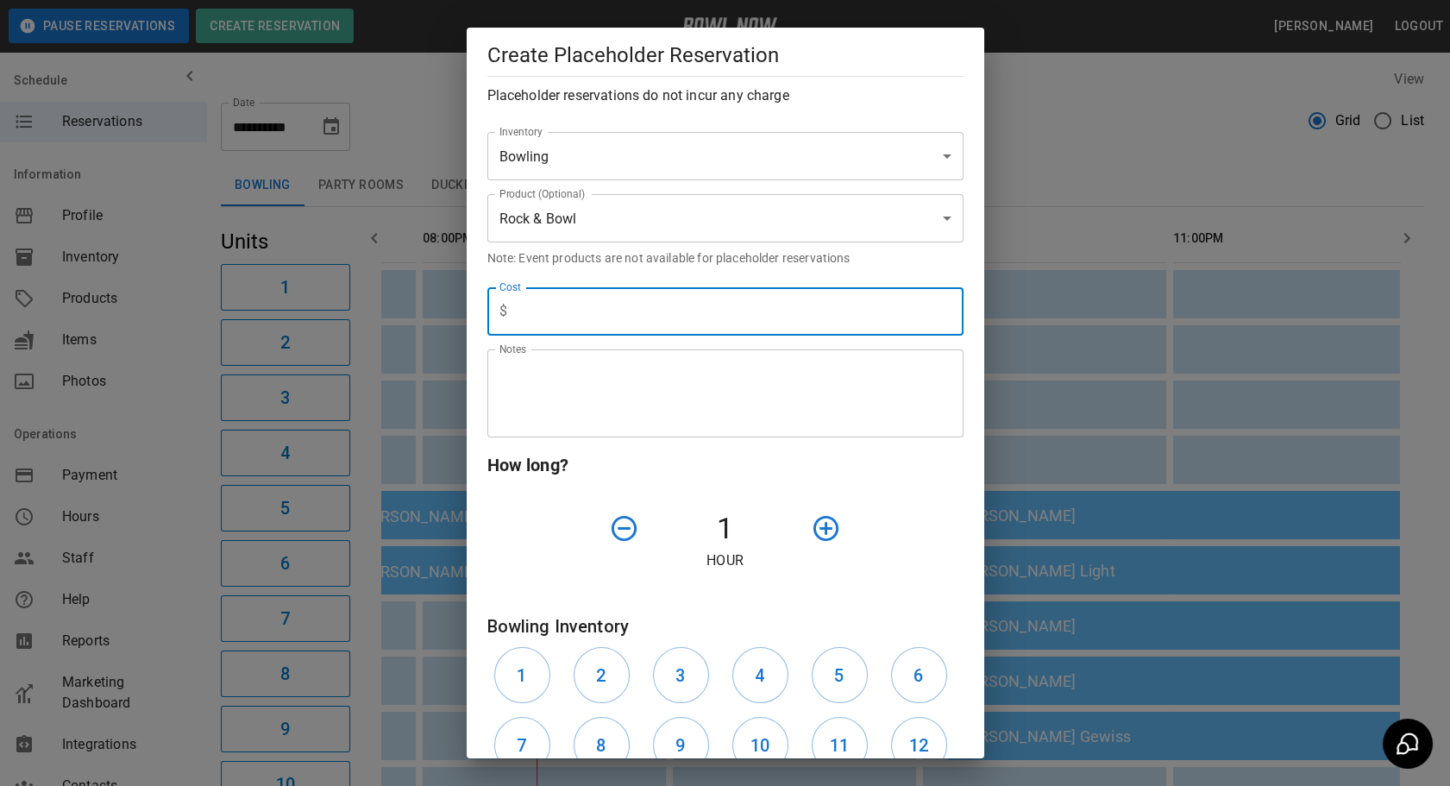
scroll to position [392, 0]
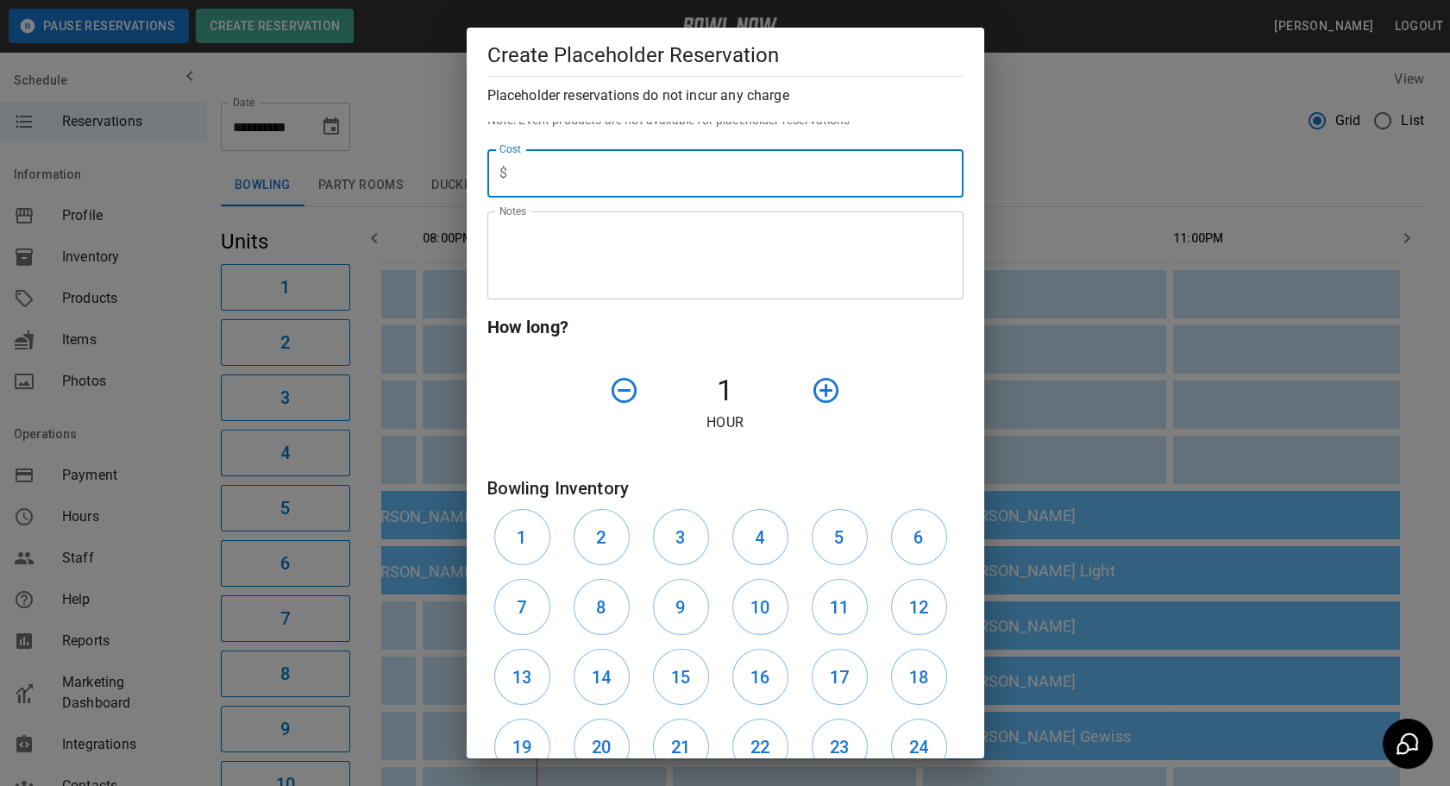
click at [893, 416] on p "Hour" at bounding box center [725, 422] width 476 height 21
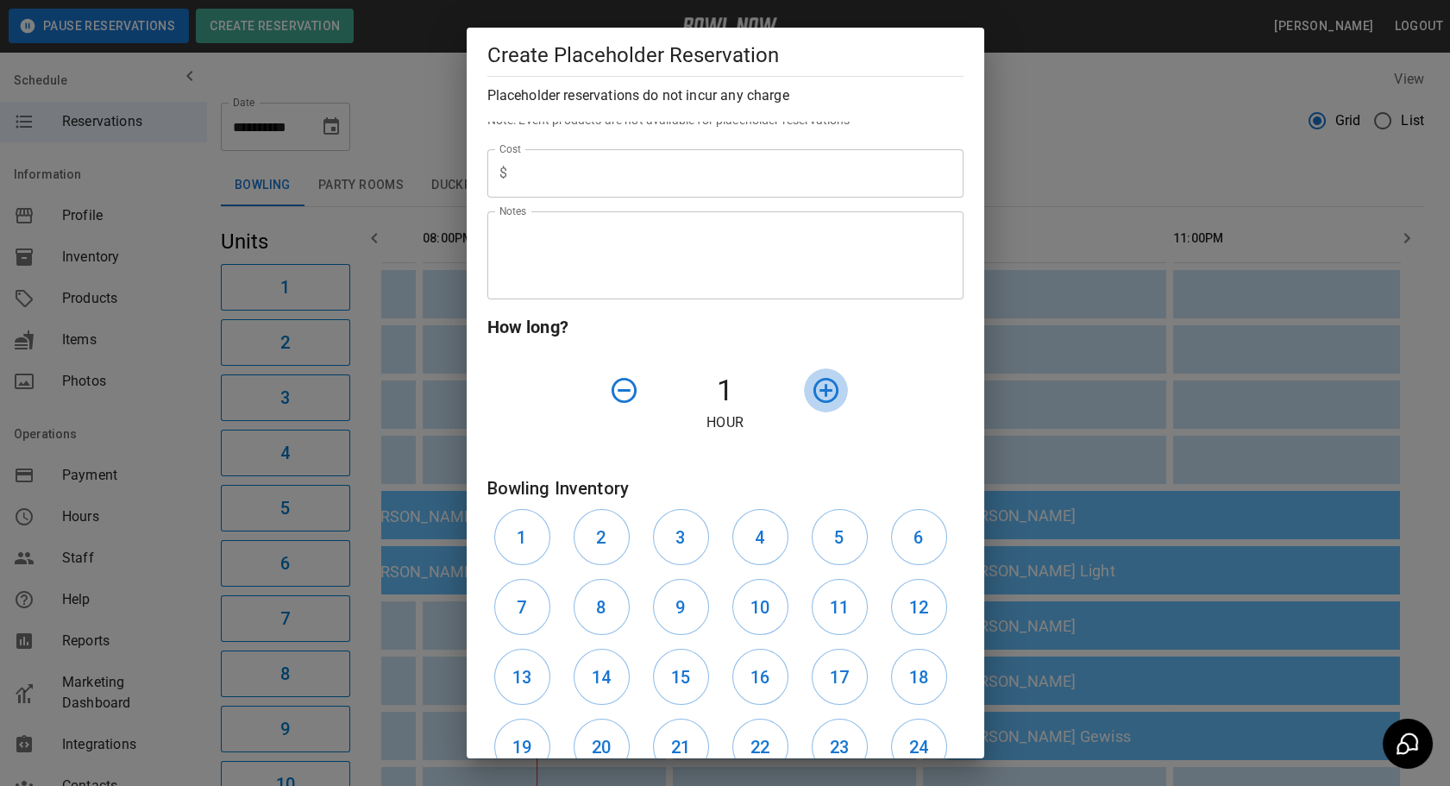
click at [819, 396] on icon "button" at bounding box center [825, 390] width 25 height 25
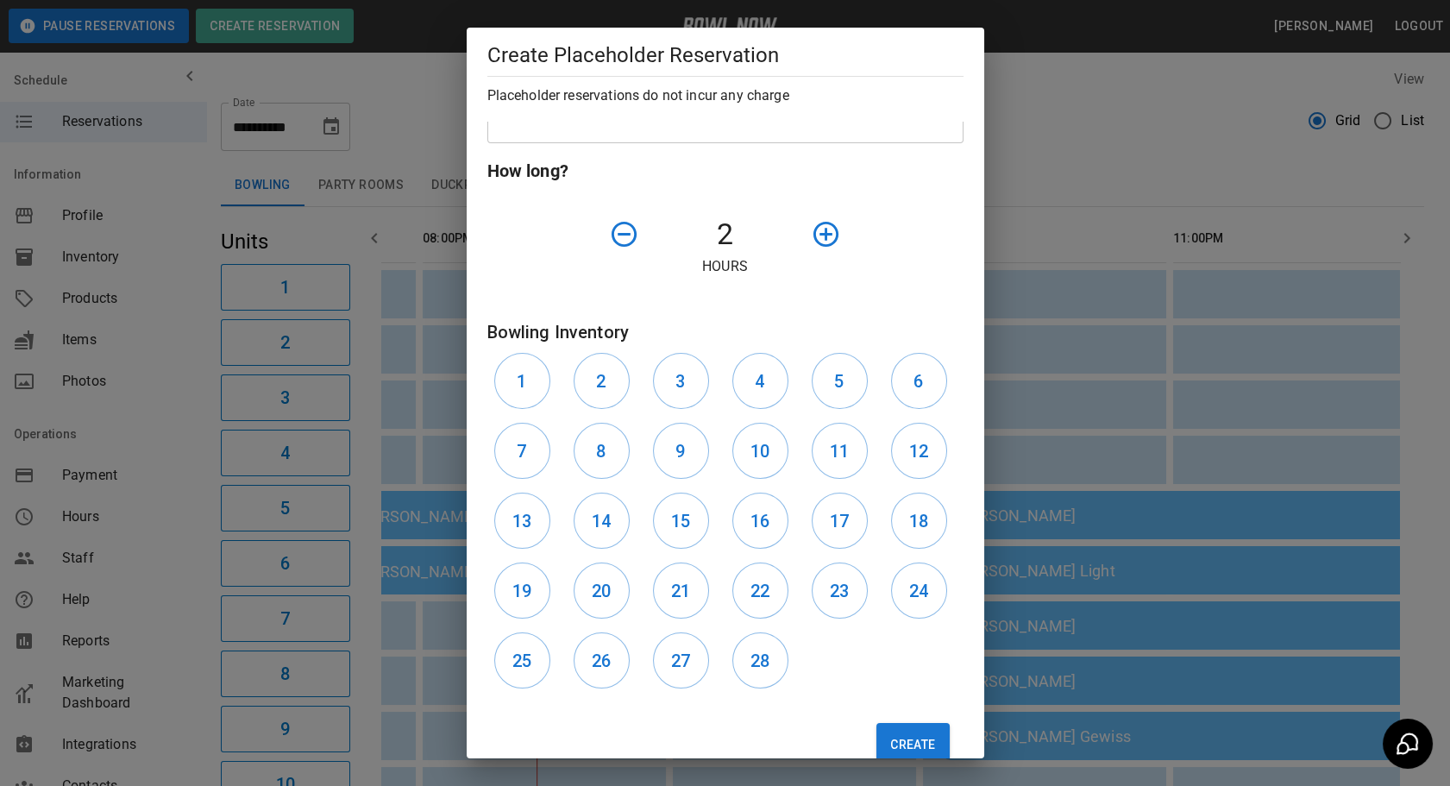
scroll to position [549, 0]
click at [510, 372] on button "1" at bounding box center [522, 380] width 56 height 56
click at [593, 380] on button "2" at bounding box center [602, 380] width 56 height 56
click at [555, 379] on div "1" at bounding box center [526, 380] width 79 height 70
click at [523, 370] on h6 "1" at bounding box center [521, 381] width 9 height 28
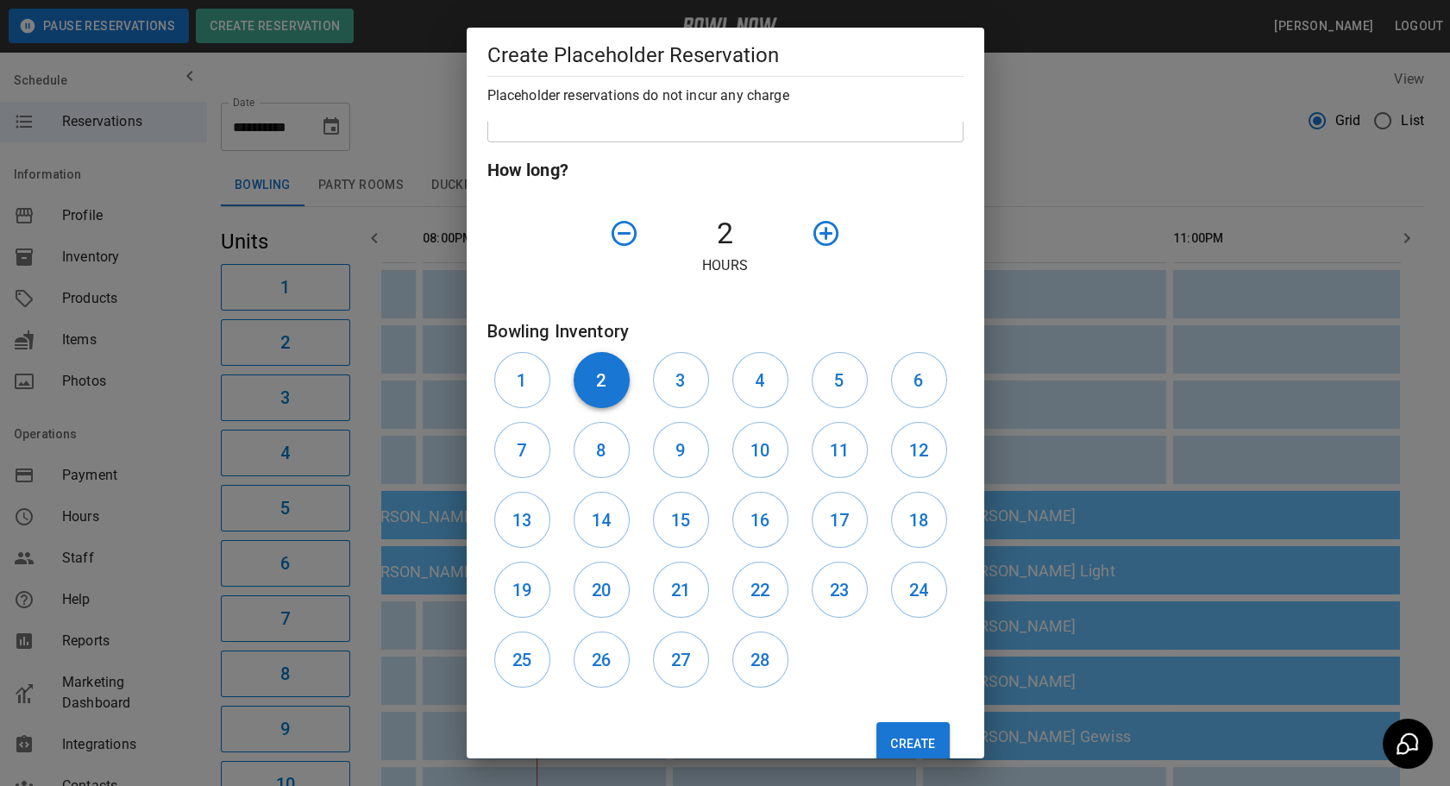
click at [592, 373] on button "2" at bounding box center [602, 380] width 56 height 56
click at [742, 380] on button "4" at bounding box center [760, 380] width 56 height 56
click at [838, 378] on button "5" at bounding box center [840, 380] width 56 height 56
click at [819, 379] on button "5" at bounding box center [840, 380] width 56 height 56
click at [675, 386] on h6 "3" at bounding box center [679, 381] width 9 height 28
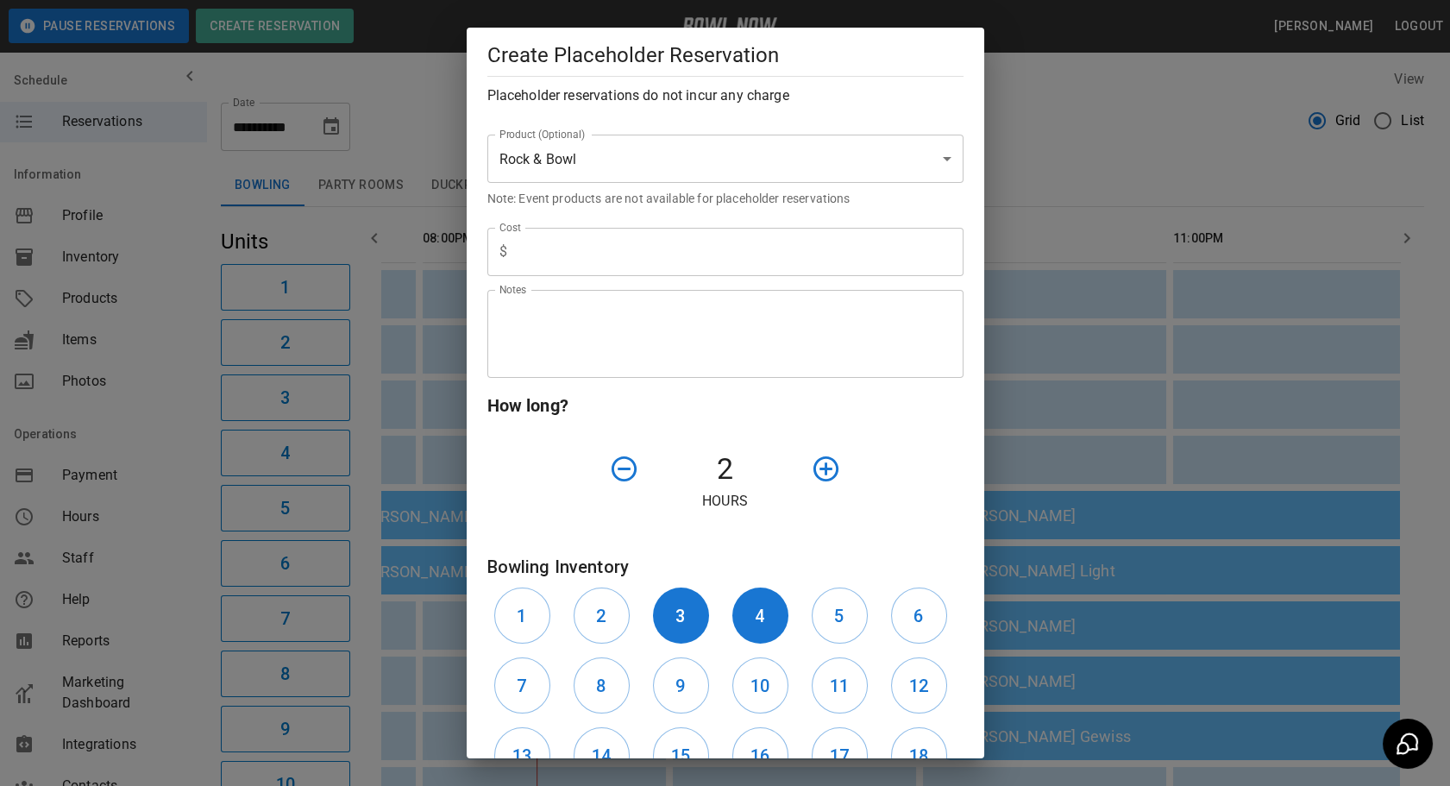
click at [671, 309] on textarea "Notes" at bounding box center [725, 334] width 452 height 60
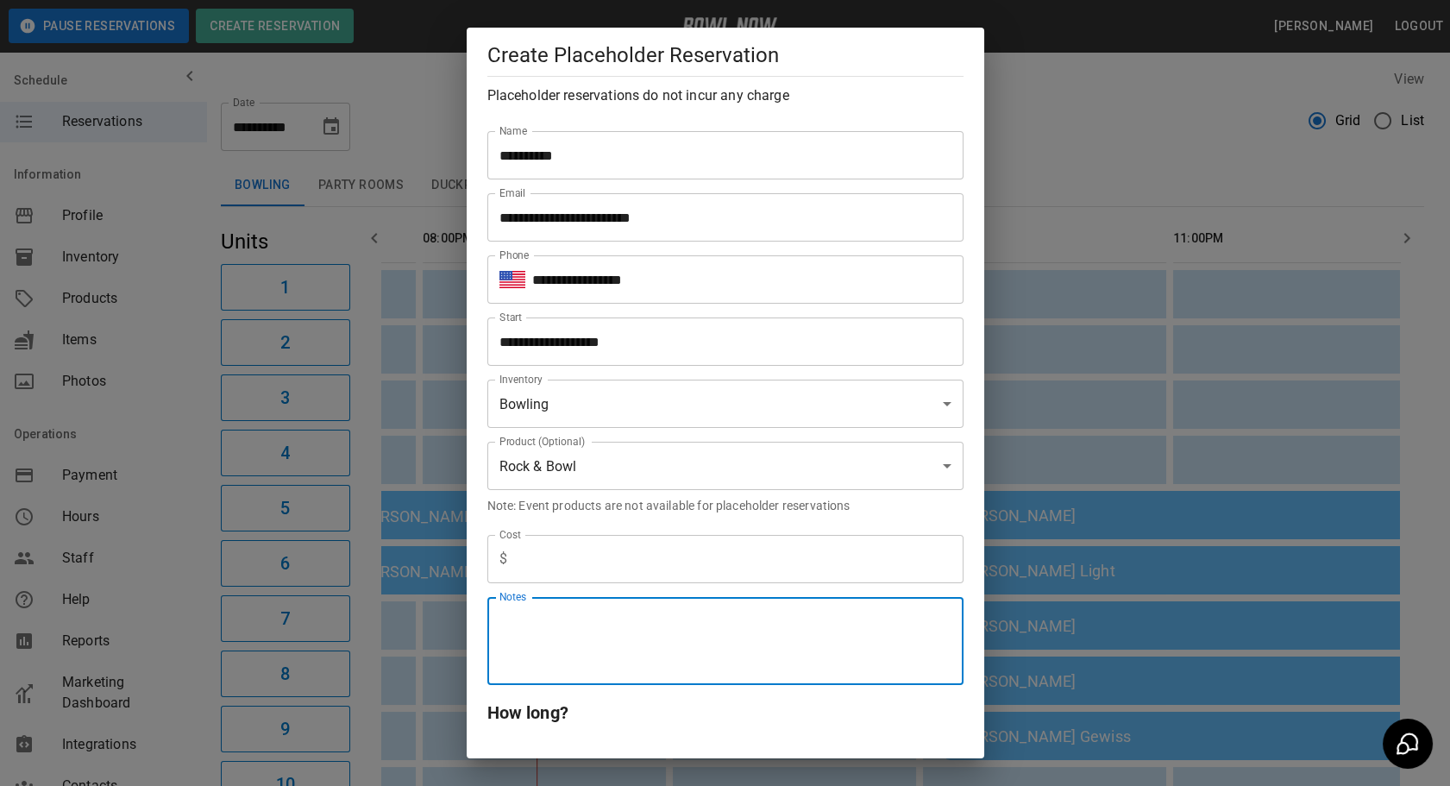
scroll to position [0, 0]
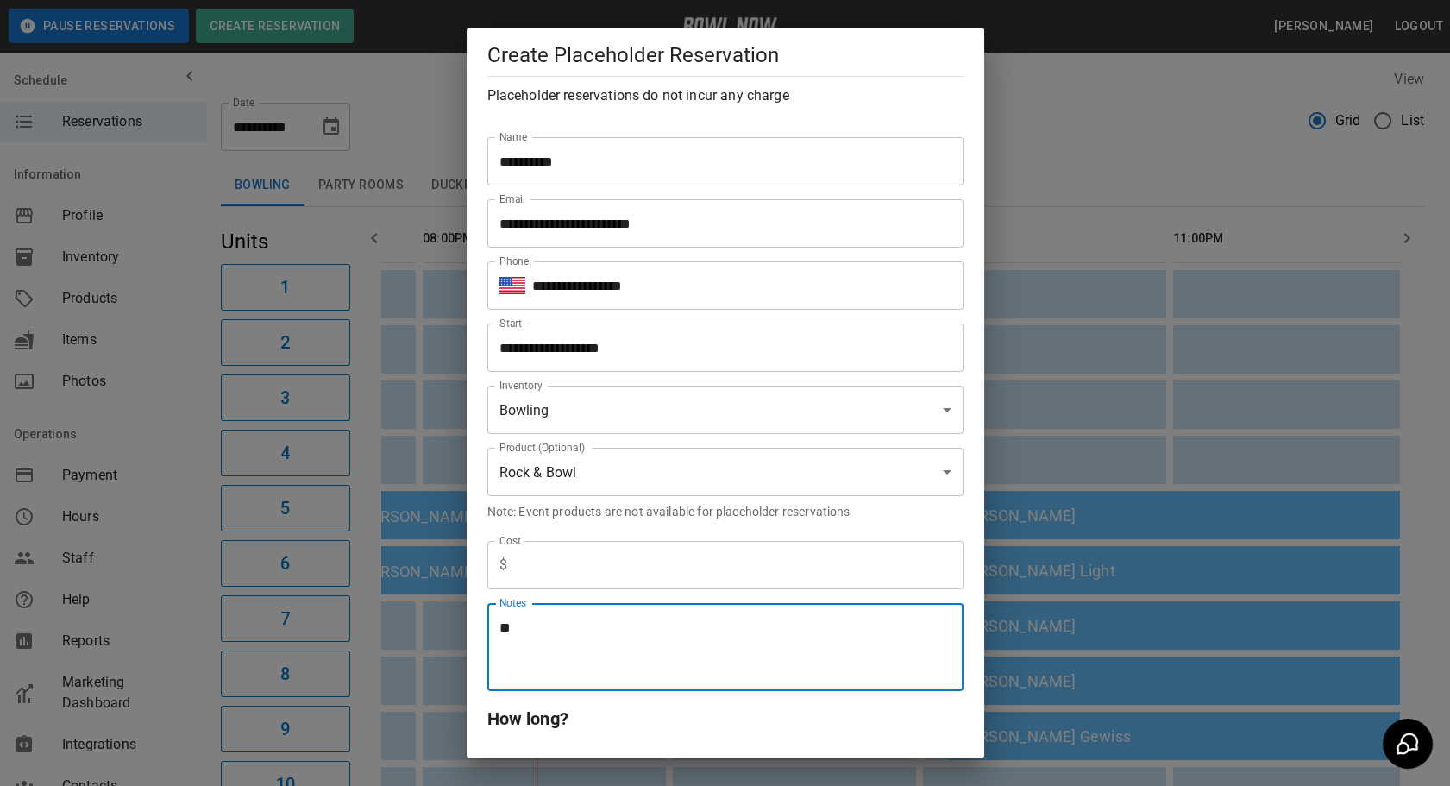
type textarea "*"
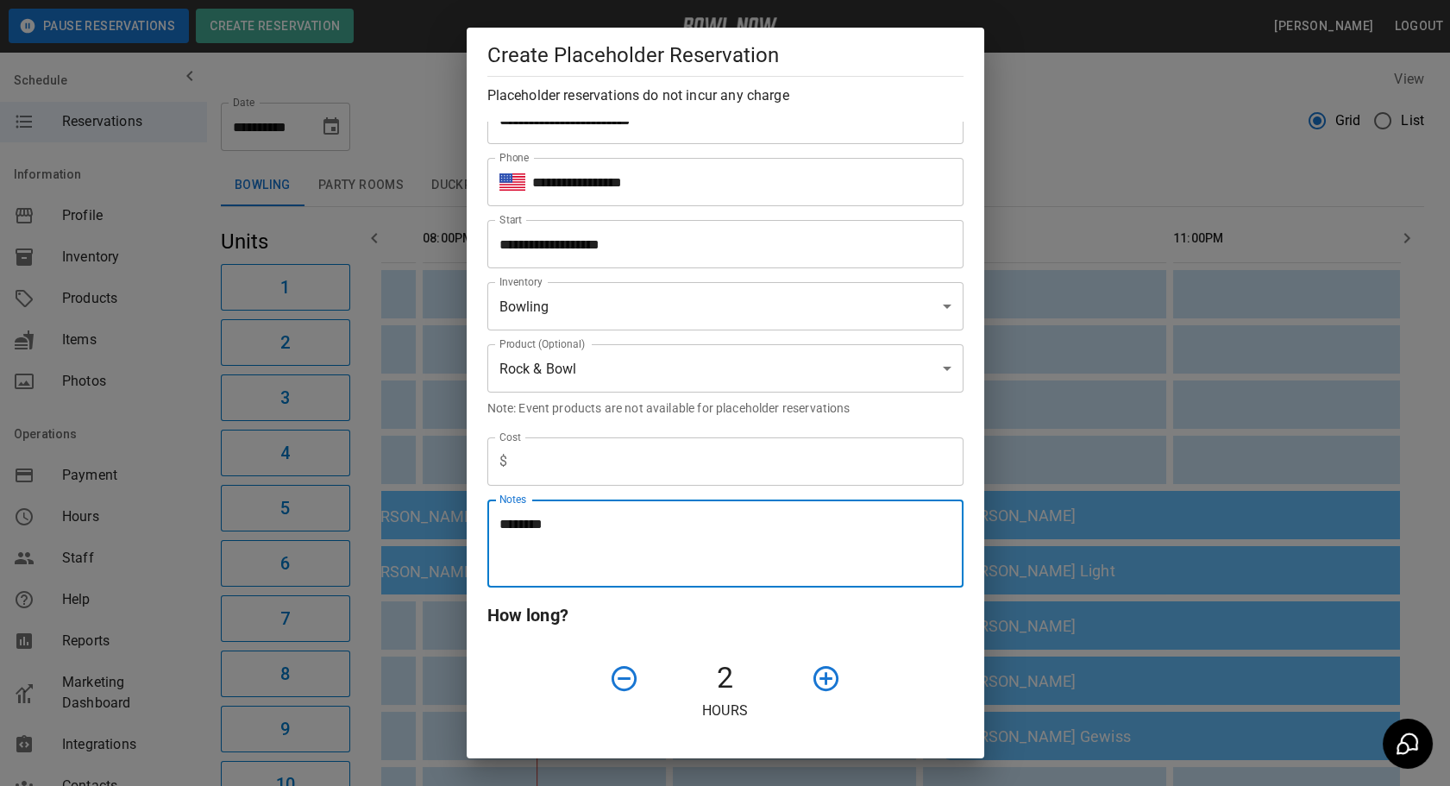
scroll to position [313, 0]
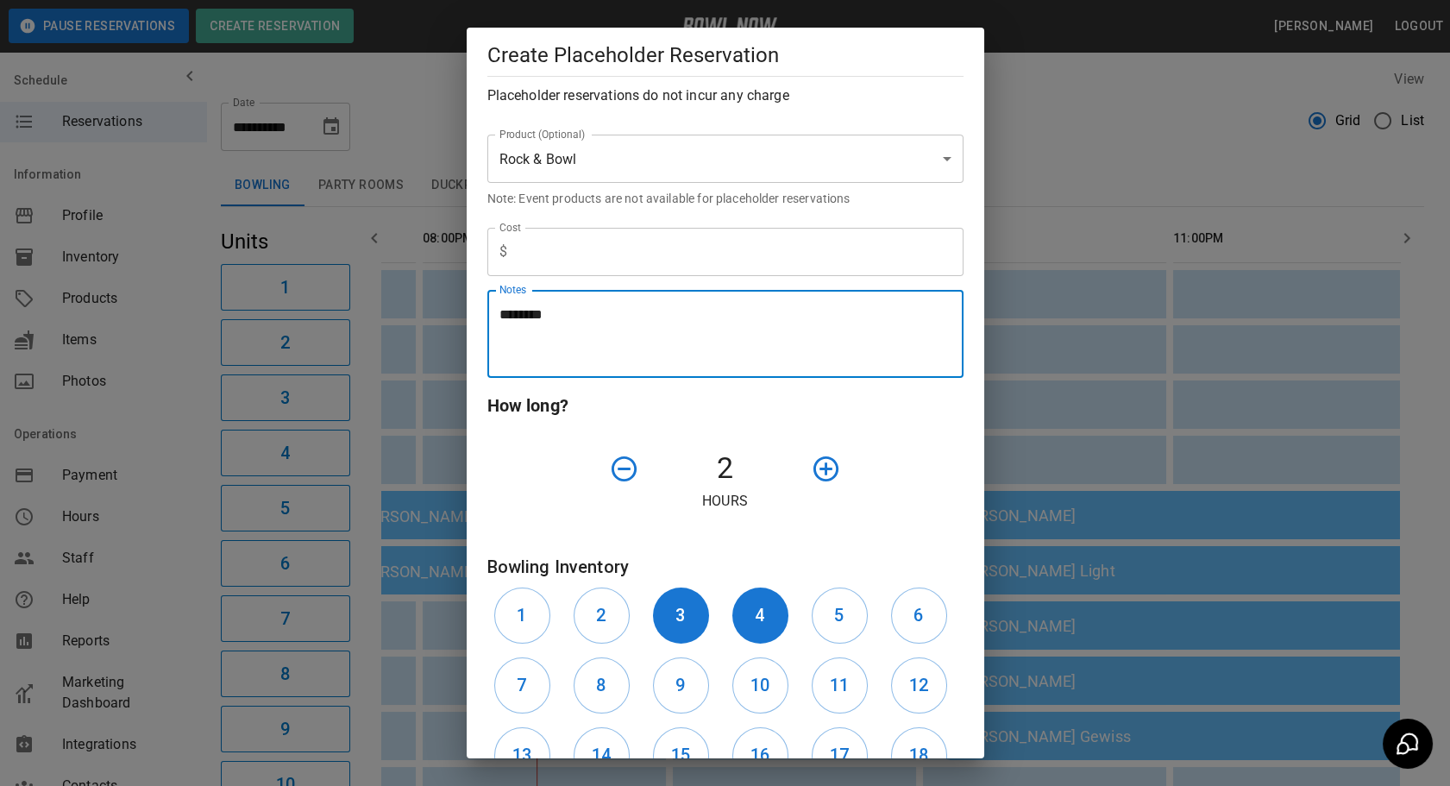
type textarea "********"
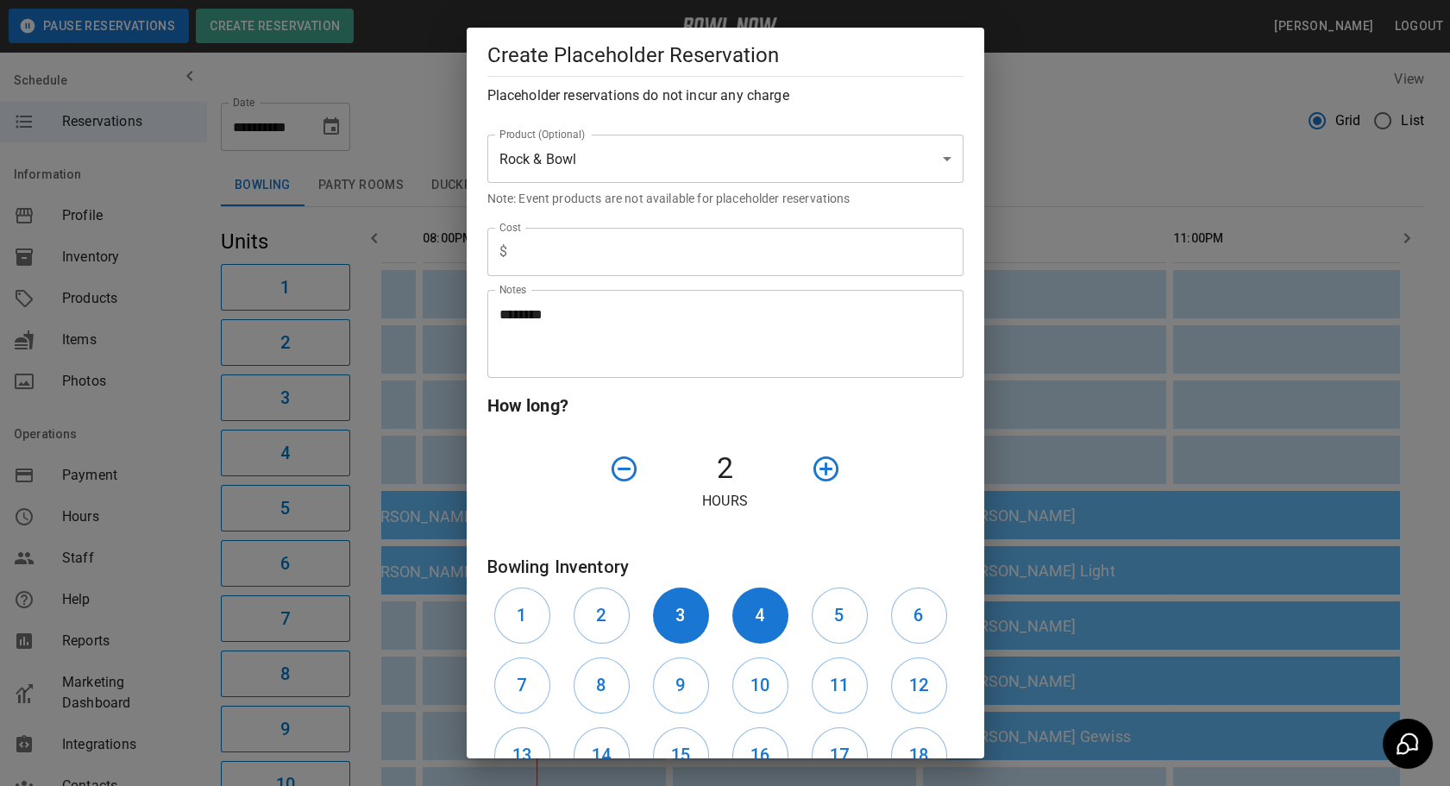
click at [842, 527] on div "How long? 2 Hours" at bounding box center [719, 458] width 490 height 161
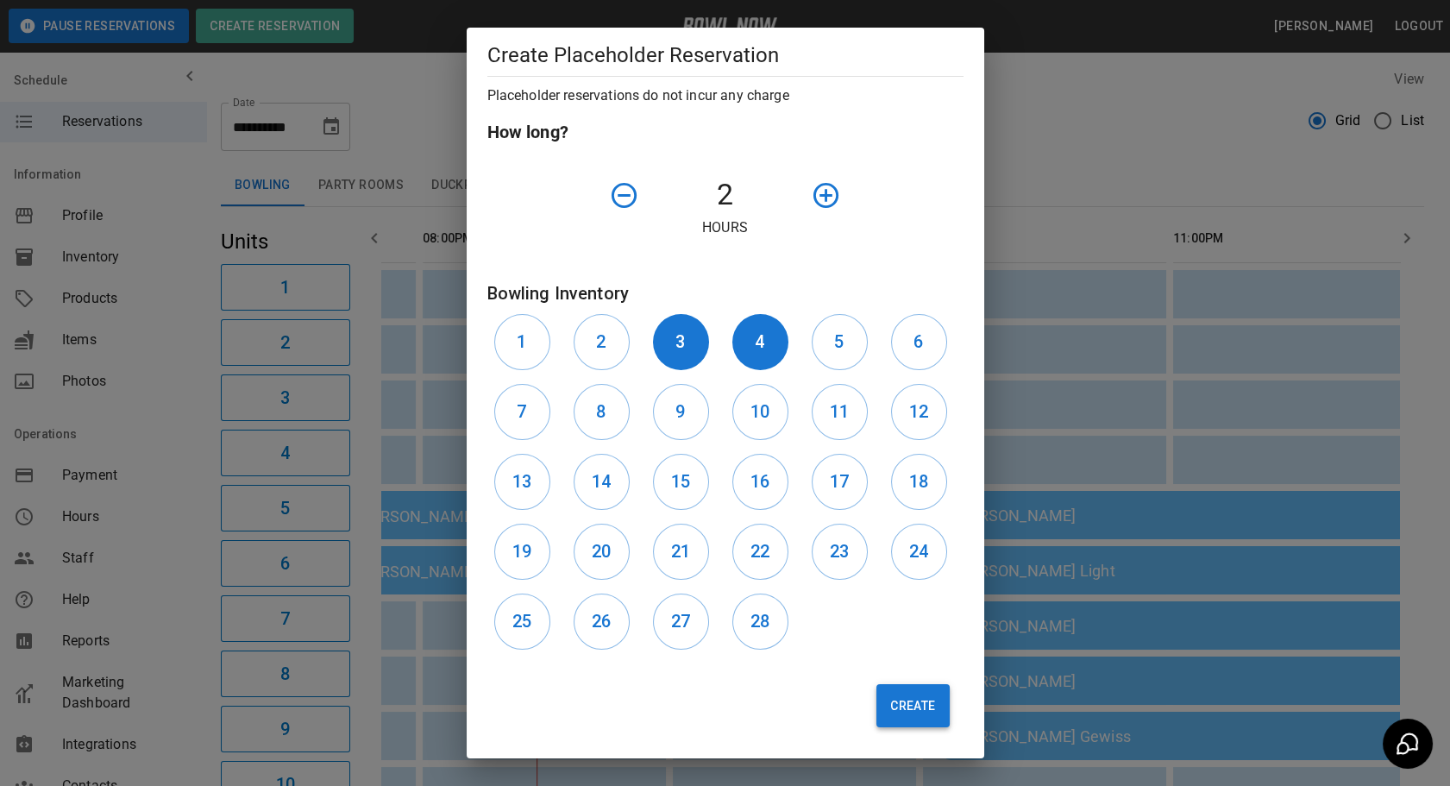
click at [879, 720] on button "Create" at bounding box center [912, 705] width 72 height 43
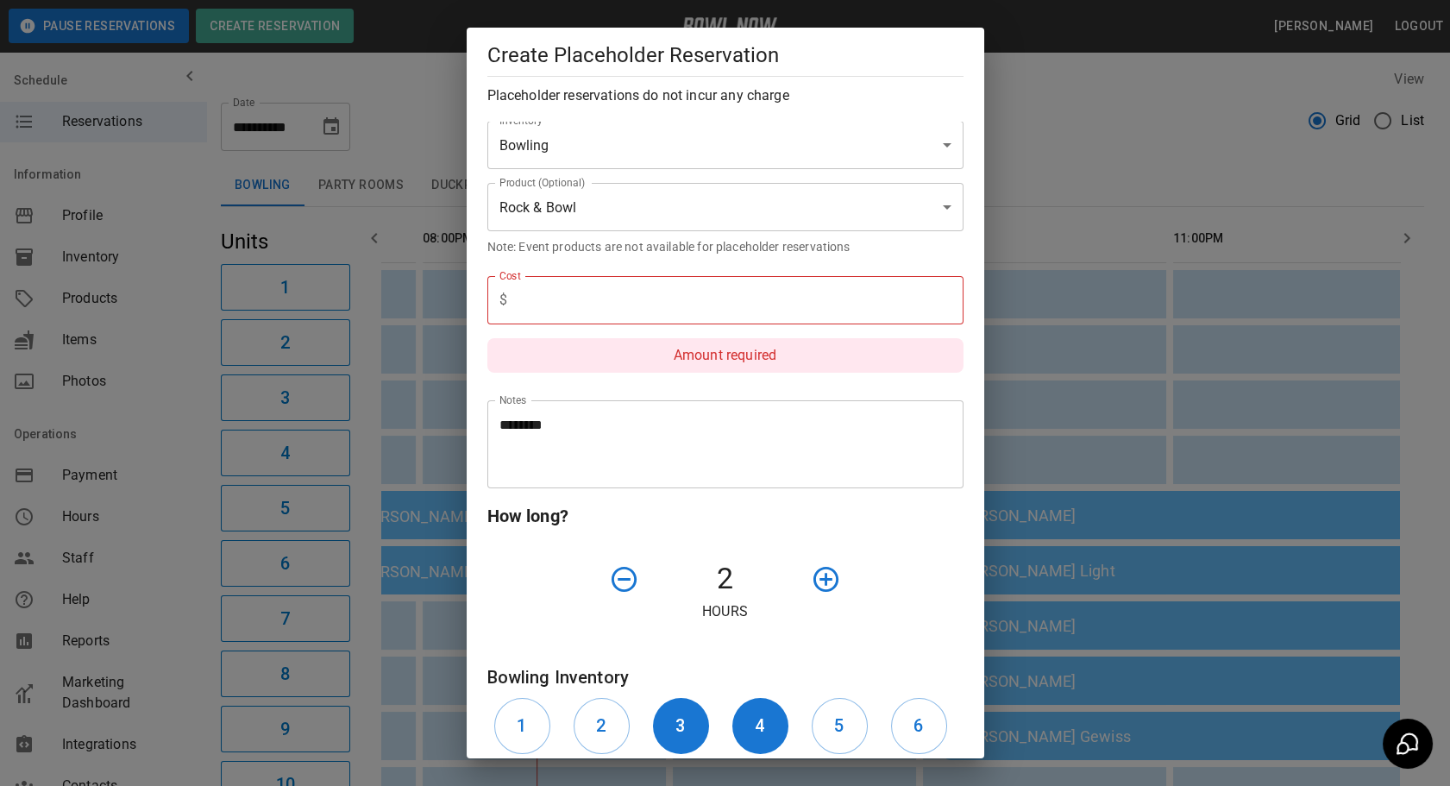
scroll to position [100, 0]
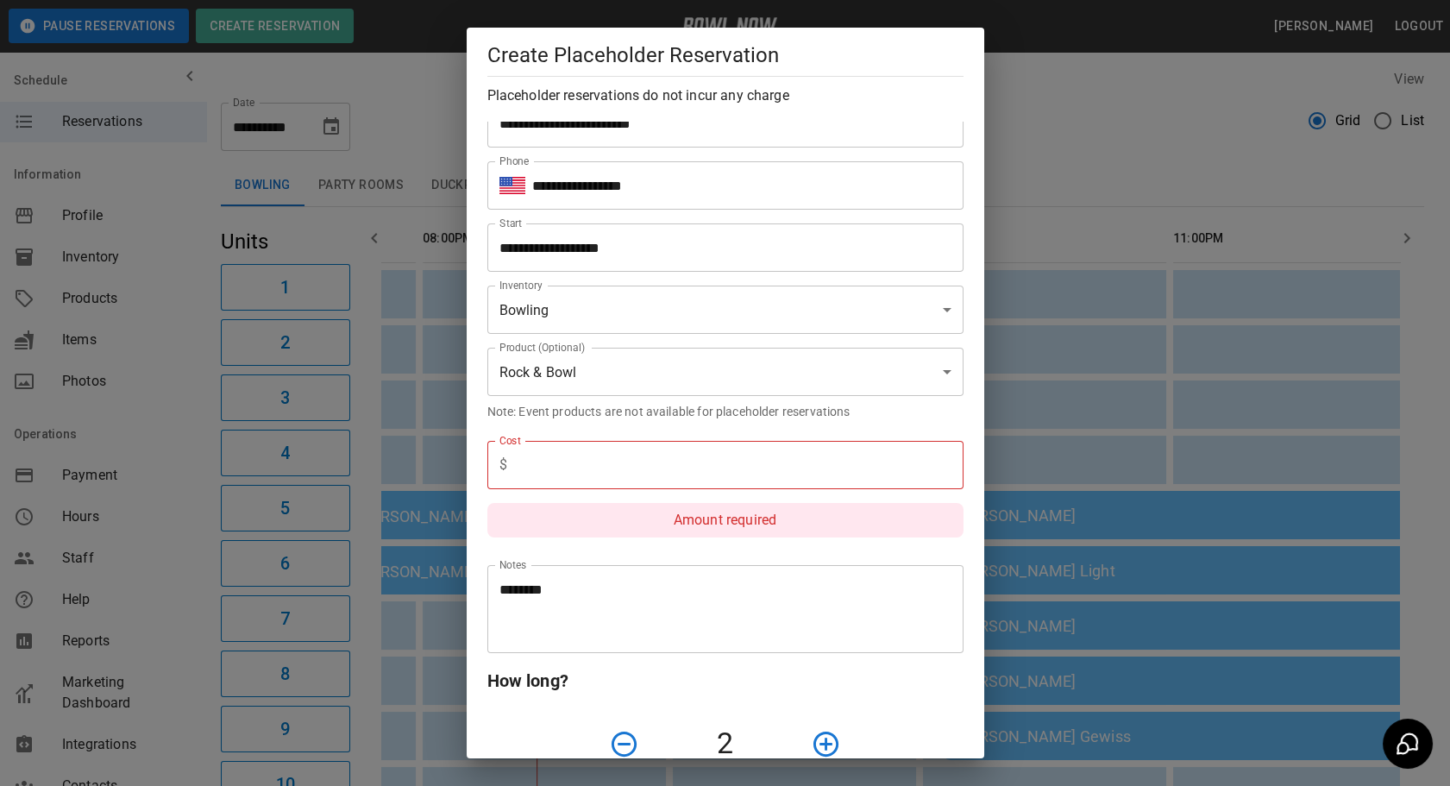
click at [550, 462] on input "text" at bounding box center [738, 465] width 449 height 48
type input "*"
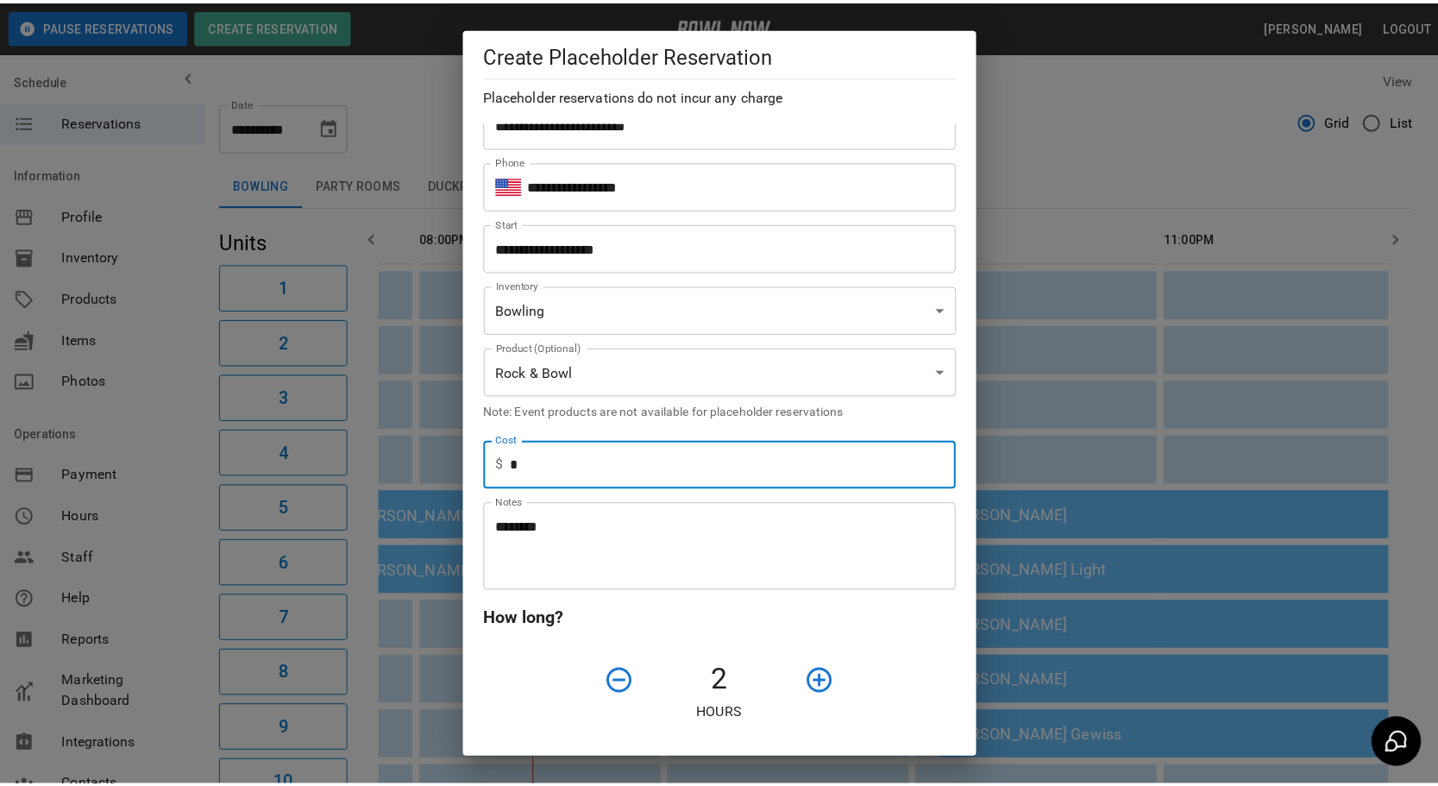
scroll to position [587, 0]
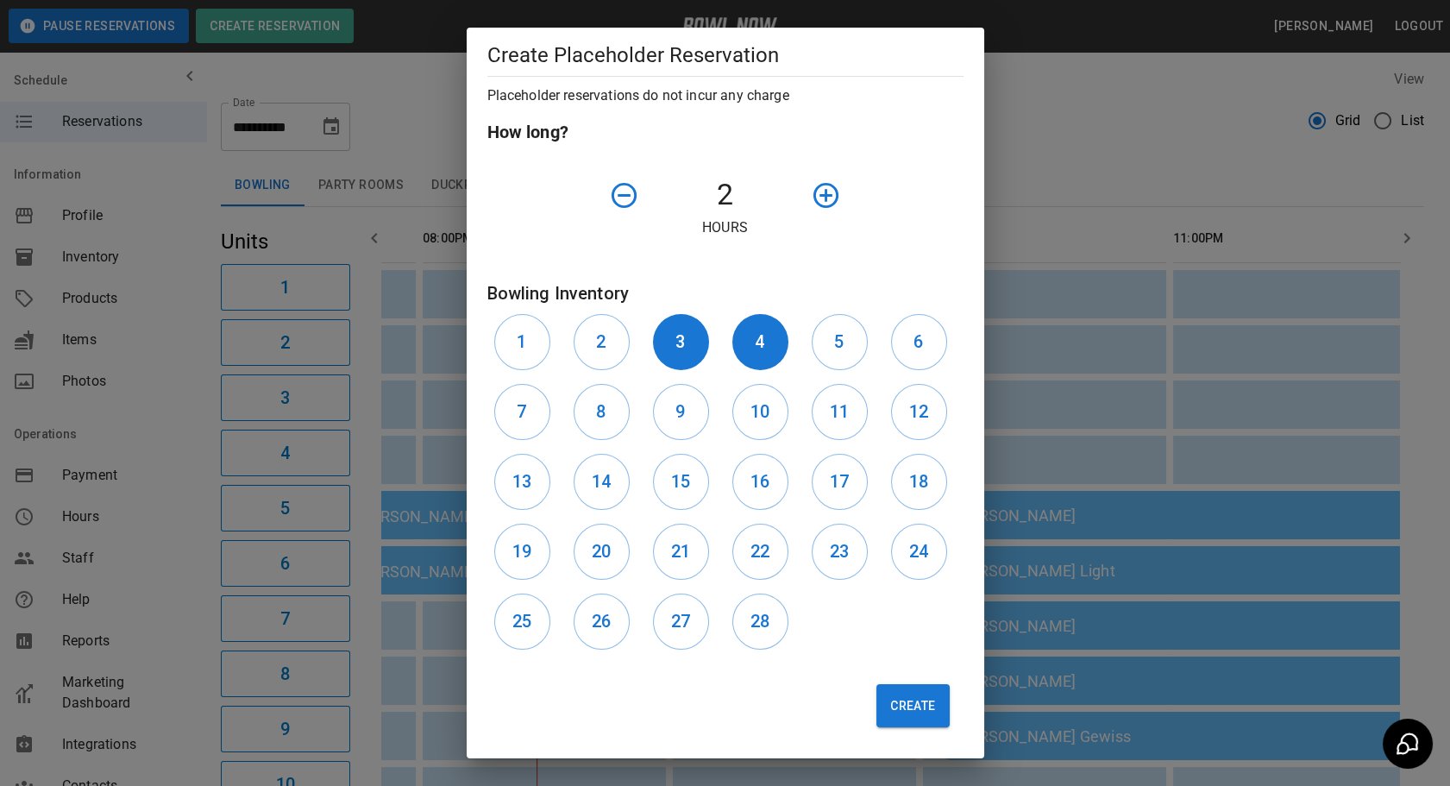
click at [920, 701] on button "Create" at bounding box center [912, 705] width 72 height 43
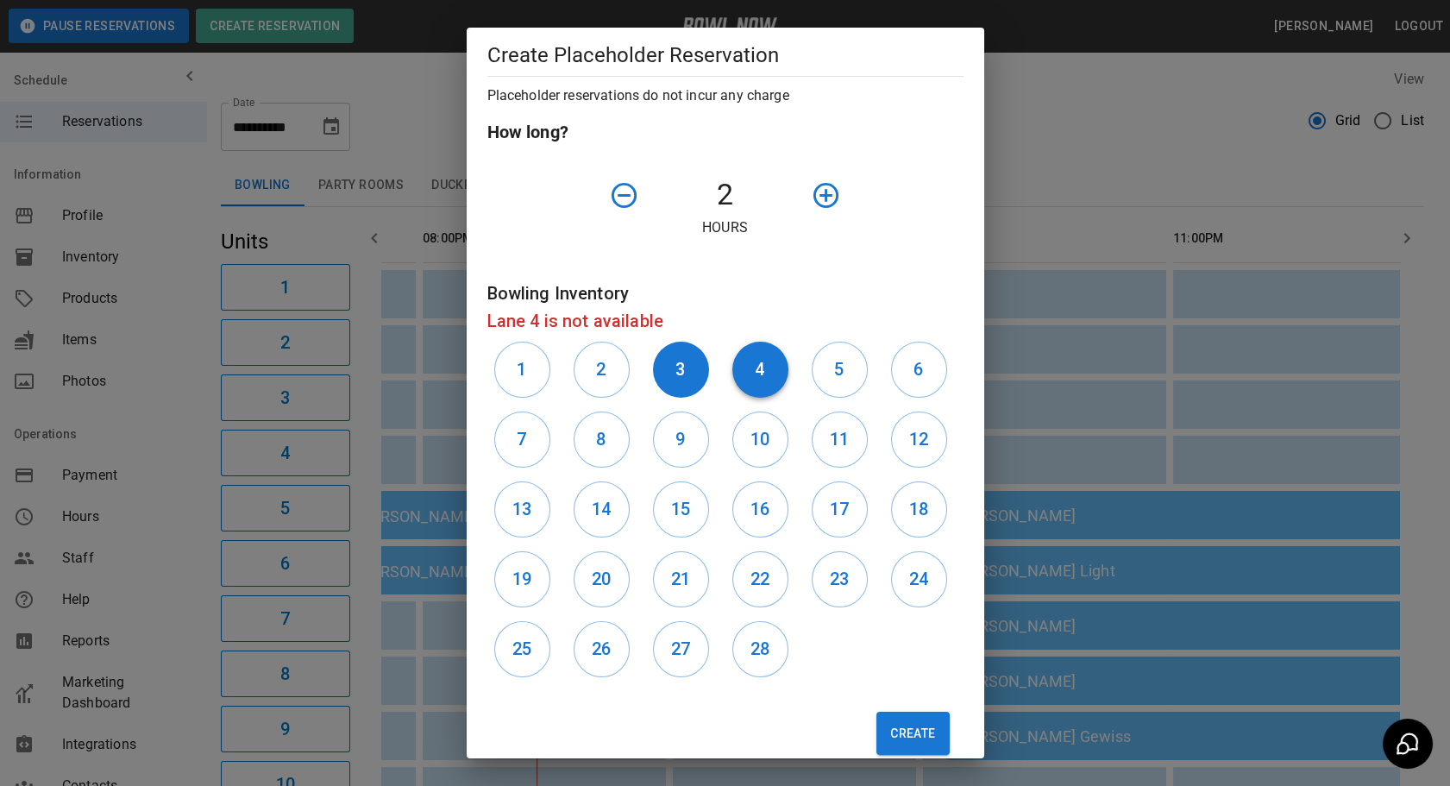
click at [755, 365] on h6 "4" at bounding box center [759, 369] width 9 height 28
click at [591, 370] on button "2" at bounding box center [602, 370] width 56 height 56
click at [880, 717] on button "Create" at bounding box center [912, 733] width 72 height 43
click at [602, 378] on h6 "2" at bounding box center [600, 369] width 9 height 28
click at [681, 377] on h6 "3" at bounding box center [679, 369] width 9 height 28
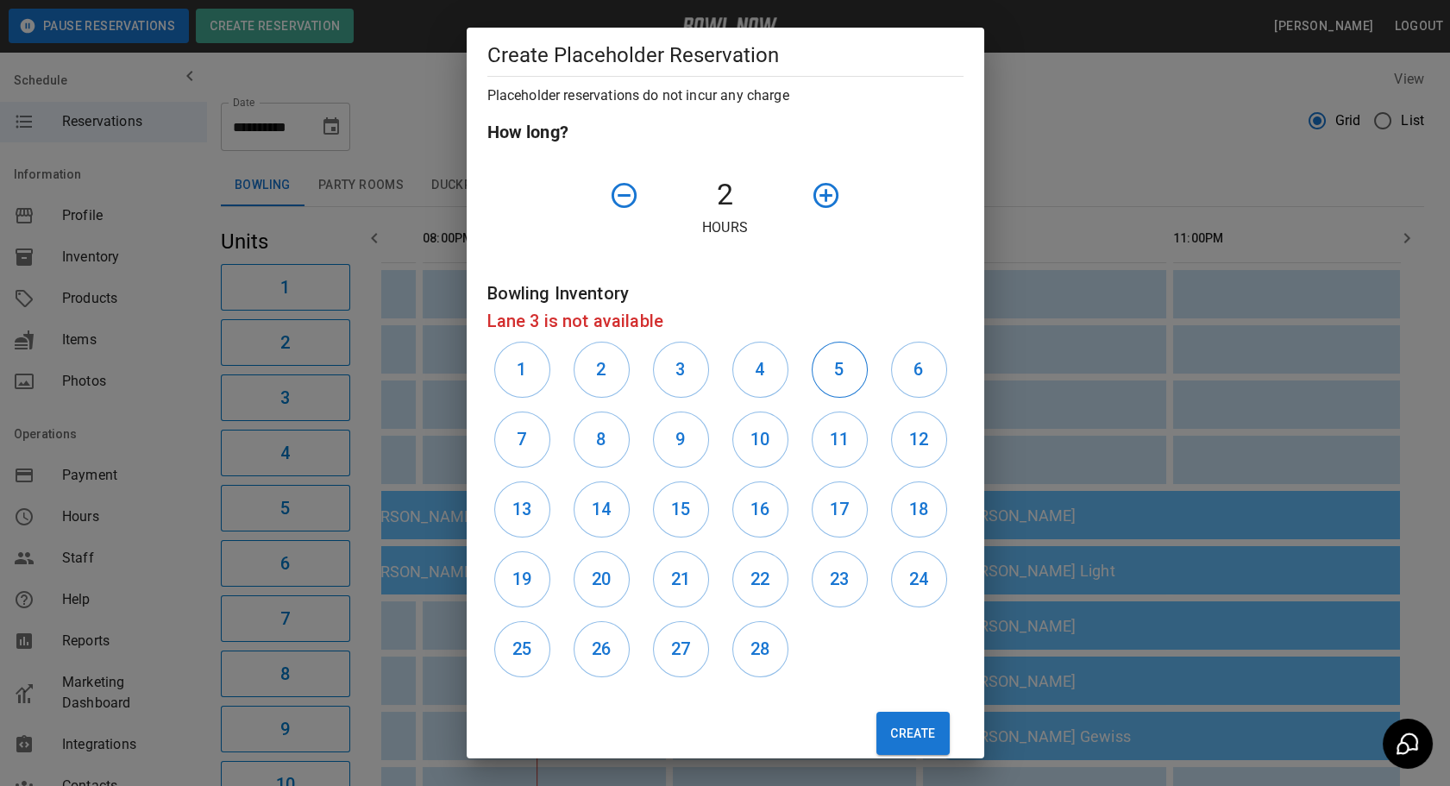
click at [819, 367] on button "5" at bounding box center [840, 370] width 56 height 56
drag, startPoint x: 897, startPoint y: 376, endPoint x: 853, endPoint y: 755, distance: 381.2
click at [897, 376] on button "6" at bounding box center [919, 370] width 56 height 56
click at [892, 701] on div "Create" at bounding box center [719, 726] width 490 height 85
click at [896, 736] on button "Create" at bounding box center [912, 733] width 72 height 43
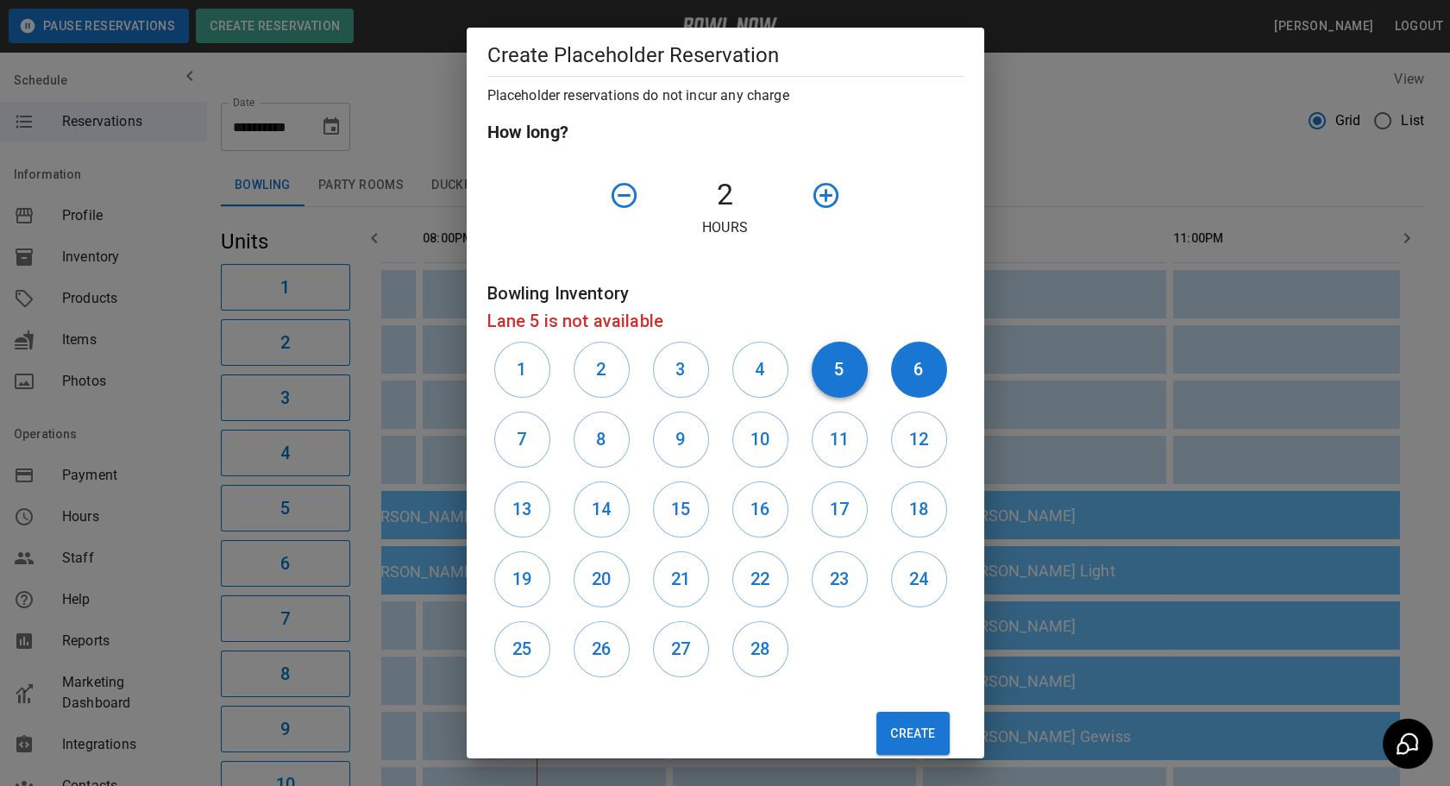
click at [823, 386] on button "5" at bounding box center [840, 370] width 56 height 56
click at [894, 377] on button "6" at bounding box center [919, 370] width 56 height 56
click at [524, 441] on h6 "7" at bounding box center [521, 439] width 9 height 28
click at [592, 440] on button "8" at bounding box center [602, 439] width 56 height 56
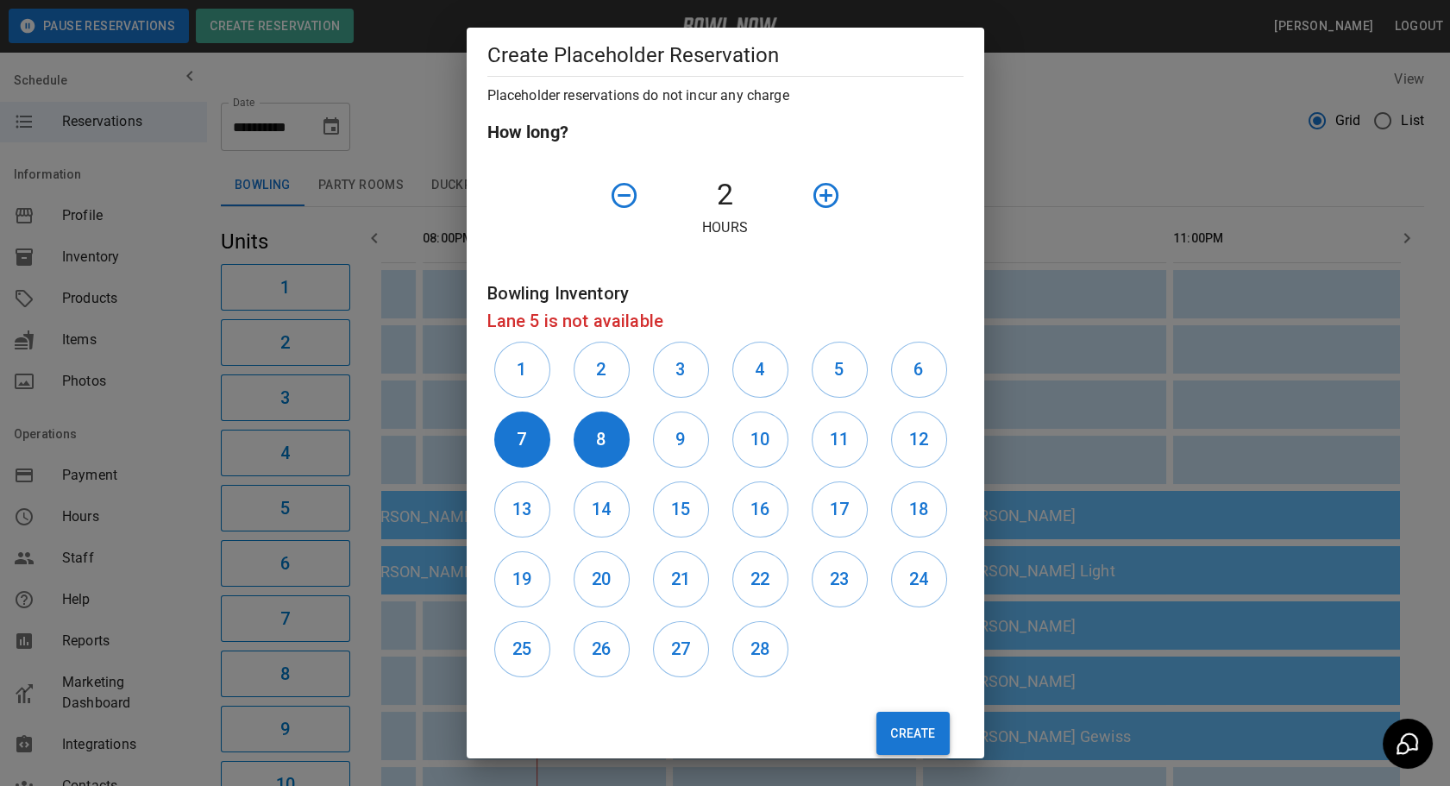
click at [899, 751] on button "Create" at bounding box center [912, 733] width 72 height 43
click at [522, 428] on h6 "7" at bounding box center [521, 439] width 9 height 28
click at [605, 440] on button "8" at bounding box center [602, 439] width 56 height 56
click at [780, 442] on button "10" at bounding box center [760, 439] width 56 height 56
click at [830, 441] on h6 "11" at bounding box center [839, 439] width 19 height 28
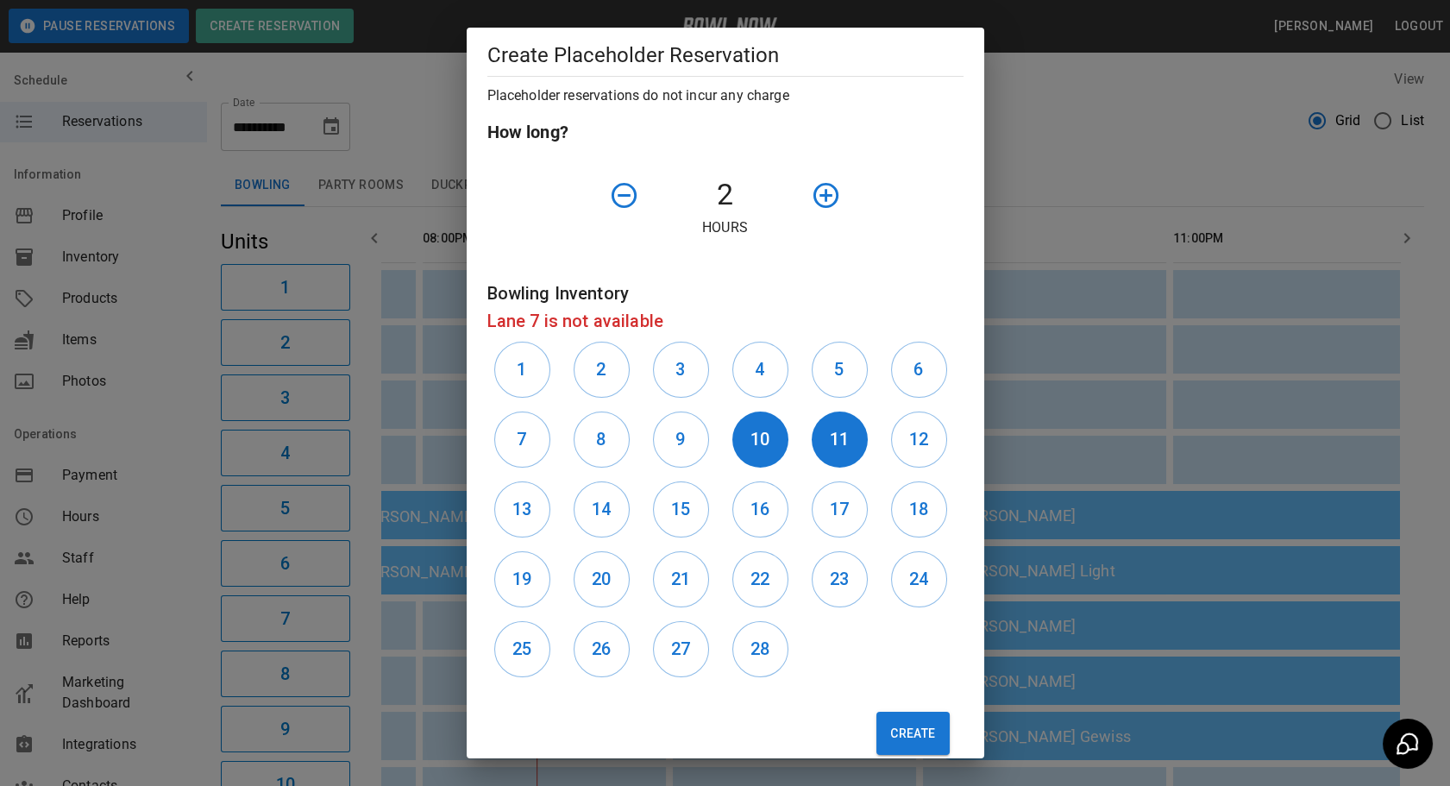
drag, startPoint x: 882, startPoint y: 683, endPoint x: 881, endPoint y: 698, distance: 14.8
click at [882, 685] on div "Create" at bounding box center [719, 726] width 490 height 85
click at [884, 723] on button "Create" at bounding box center [912, 733] width 72 height 43
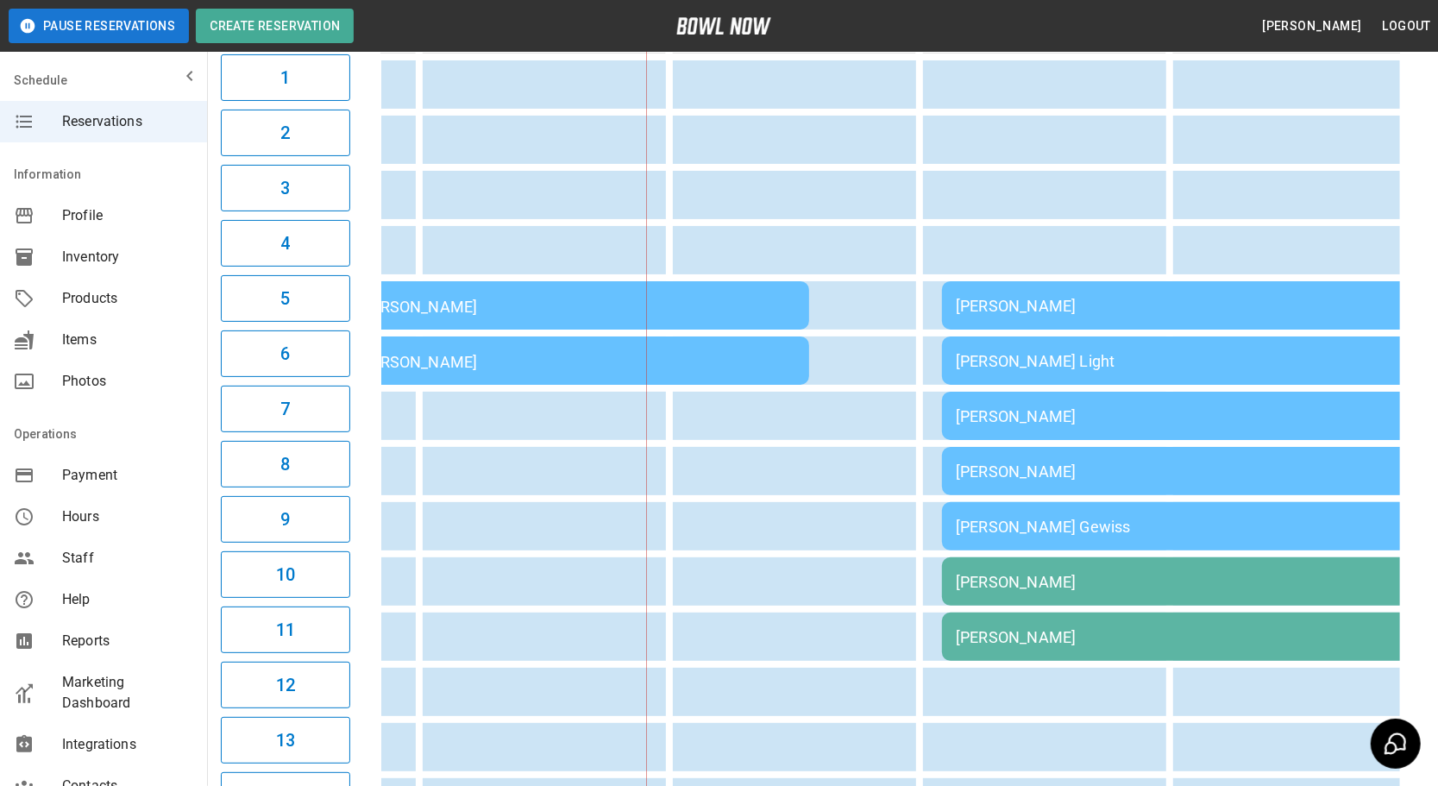
scroll to position [0, 0]
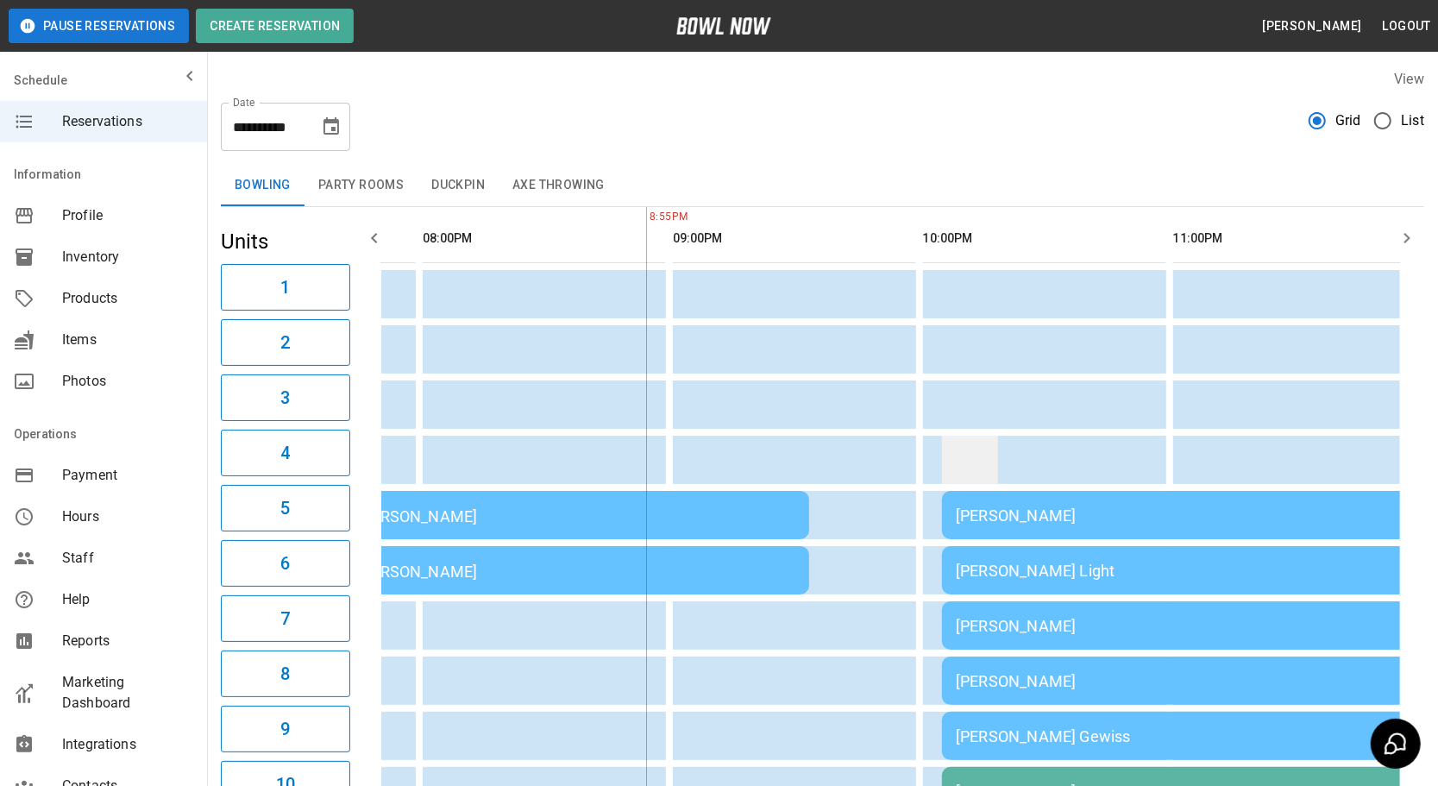
click at [956, 460] on td "sticky table" at bounding box center [970, 460] width 56 height 48
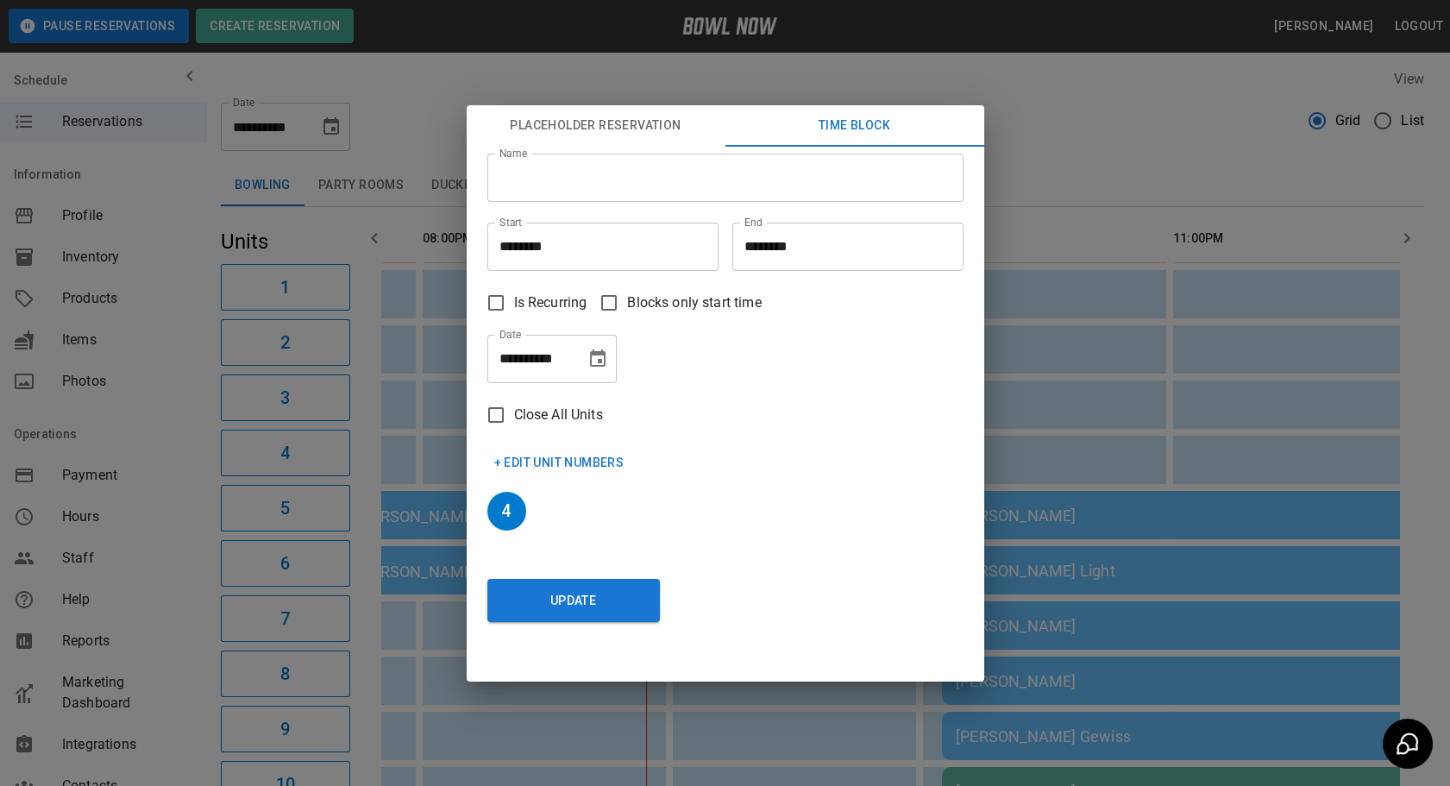
click at [549, 126] on button "Placeholder Reservation" at bounding box center [596, 125] width 259 height 41
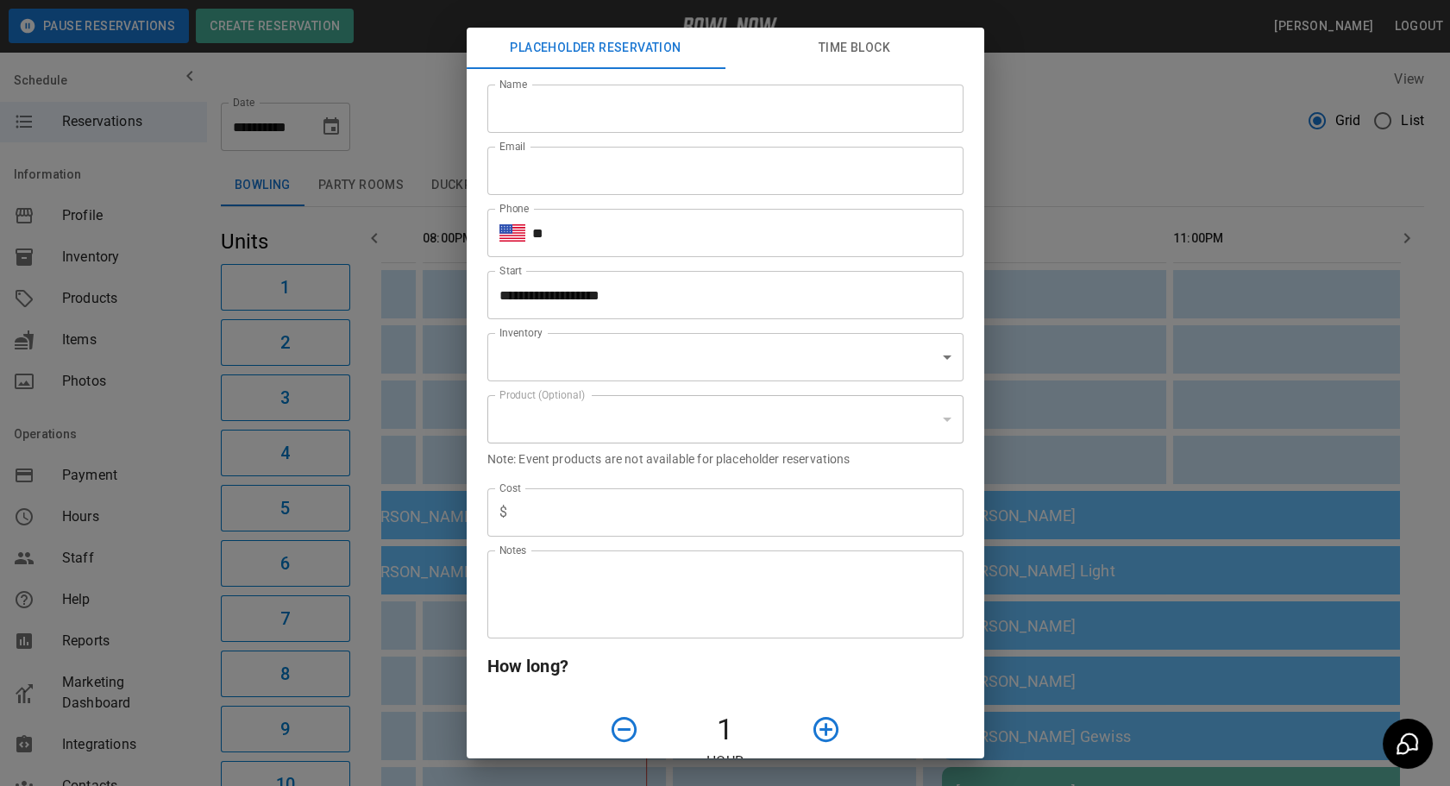
type input "**********"
click at [1223, 408] on div "**********" at bounding box center [725, 393] width 1450 height 786
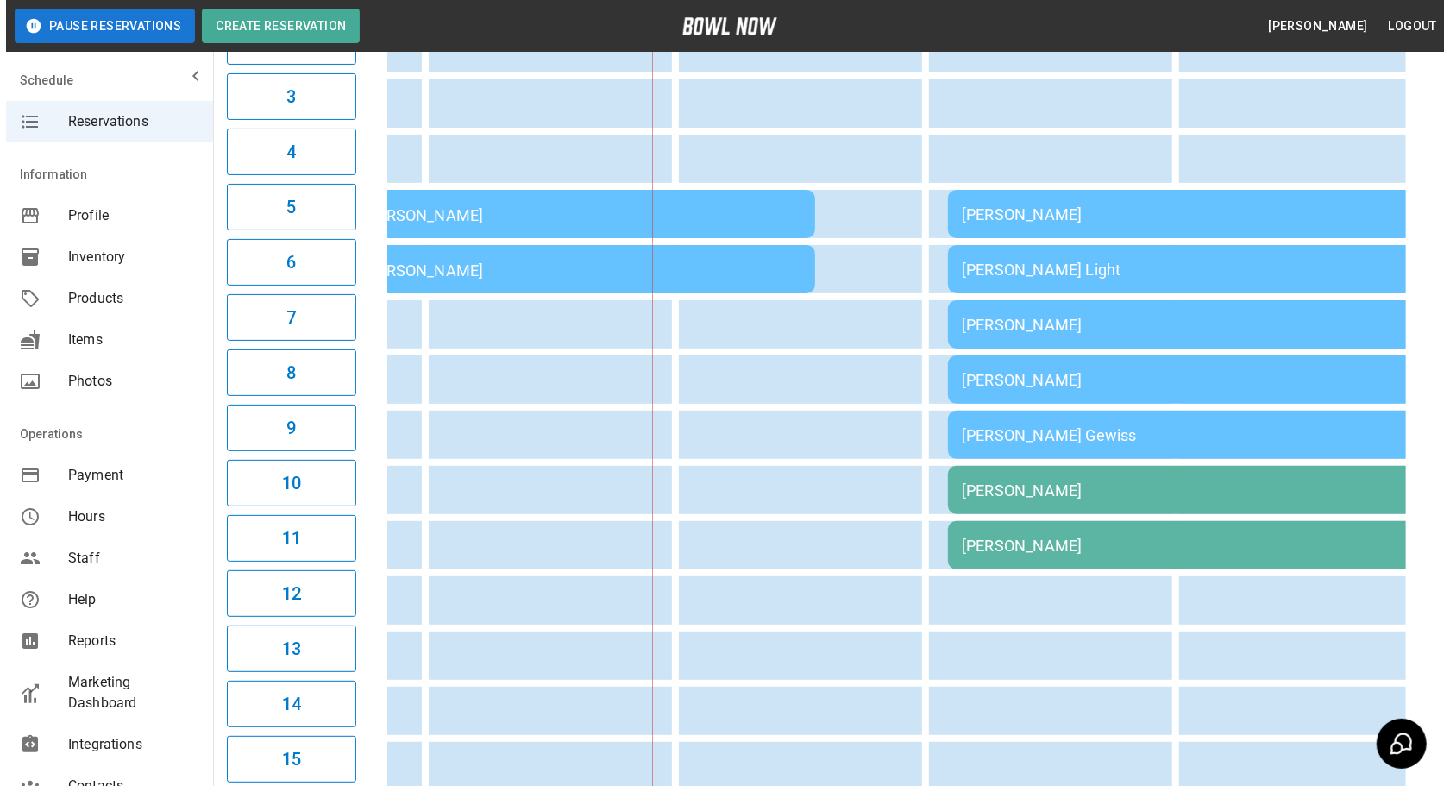
scroll to position [302, 0]
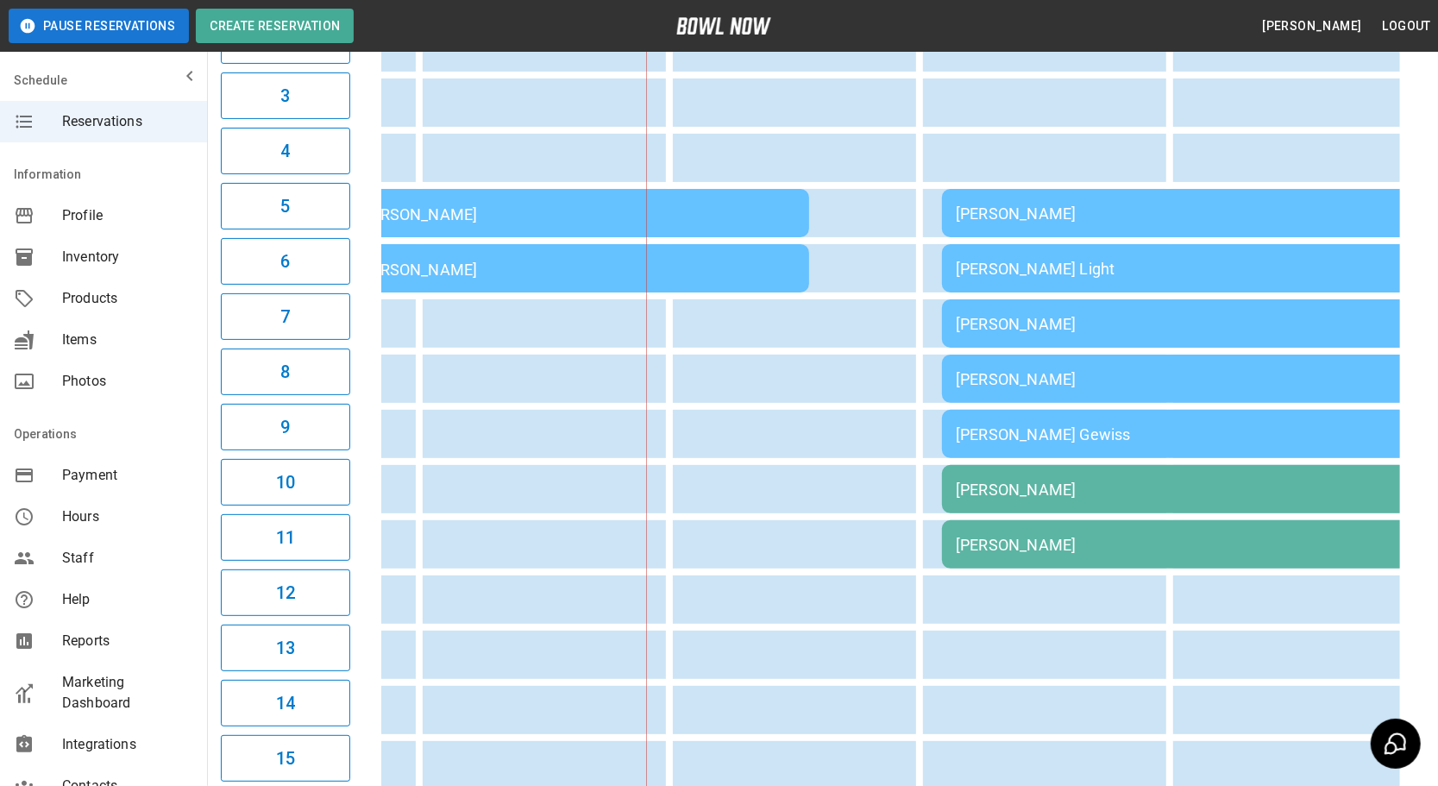
click at [1029, 489] on div "[PERSON_NAME]" at bounding box center [1190, 489] width 469 height 18
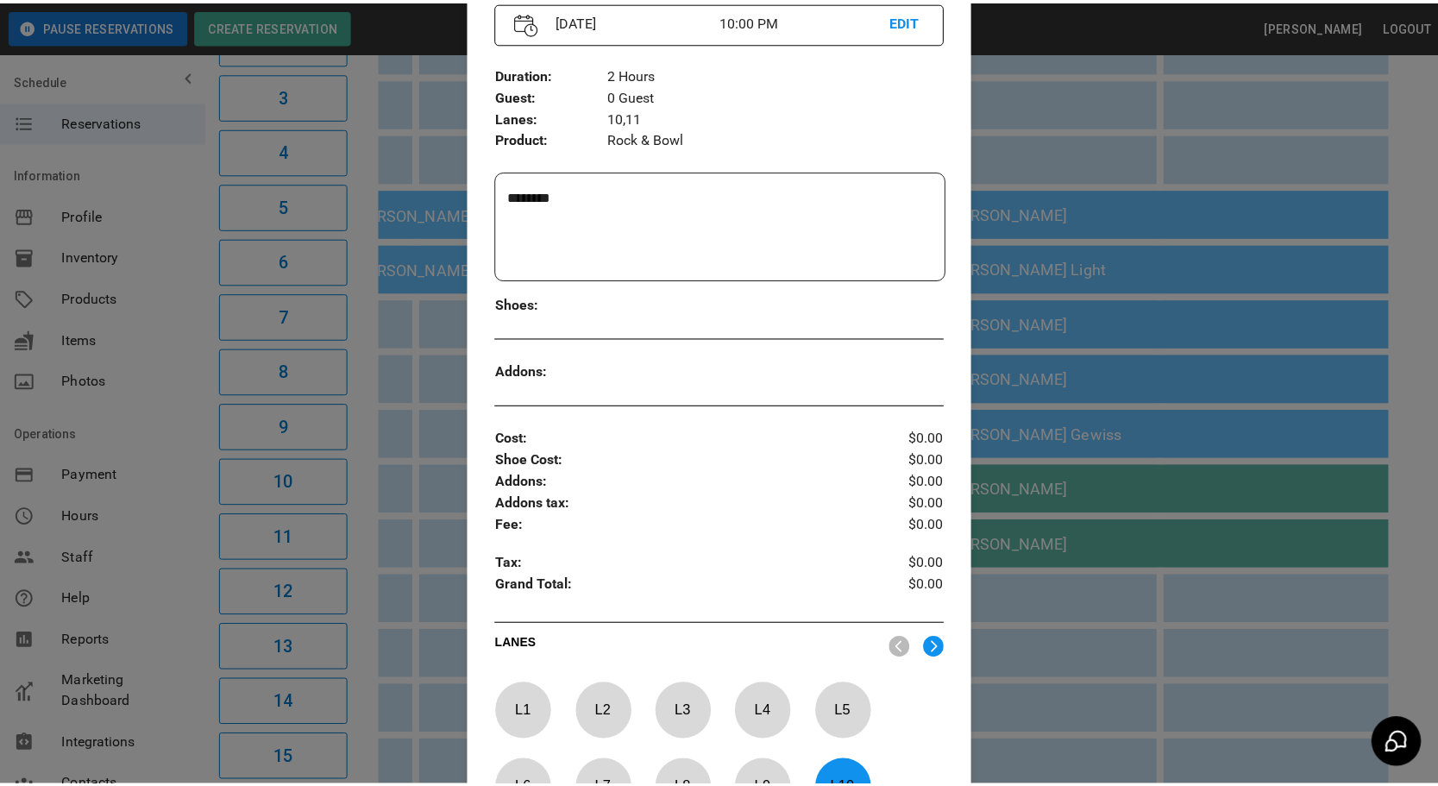
scroll to position [267, 0]
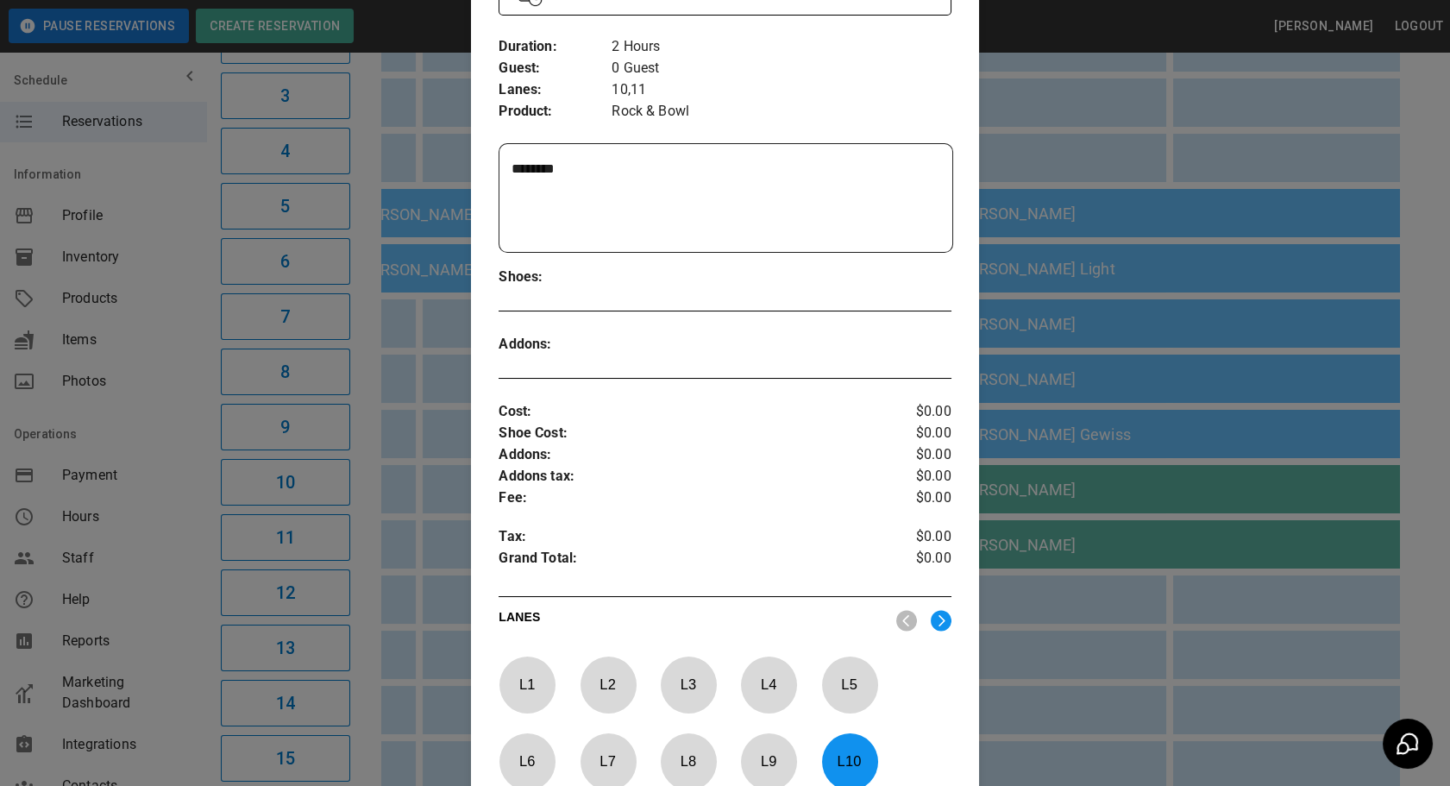
click at [1075, 200] on div at bounding box center [725, 393] width 1450 height 786
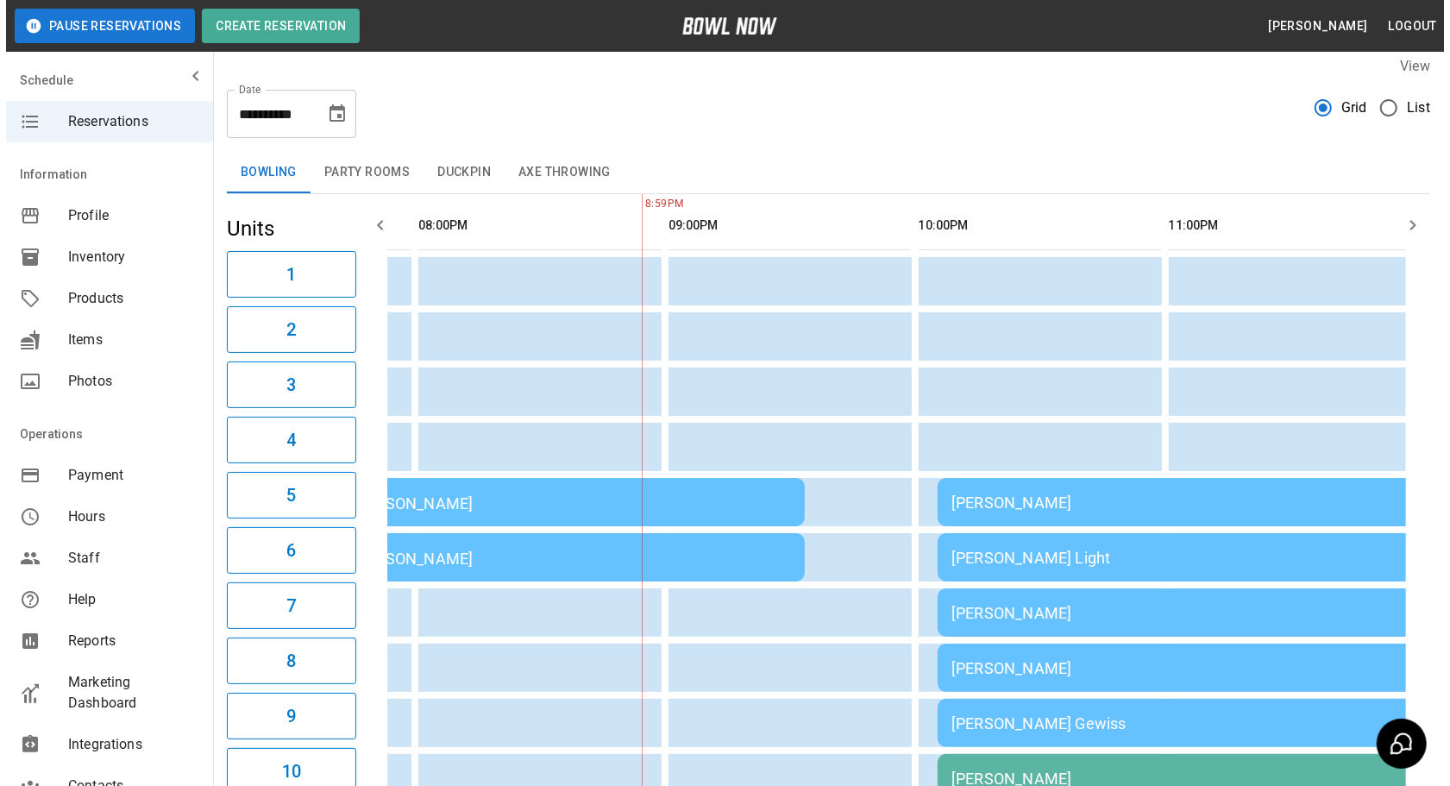
scroll to position [0, 0]
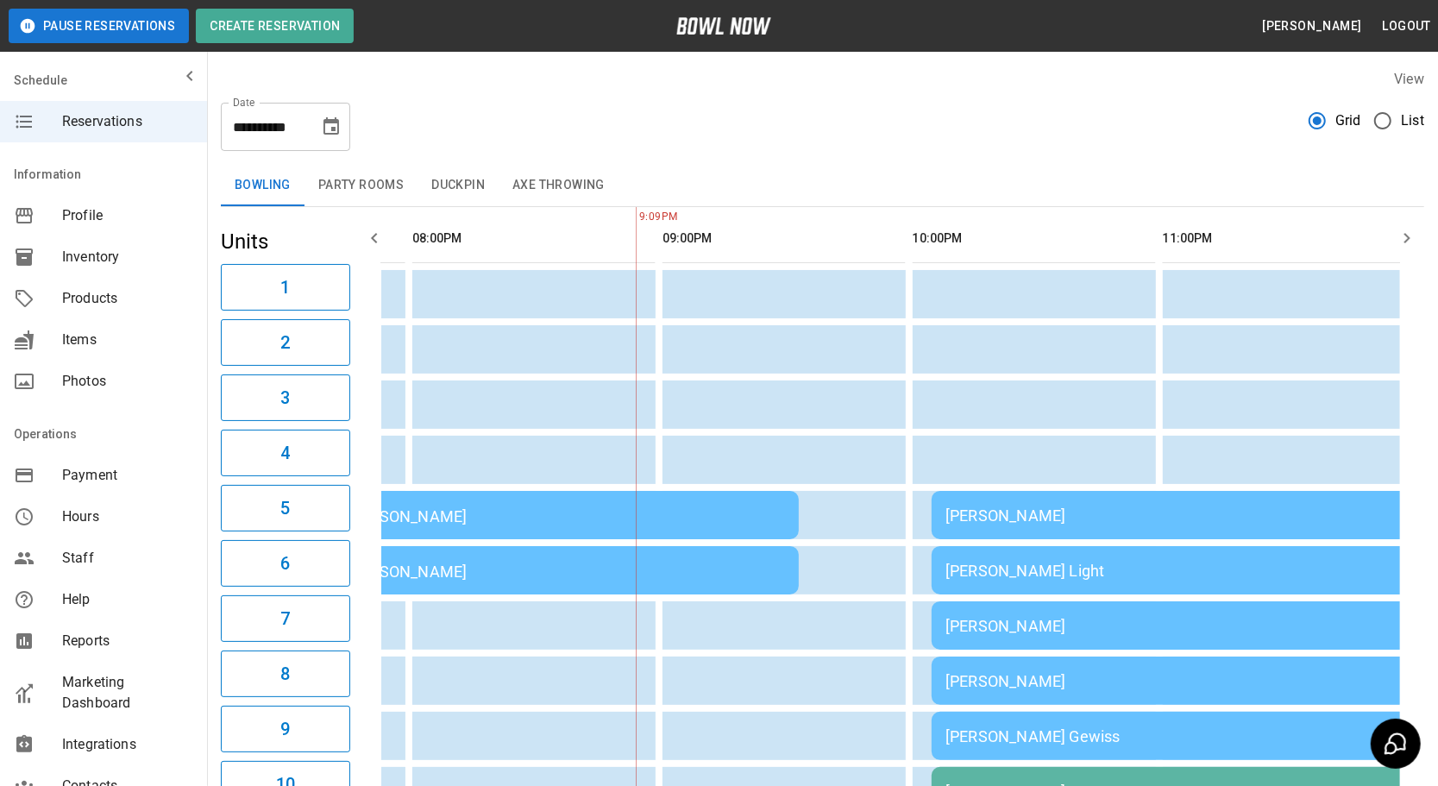
click at [366, 184] on button "Party Rooms" at bounding box center [360, 185] width 113 height 41
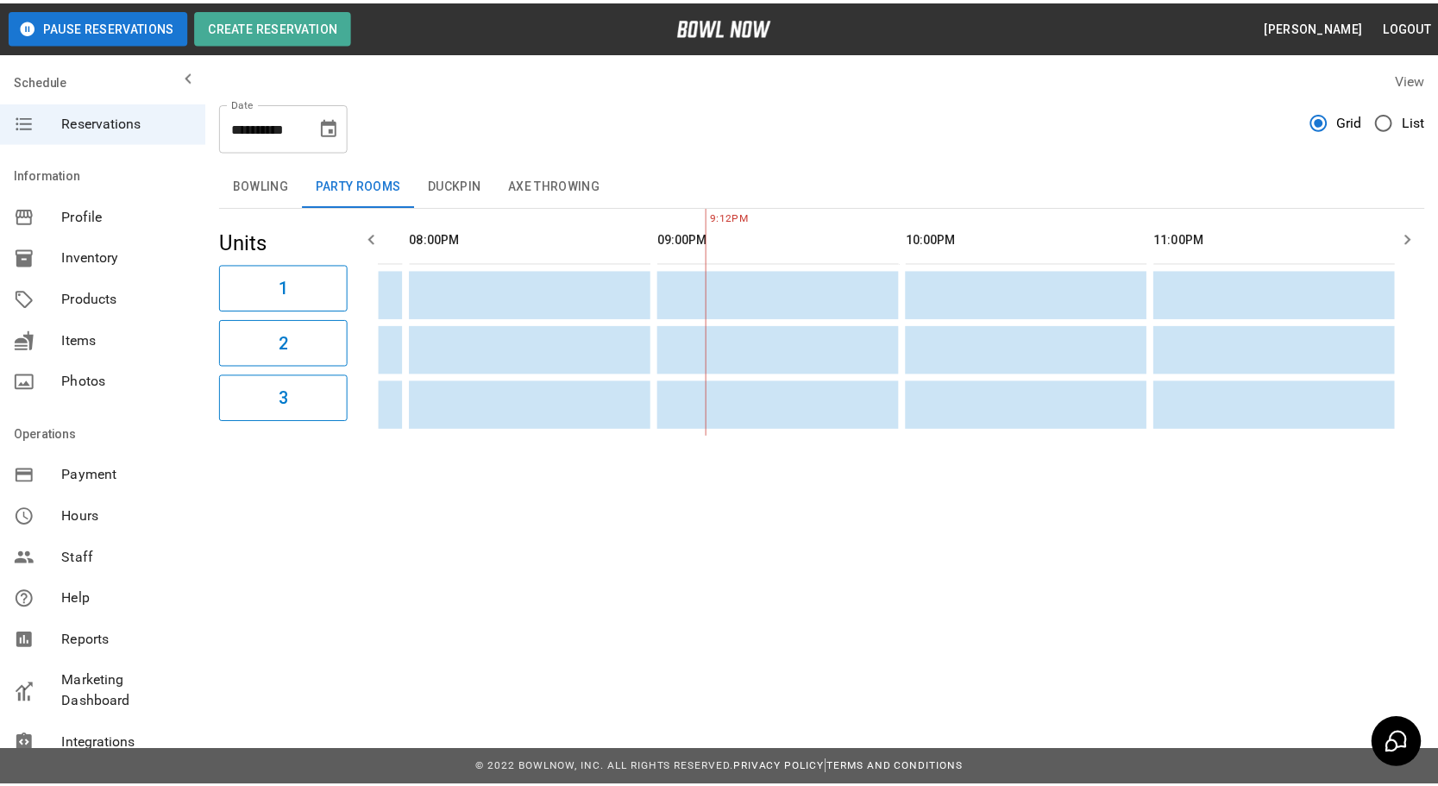
scroll to position [0, 2217]
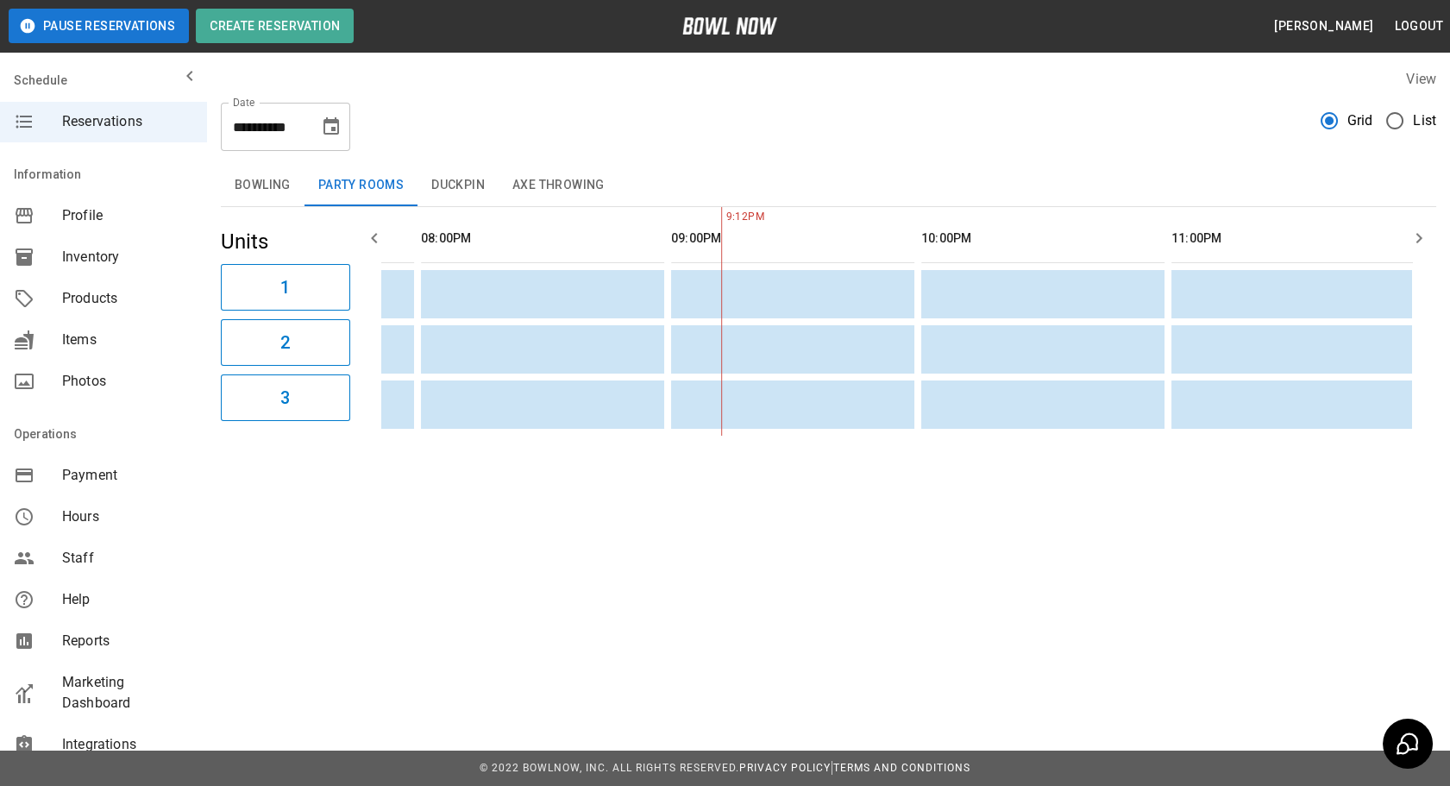
click at [271, 182] on button "Bowling" at bounding box center [263, 185] width 84 height 41
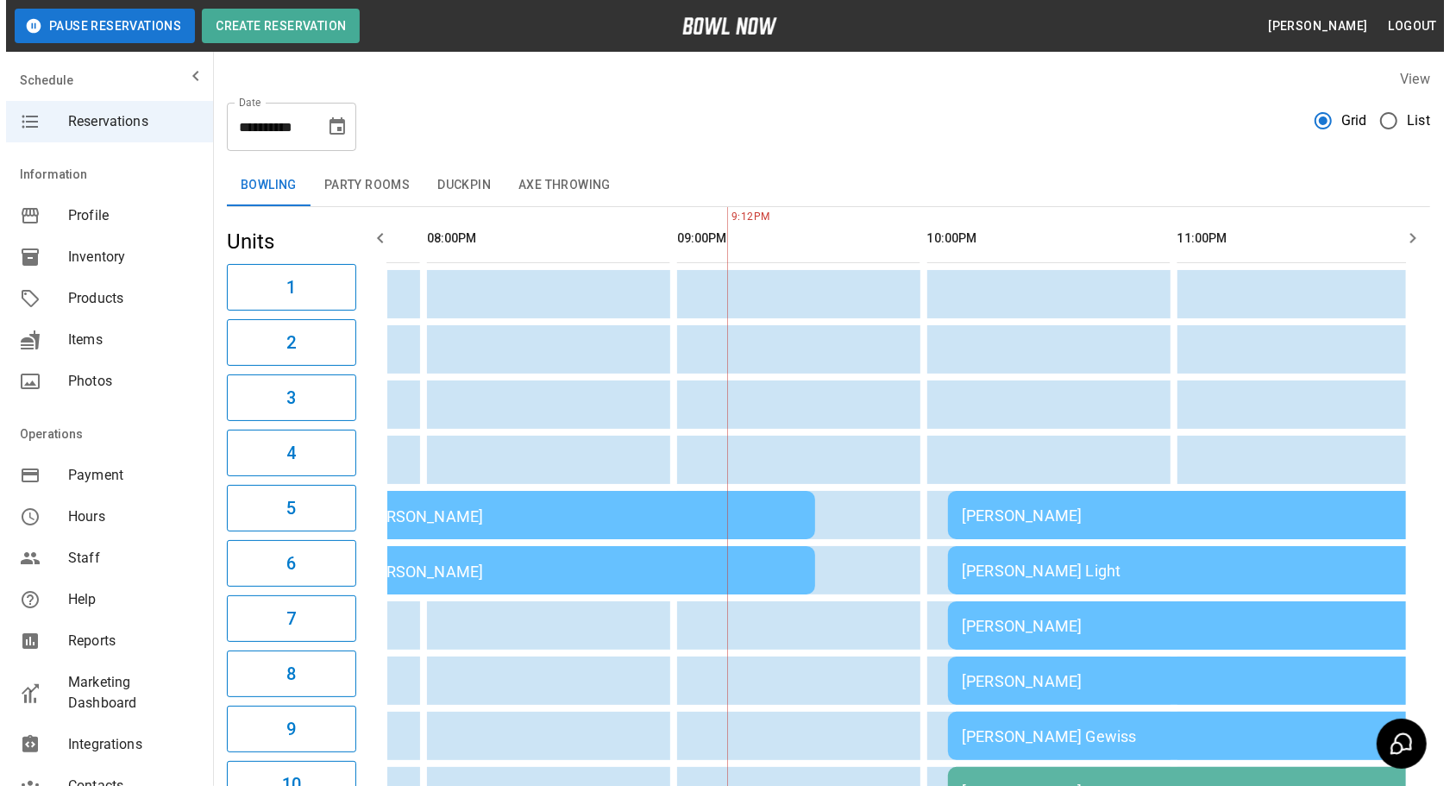
scroll to position [0, 2227]
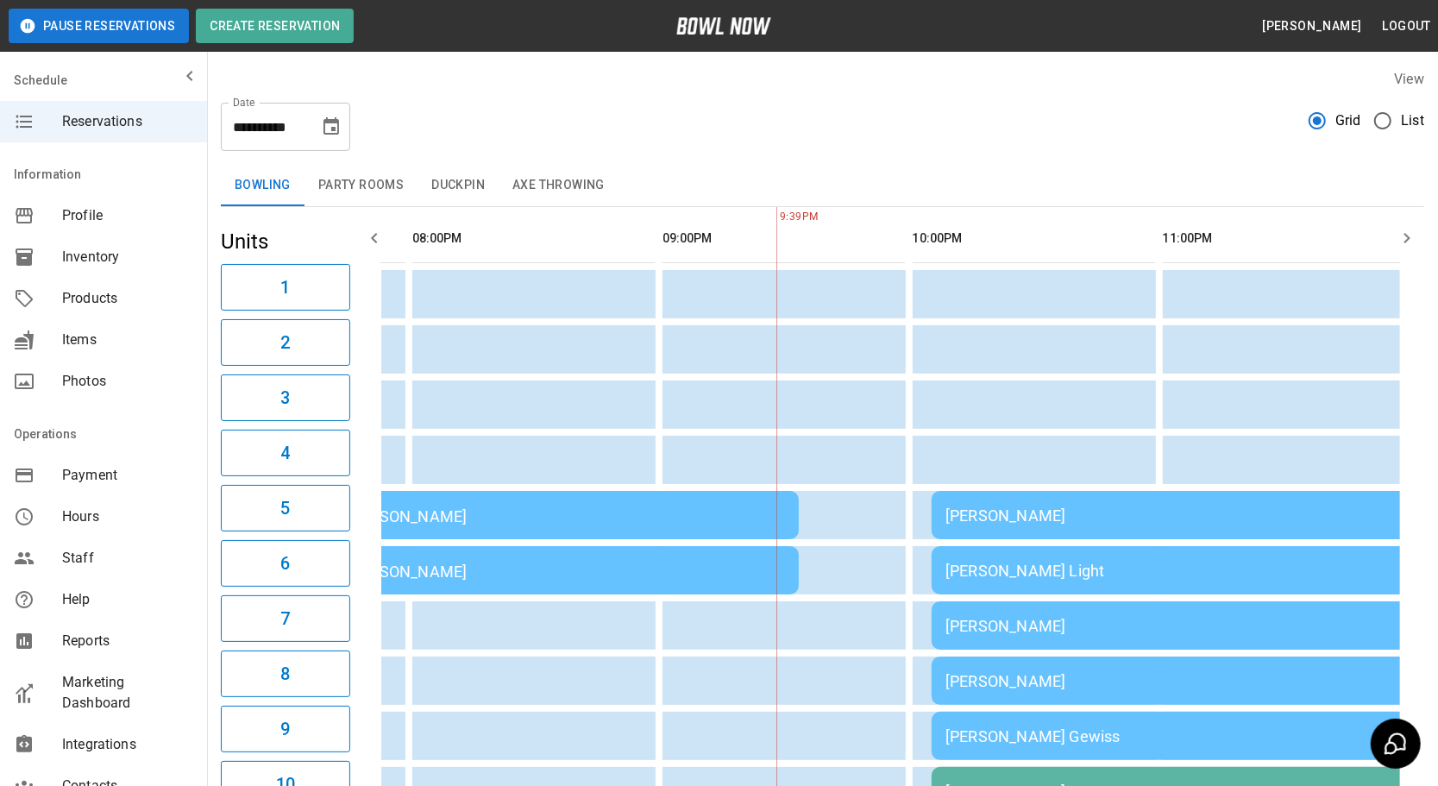
click at [372, 202] on button "Party Rooms" at bounding box center [360, 185] width 113 height 41
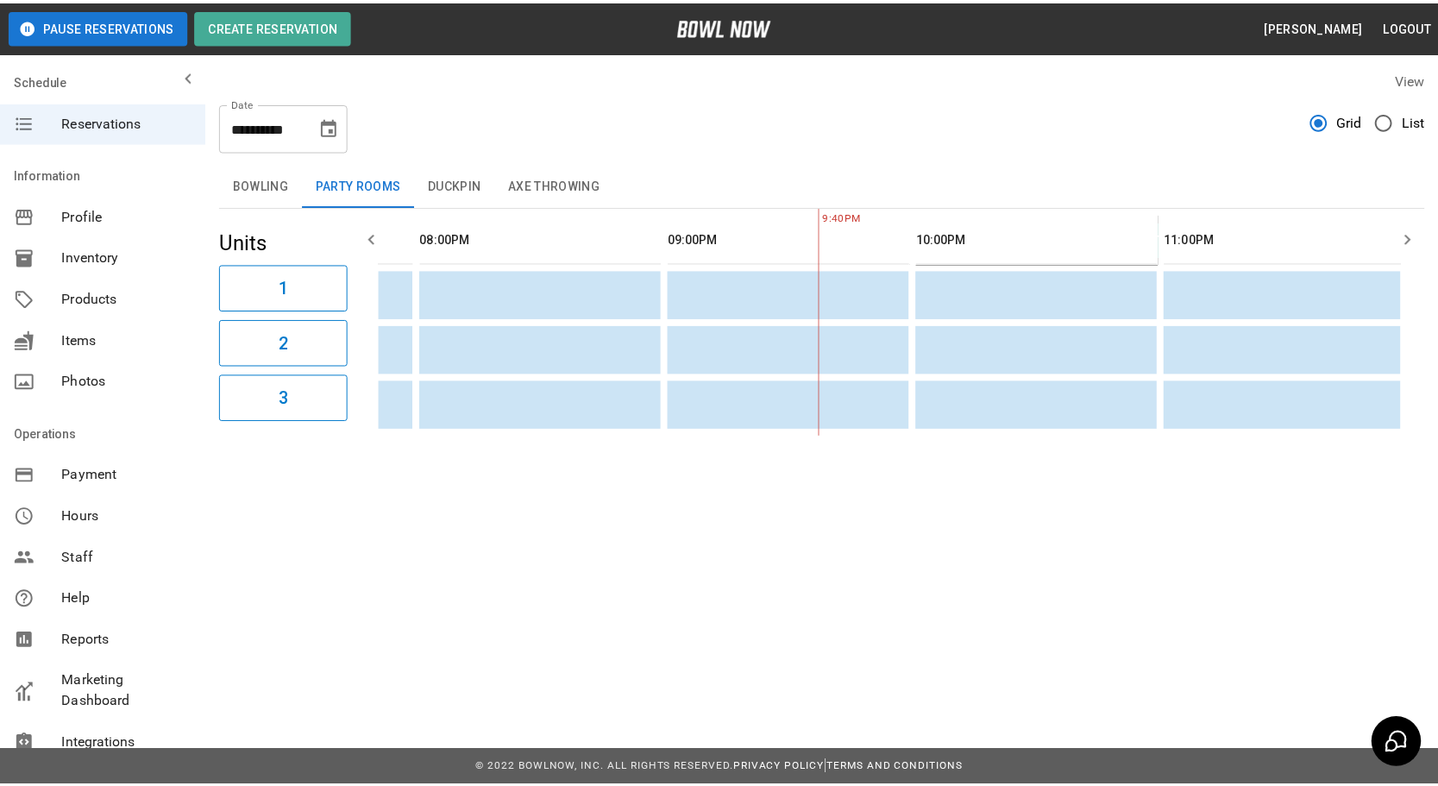
scroll to position [0, 2217]
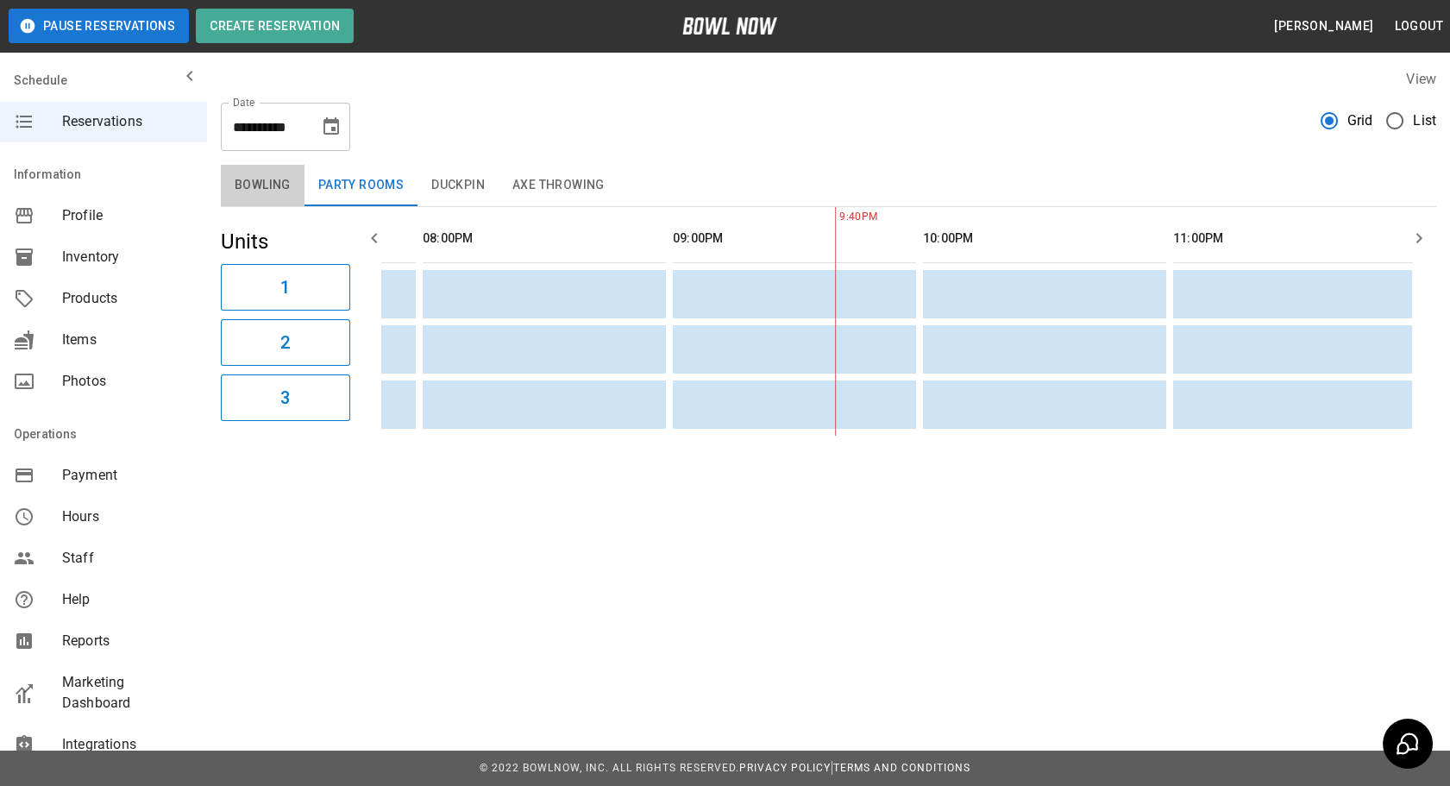
click at [281, 197] on button "Bowling" at bounding box center [263, 185] width 84 height 41
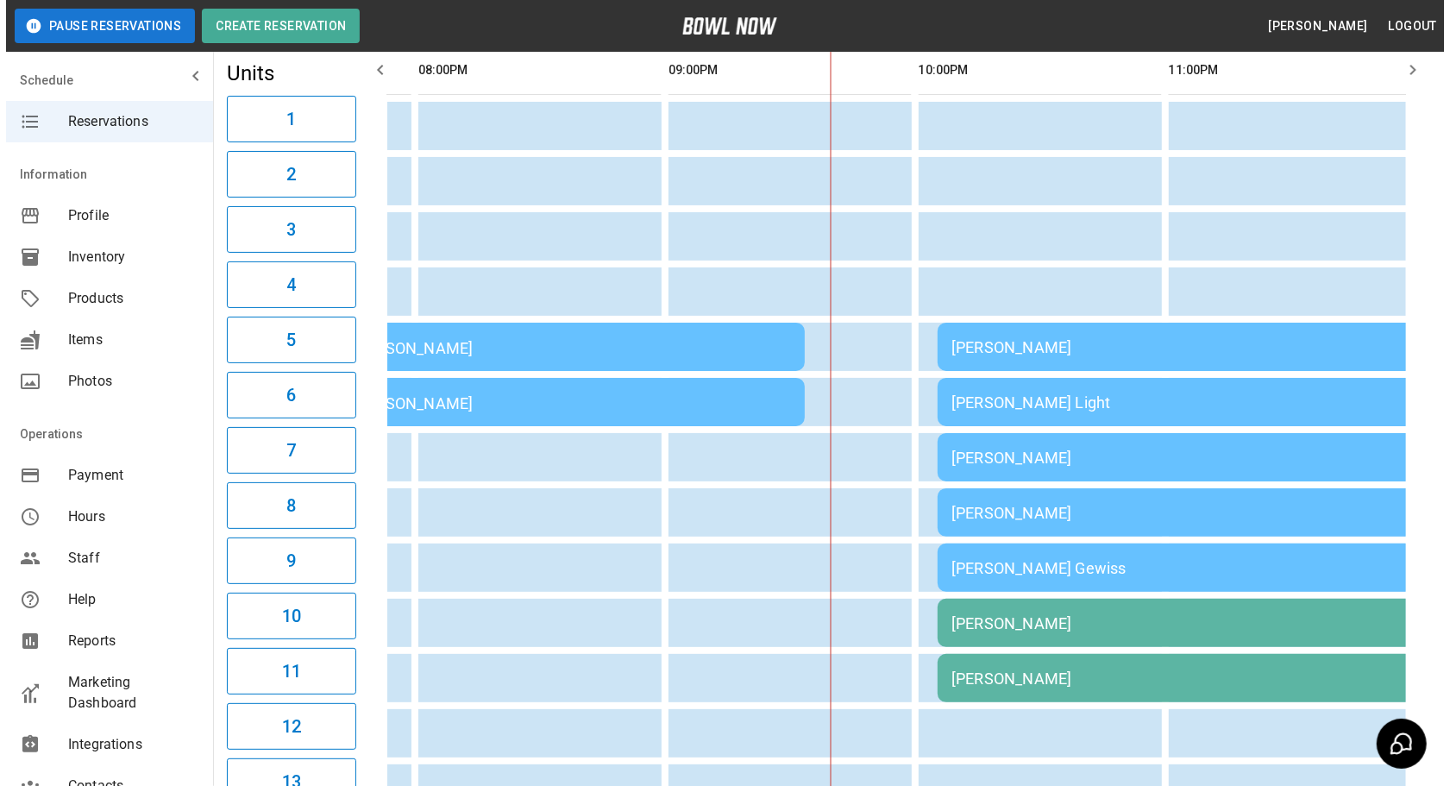
scroll to position [172, 0]
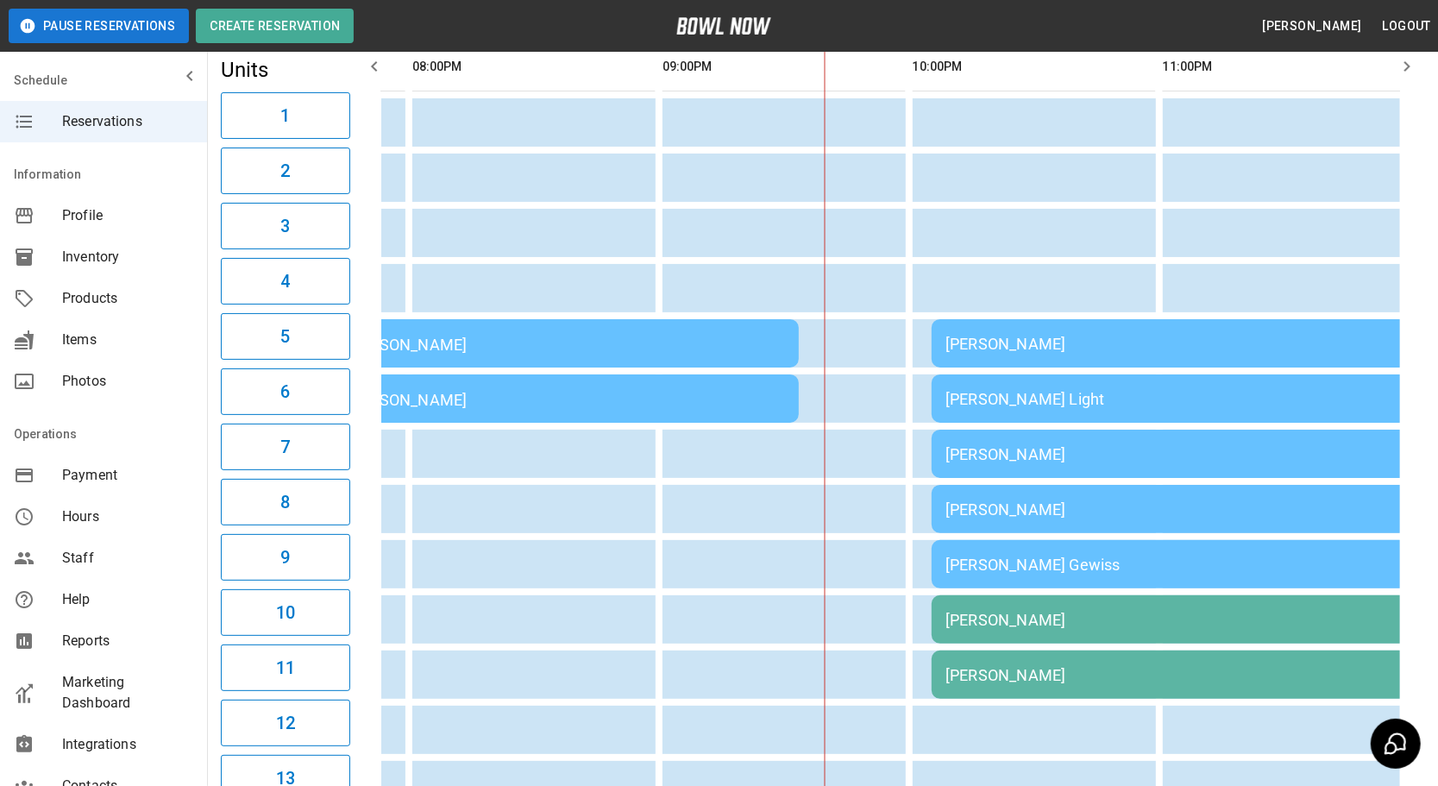
click at [988, 446] on div "[PERSON_NAME]" at bounding box center [1179, 454] width 469 height 18
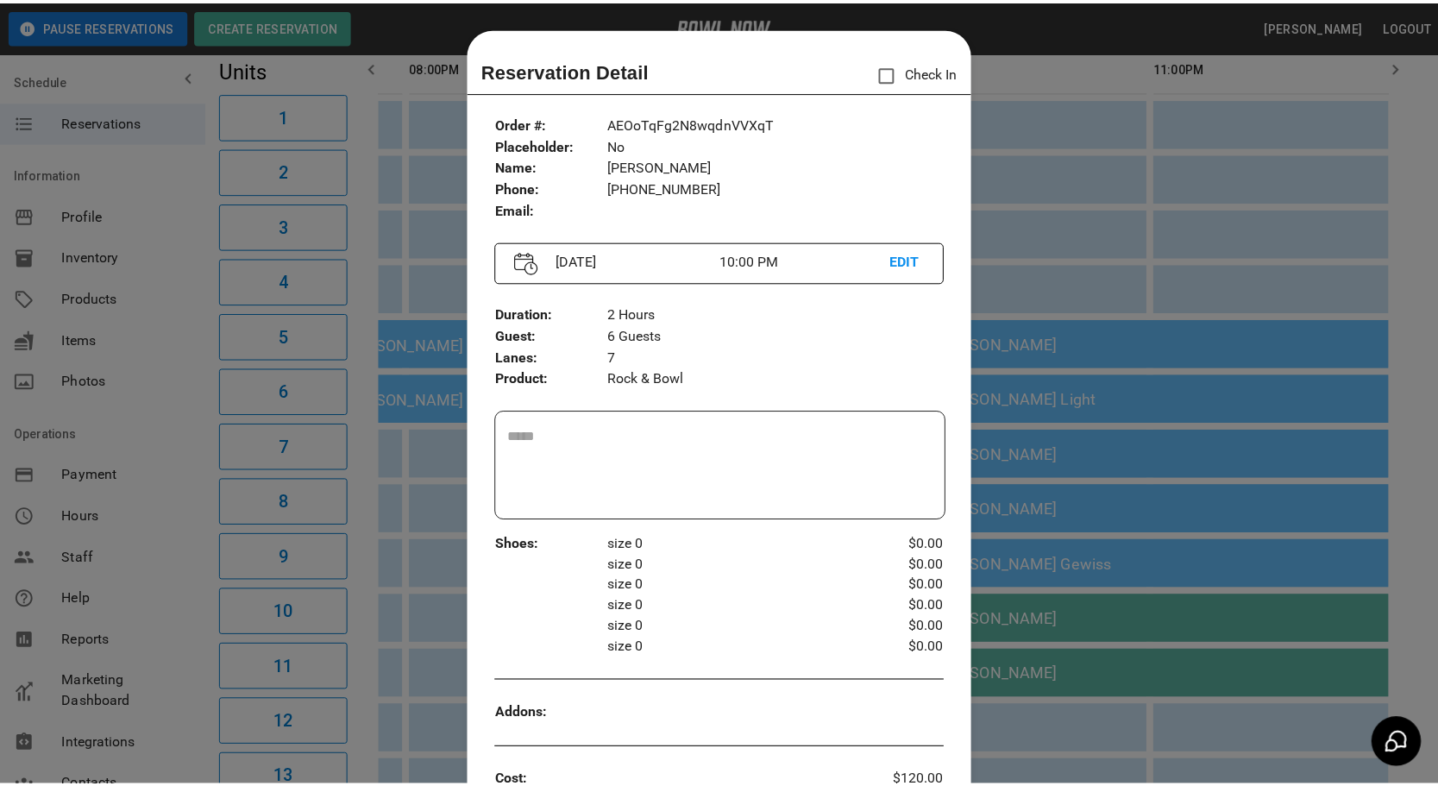
scroll to position [27, 0]
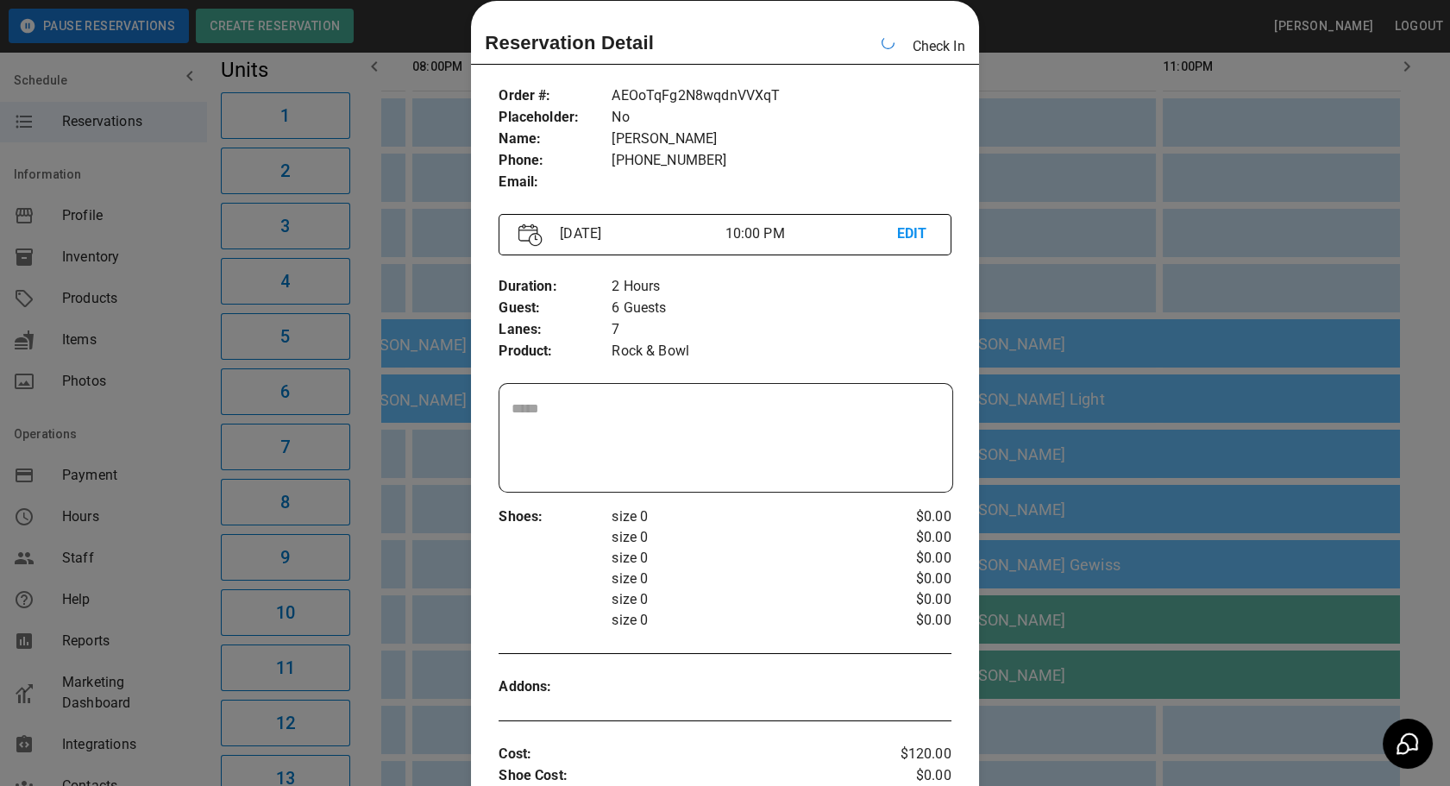
click at [1123, 336] on div at bounding box center [725, 393] width 1450 height 786
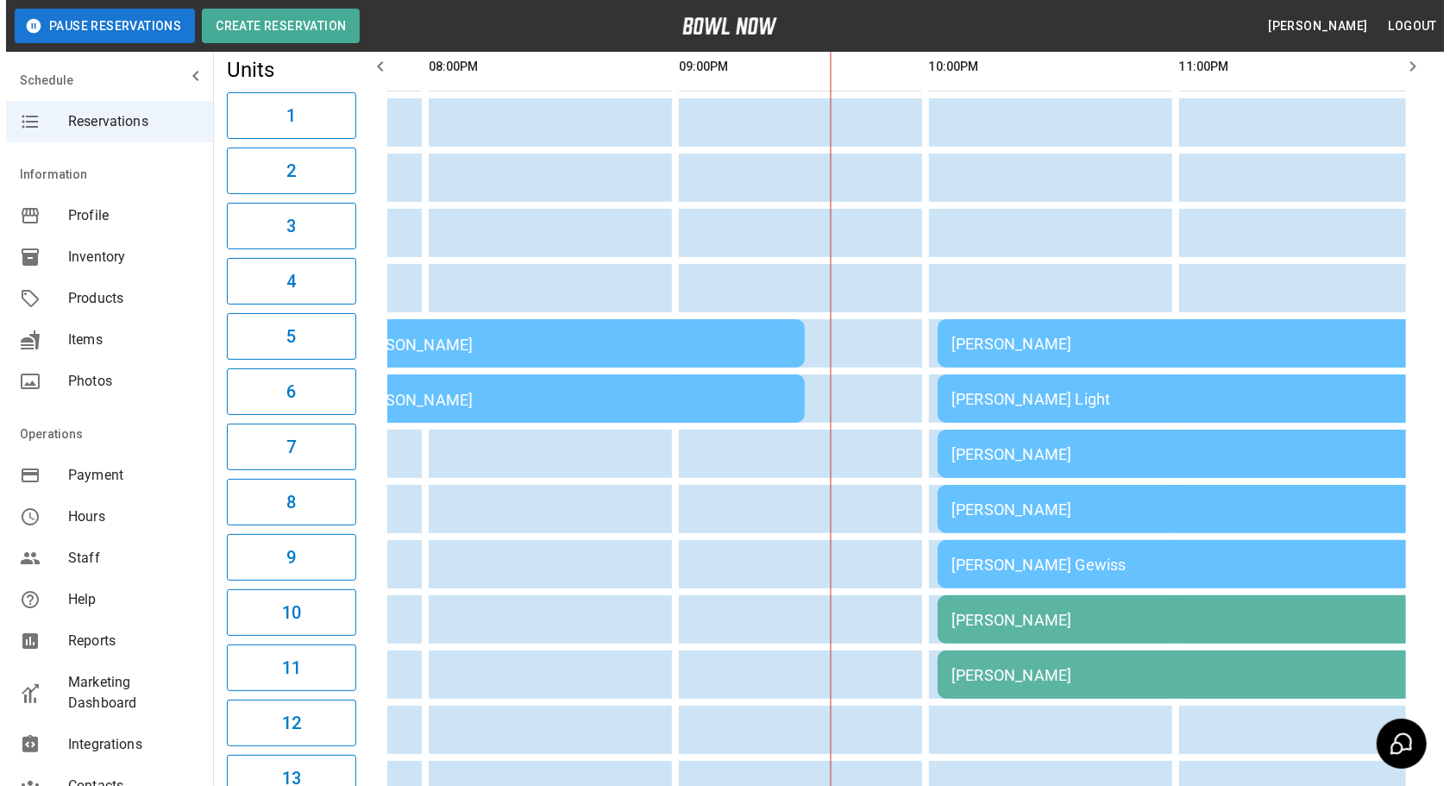
scroll to position [0, 2217]
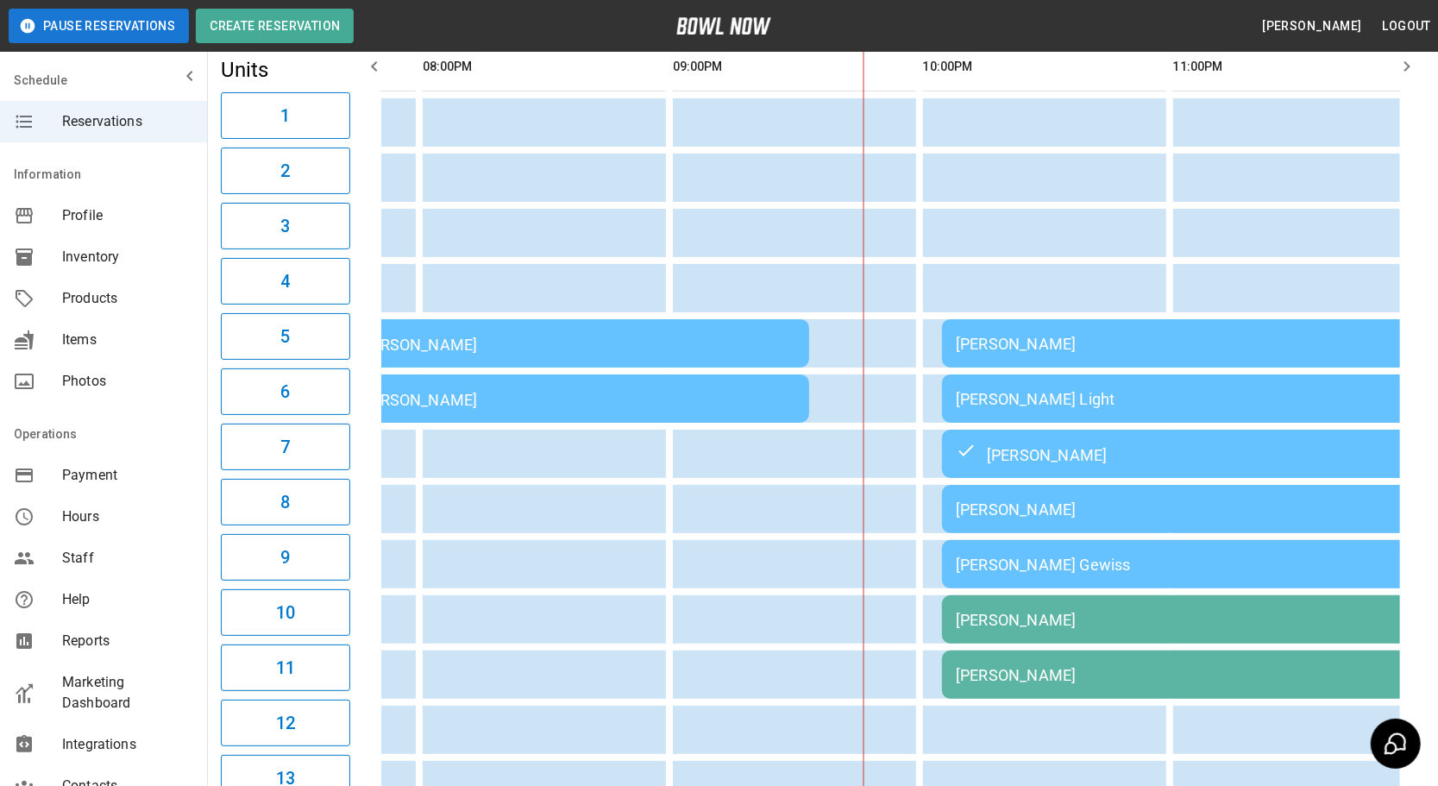
click at [1076, 354] on td "[PERSON_NAME]" at bounding box center [1190, 343] width 497 height 48
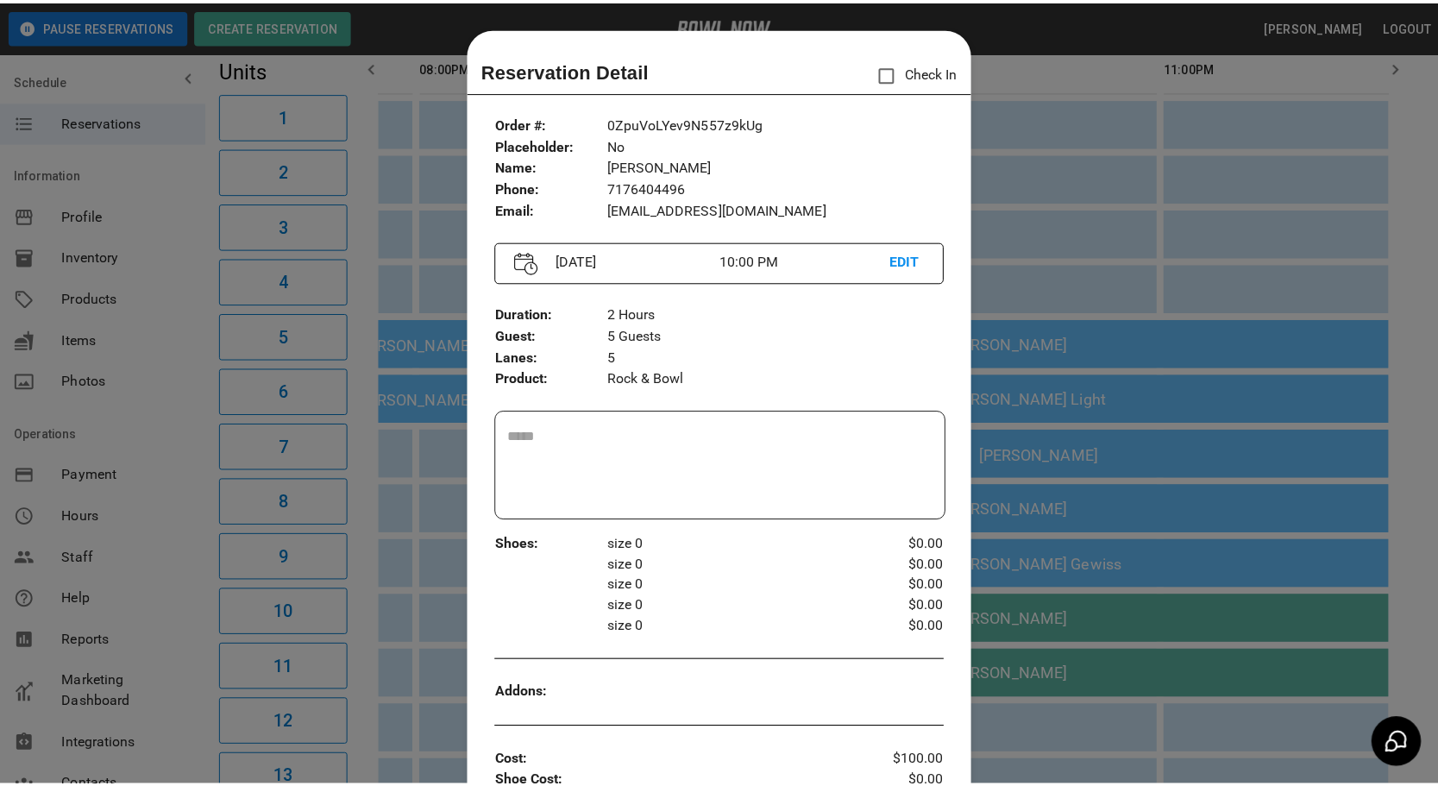
scroll to position [27, 0]
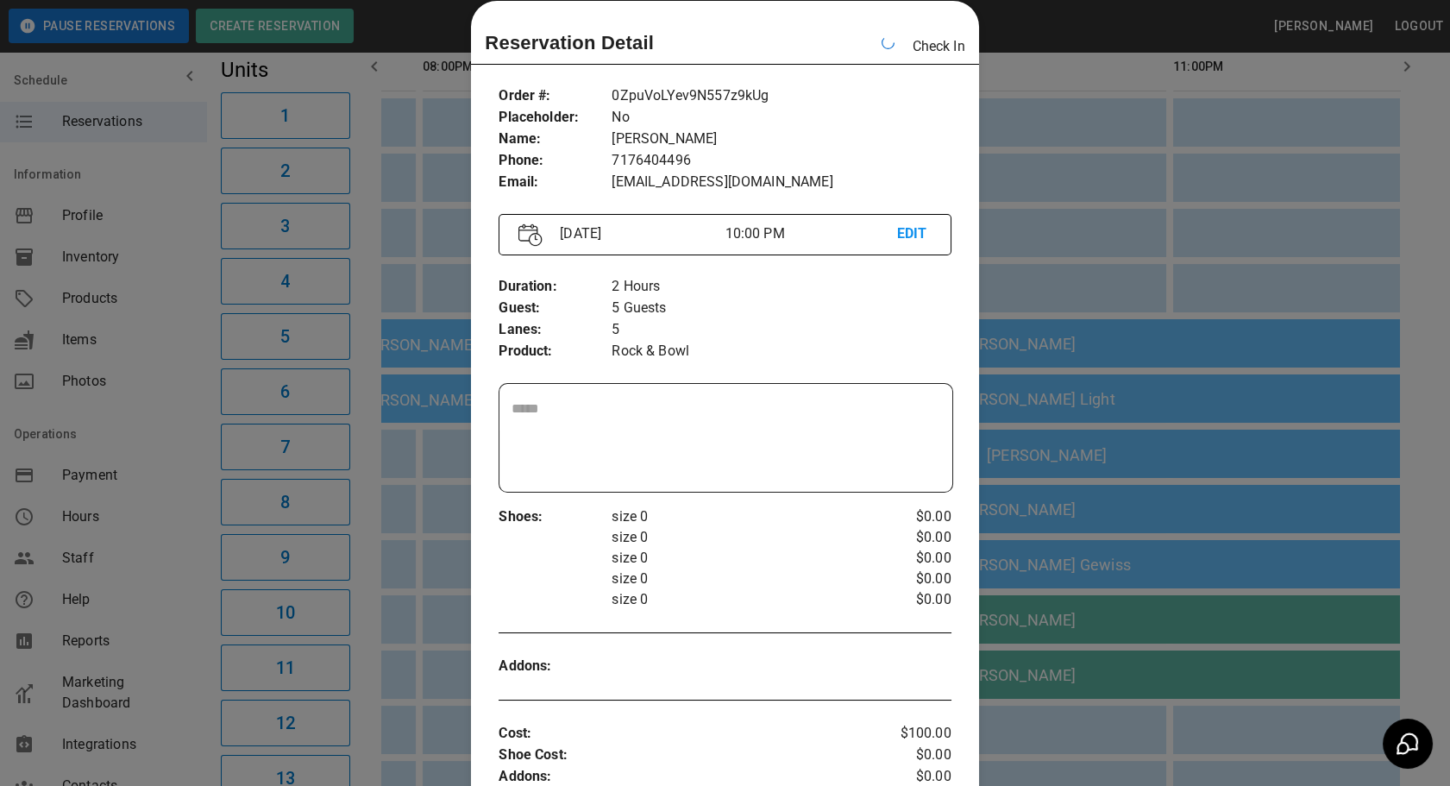
click at [1108, 243] on div at bounding box center [725, 393] width 1450 height 786
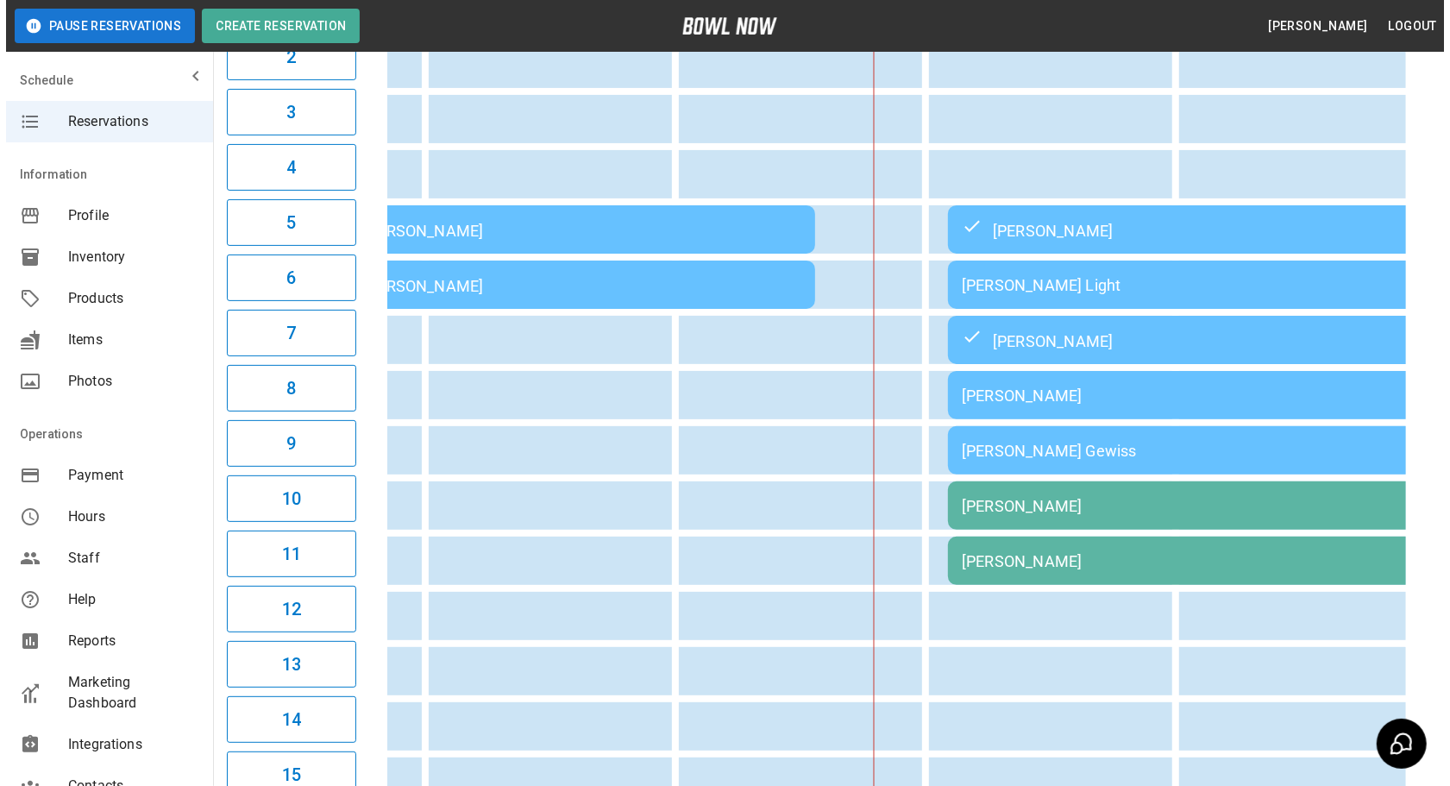
scroll to position [0, 2183]
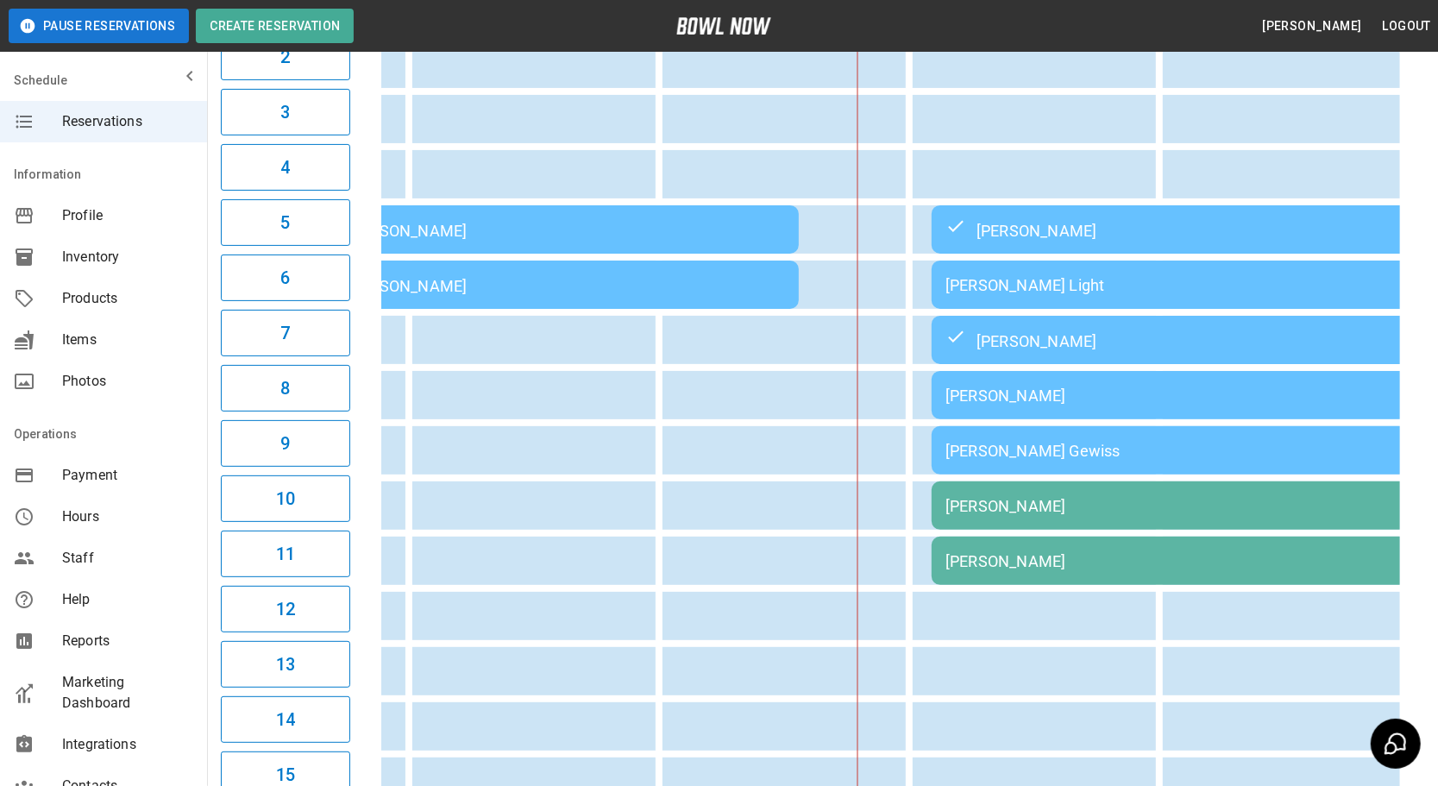
click at [1019, 280] on div "[PERSON_NAME] Light" at bounding box center [1179, 285] width 469 height 18
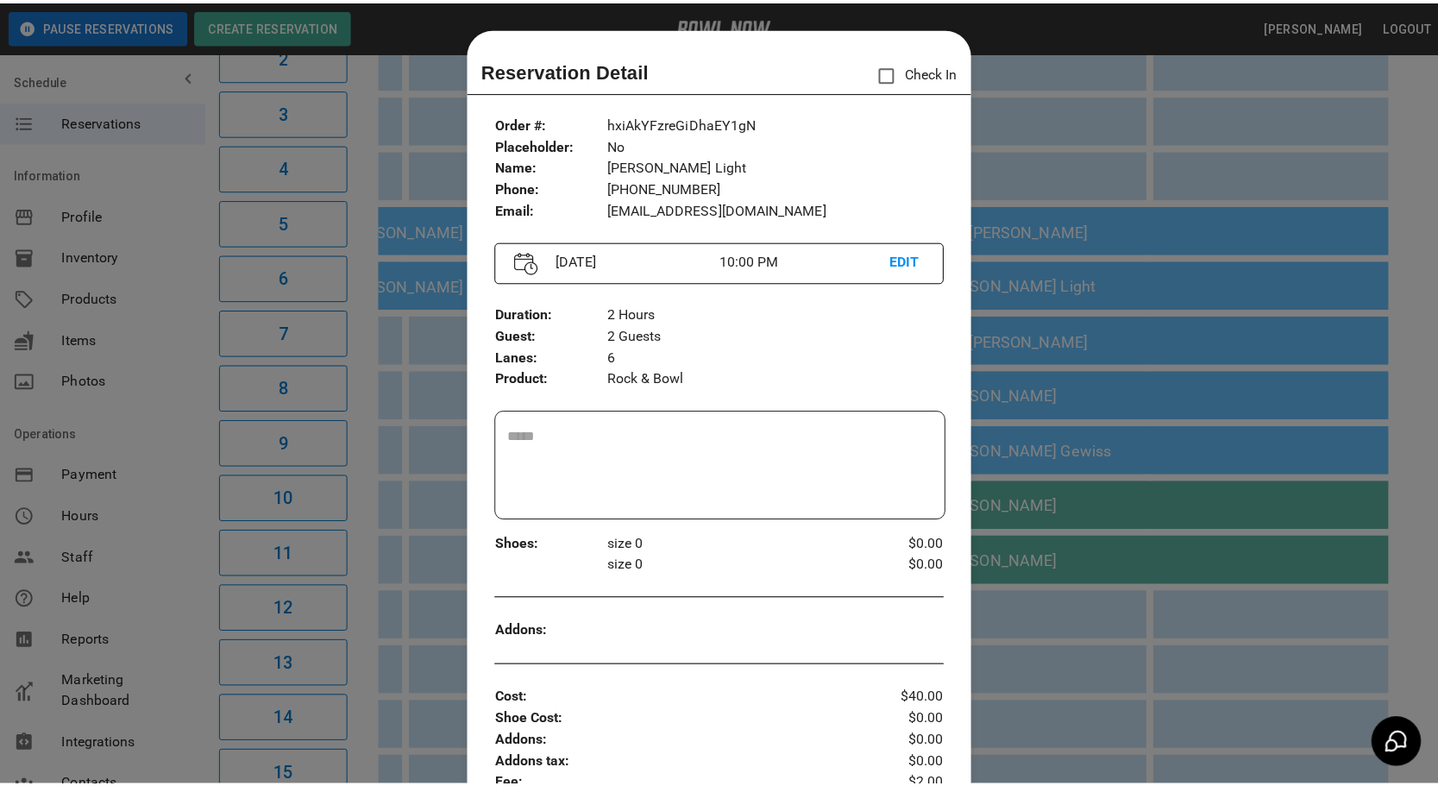
scroll to position [27, 0]
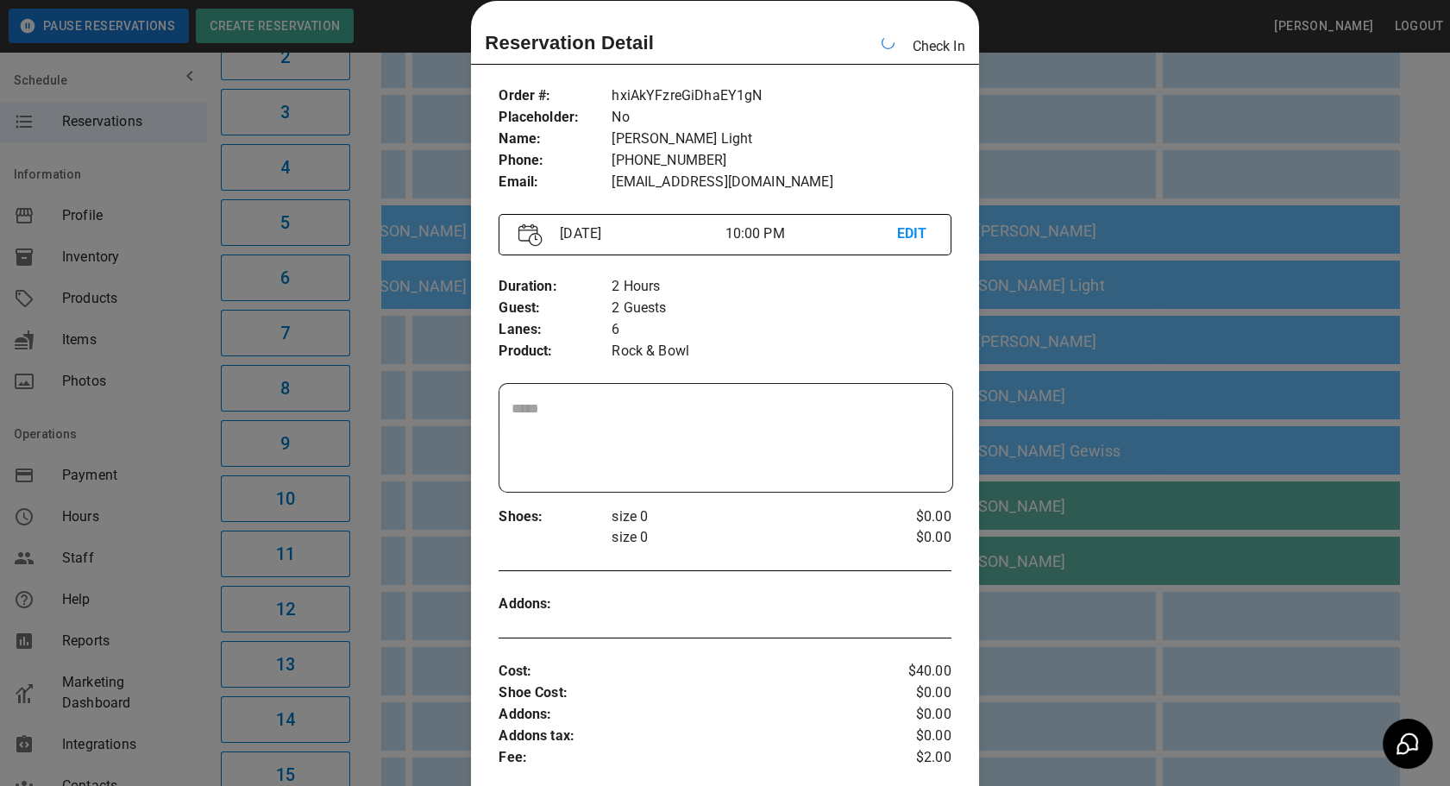
click at [1159, 314] on div at bounding box center [725, 393] width 1450 height 786
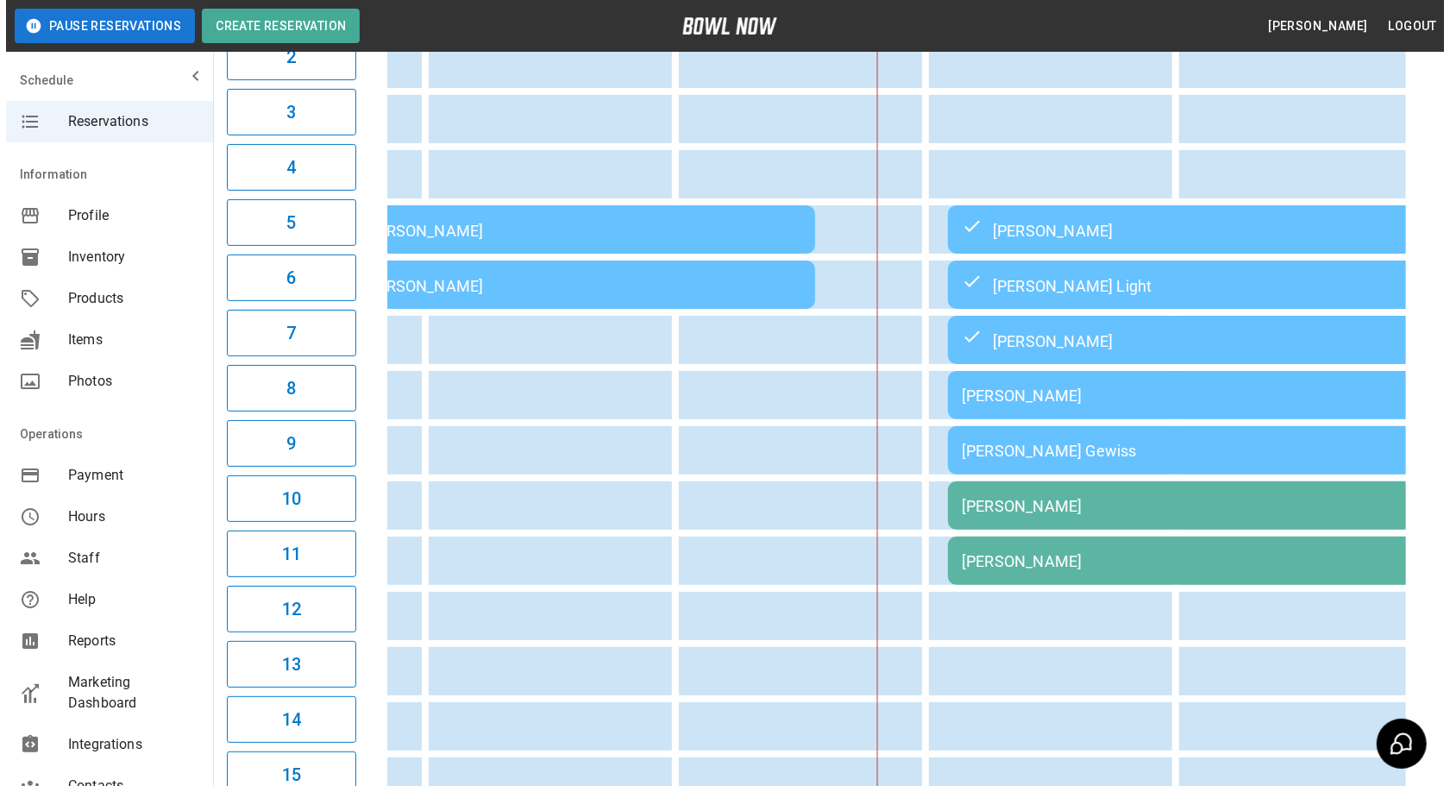
scroll to position [0, 2227]
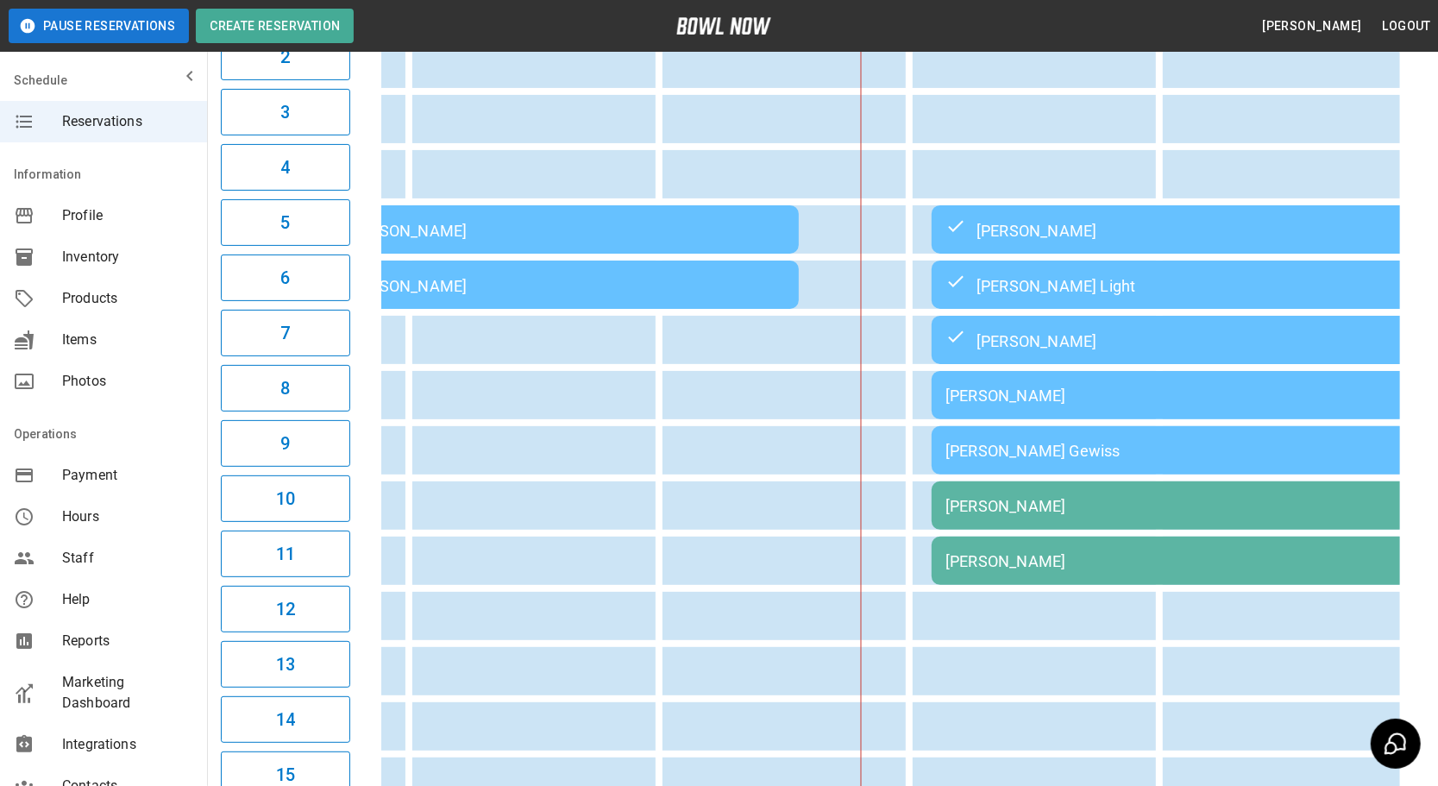
click at [1025, 408] on td "[PERSON_NAME]" at bounding box center [1180, 395] width 497 height 48
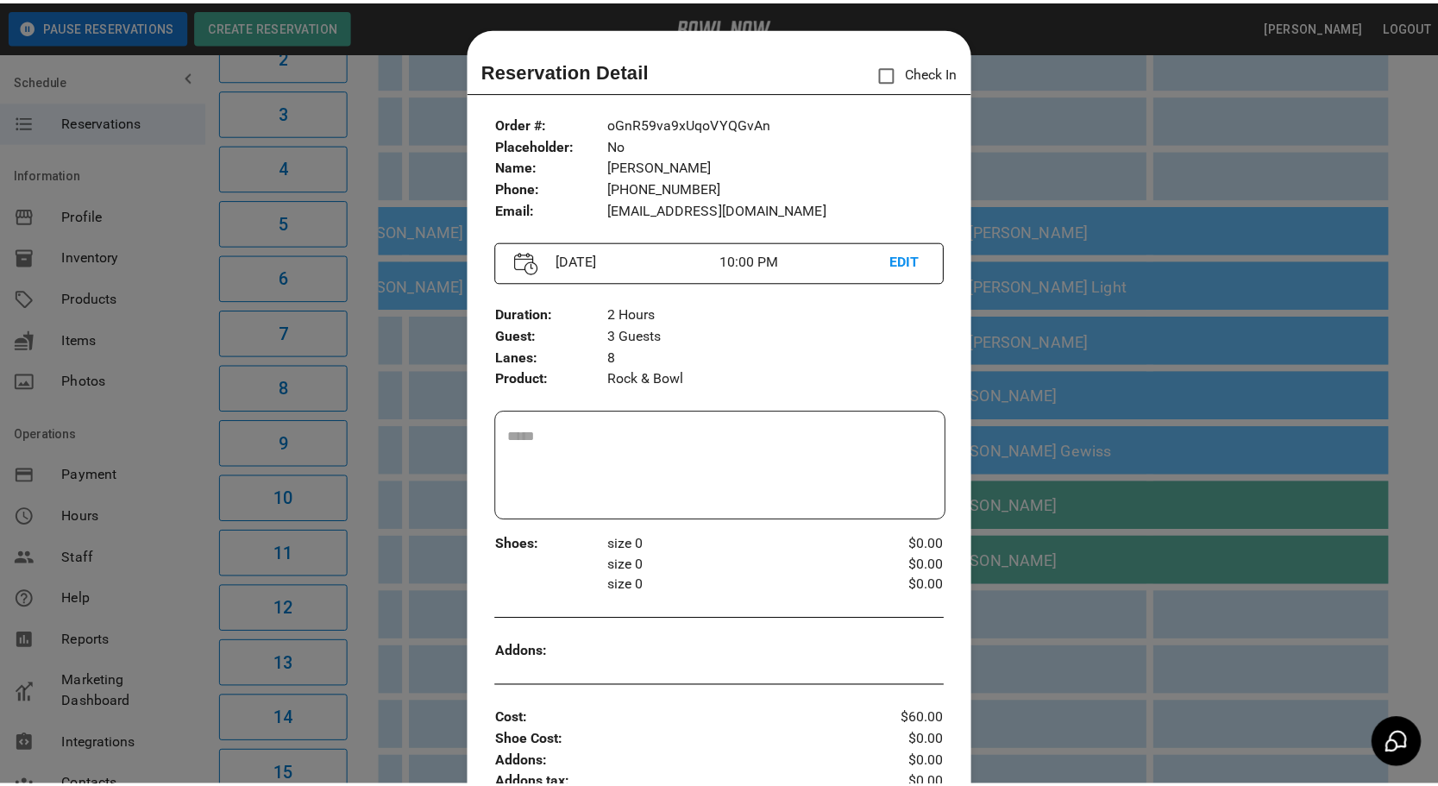
scroll to position [27, 0]
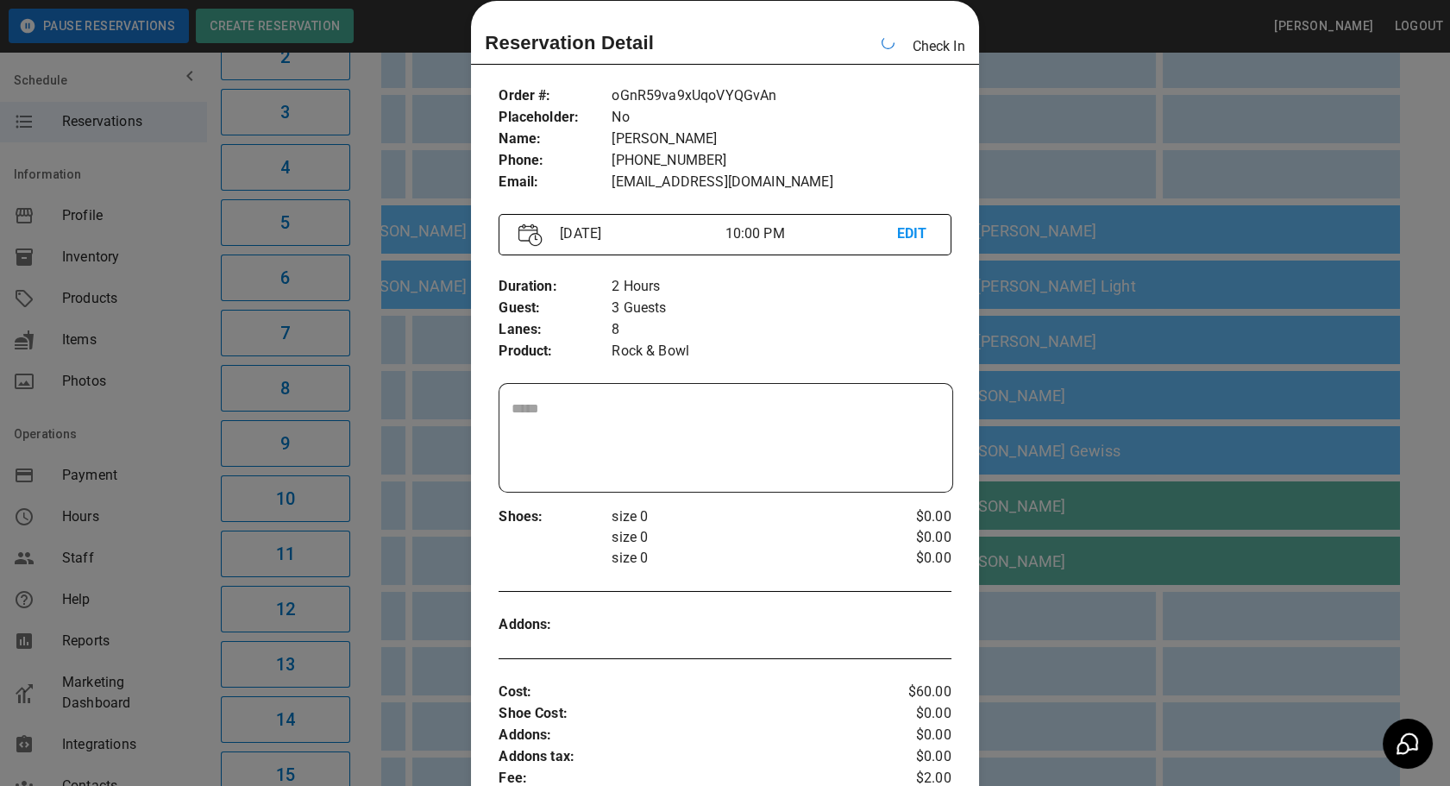
click at [1174, 537] on div at bounding box center [725, 393] width 1450 height 786
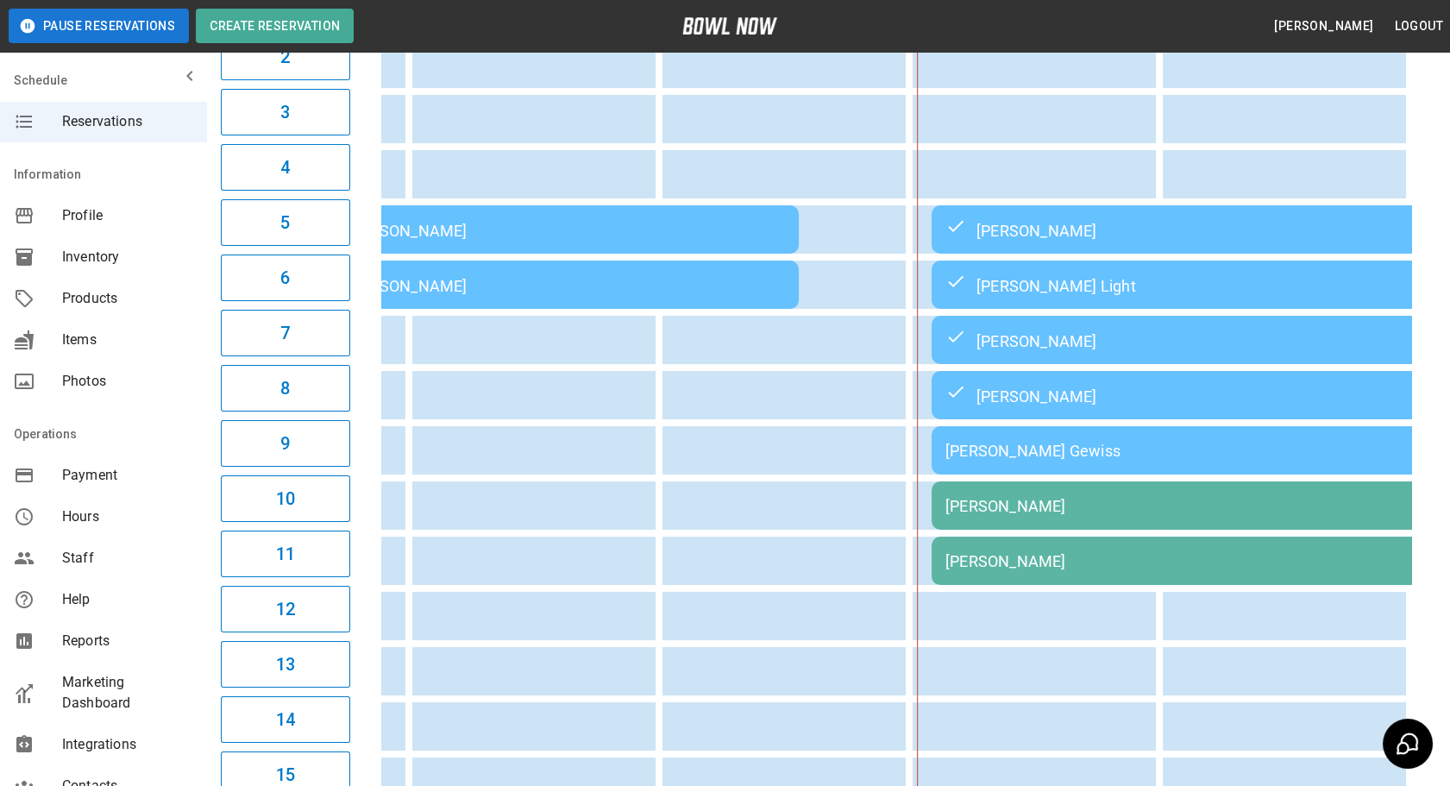
scroll to position [0, 2183]
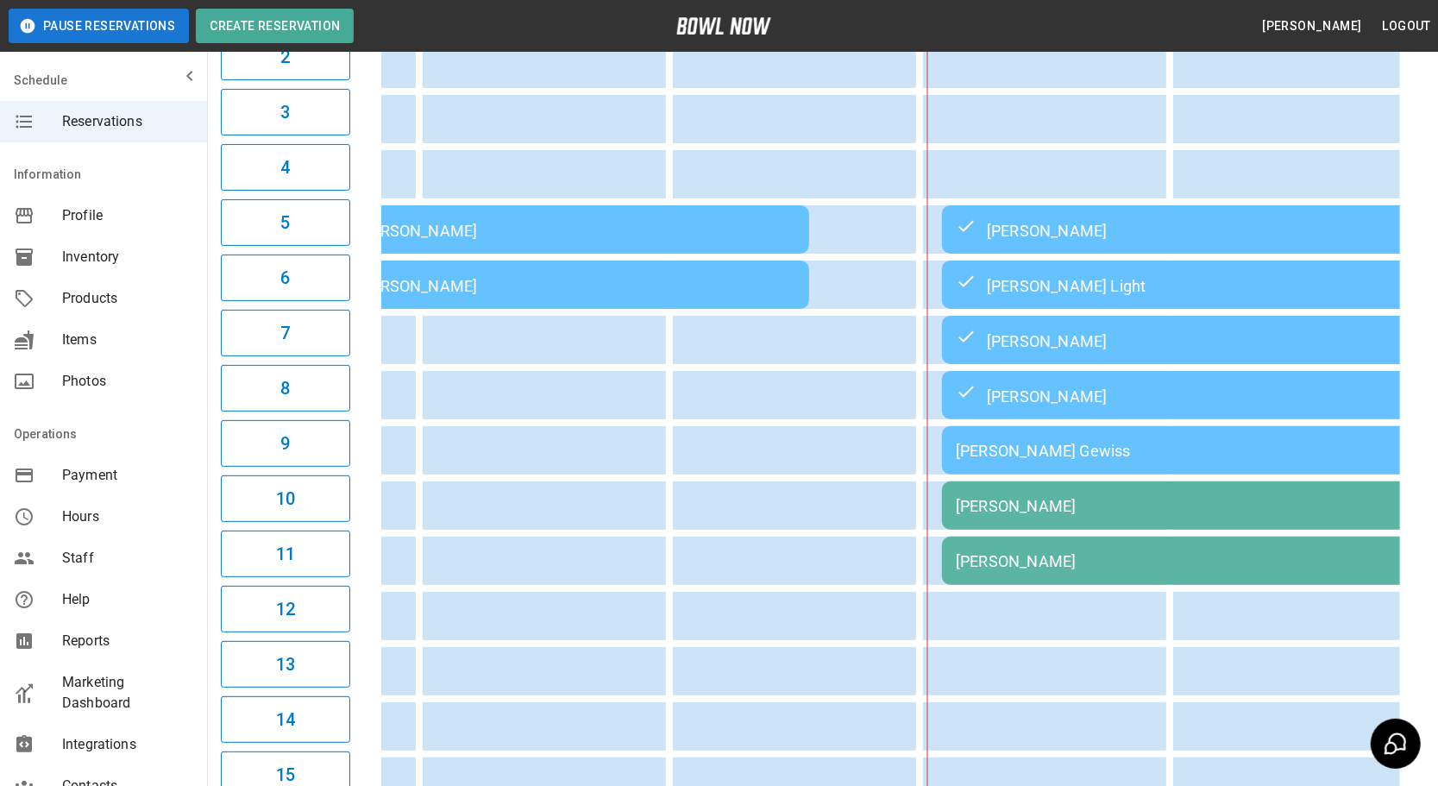
click at [1077, 537] on td "[PERSON_NAME]" at bounding box center [1190, 561] width 497 height 48
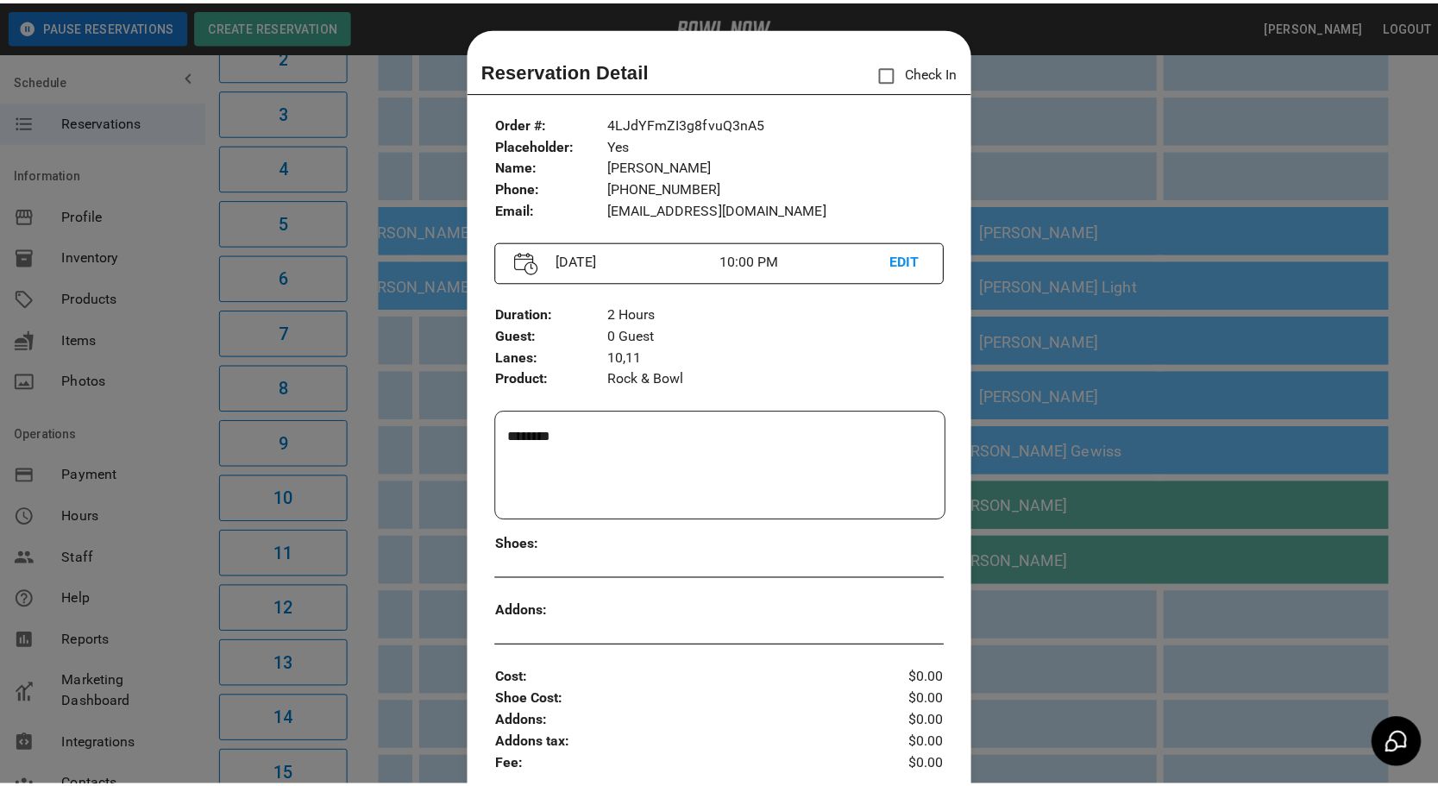
scroll to position [27, 0]
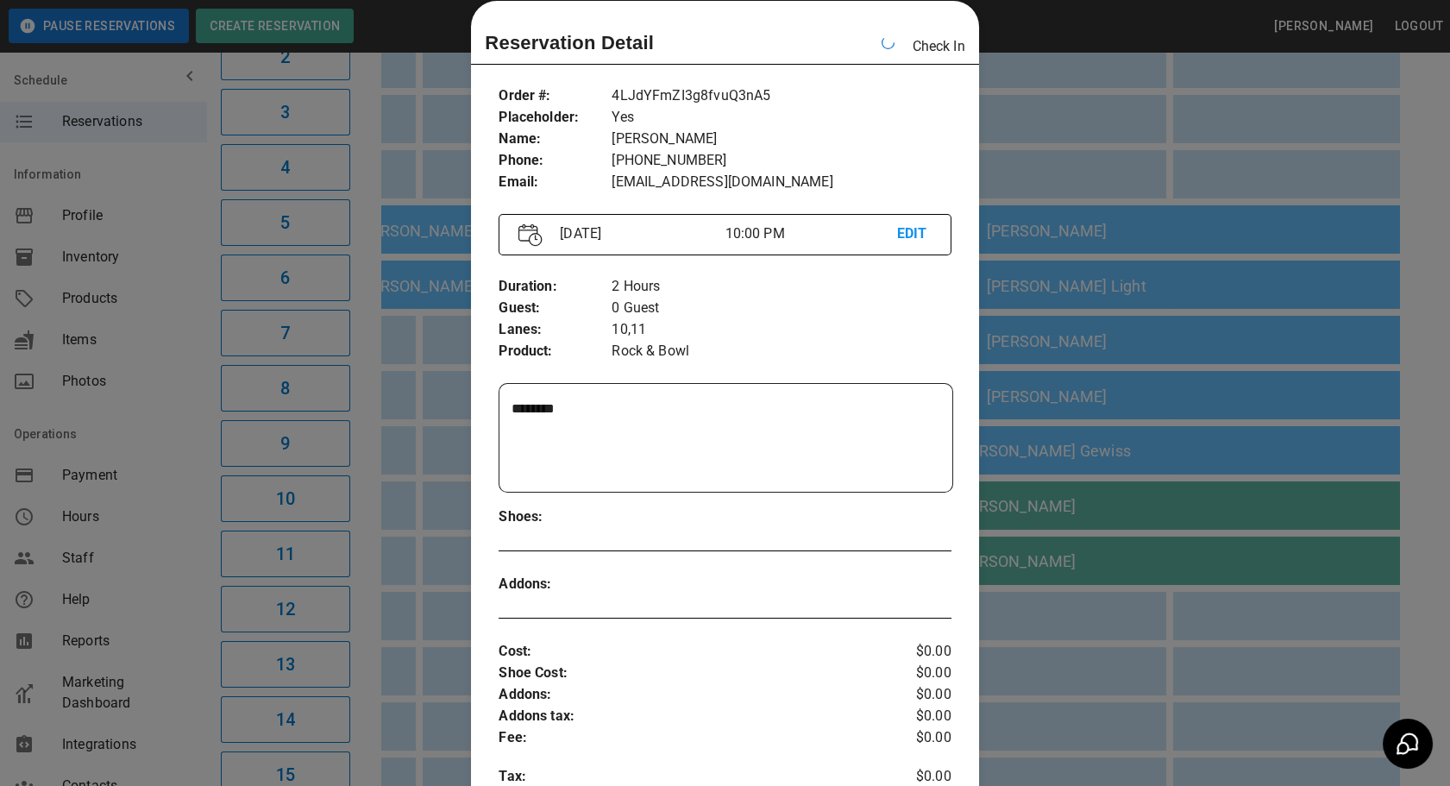
click at [1183, 371] on div at bounding box center [725, 393] width 1450 height 786
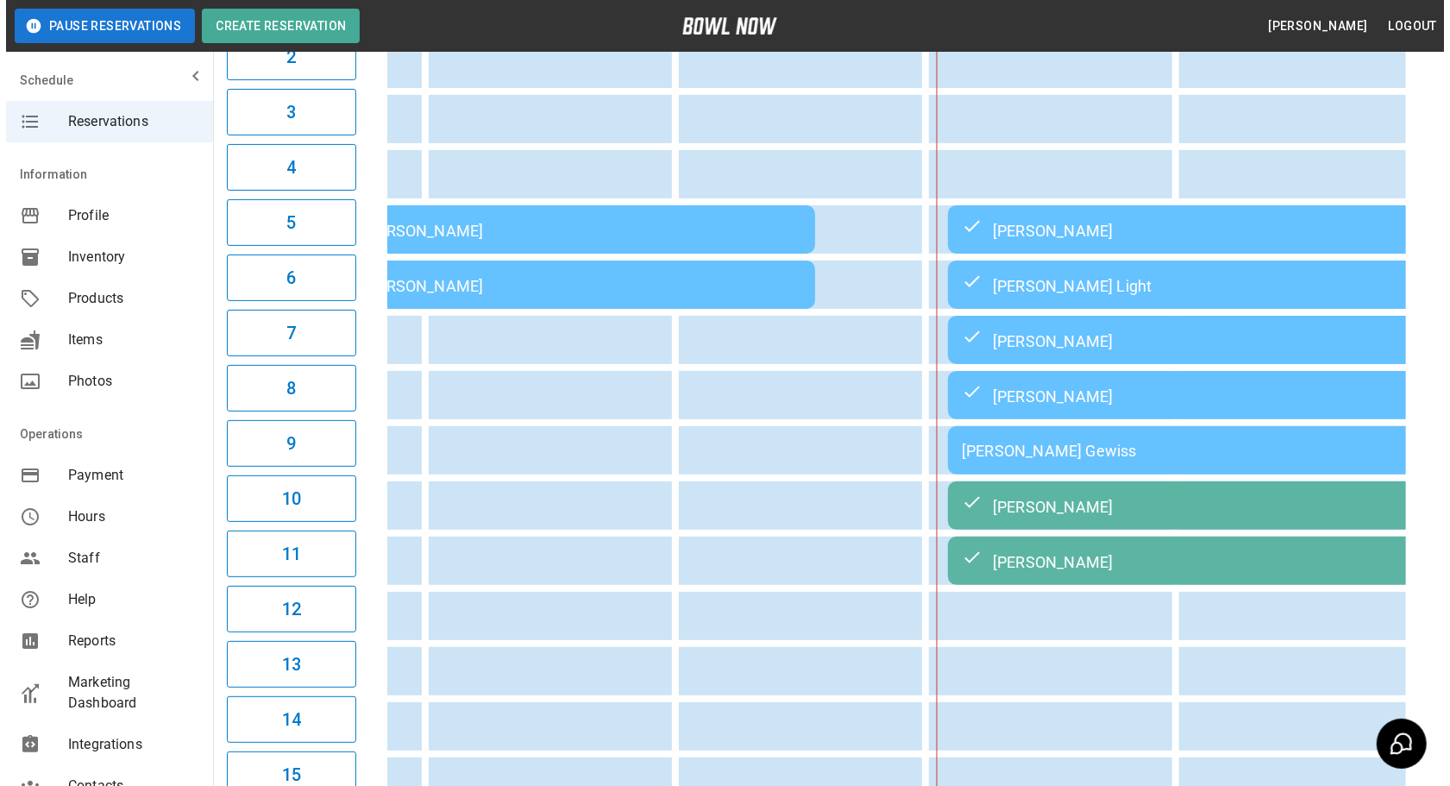
scroll to position [0, 2172]
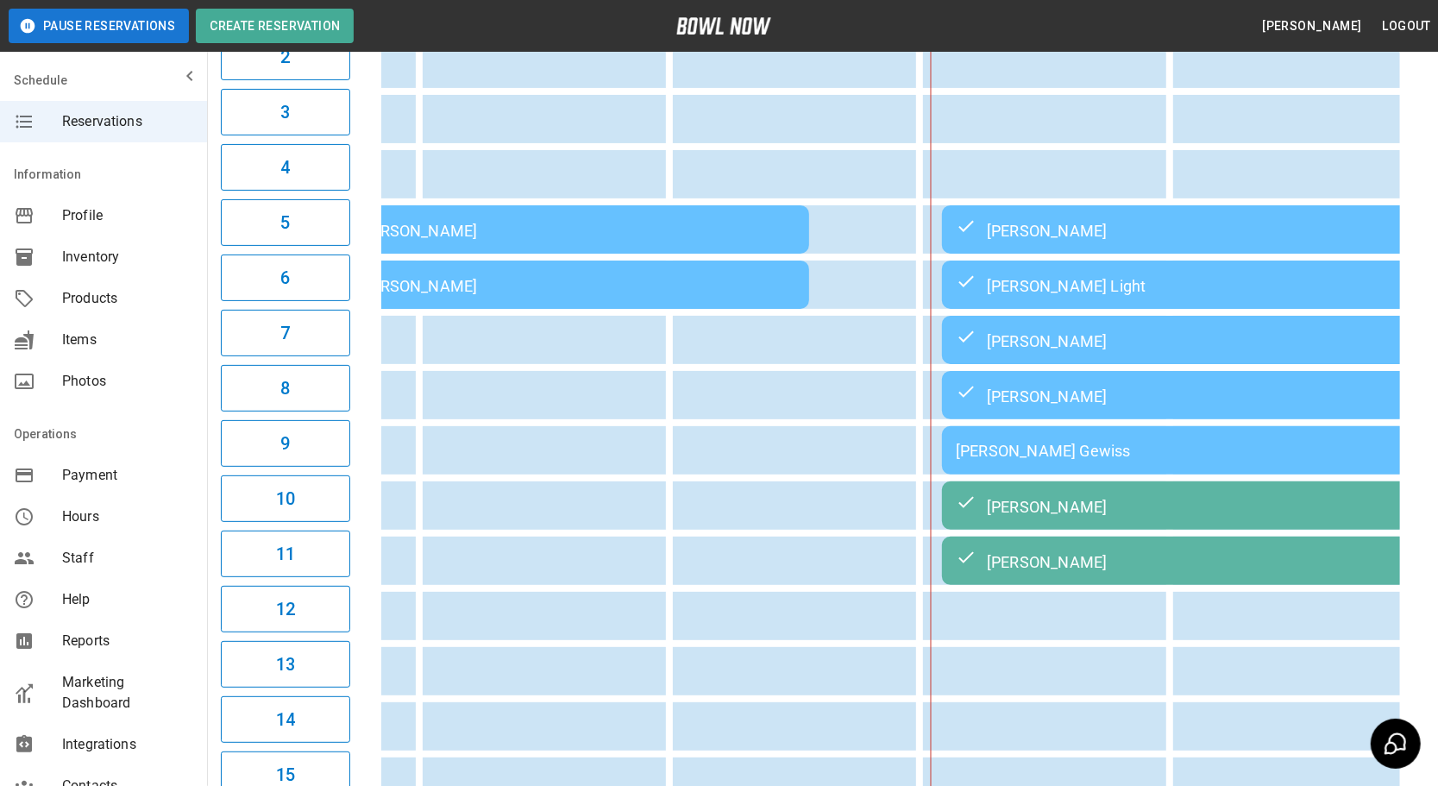
click at [1026, 449] on div "[PERSON_NAME] Gewiss" at bounding box center [1190, 451] width 469 height 18
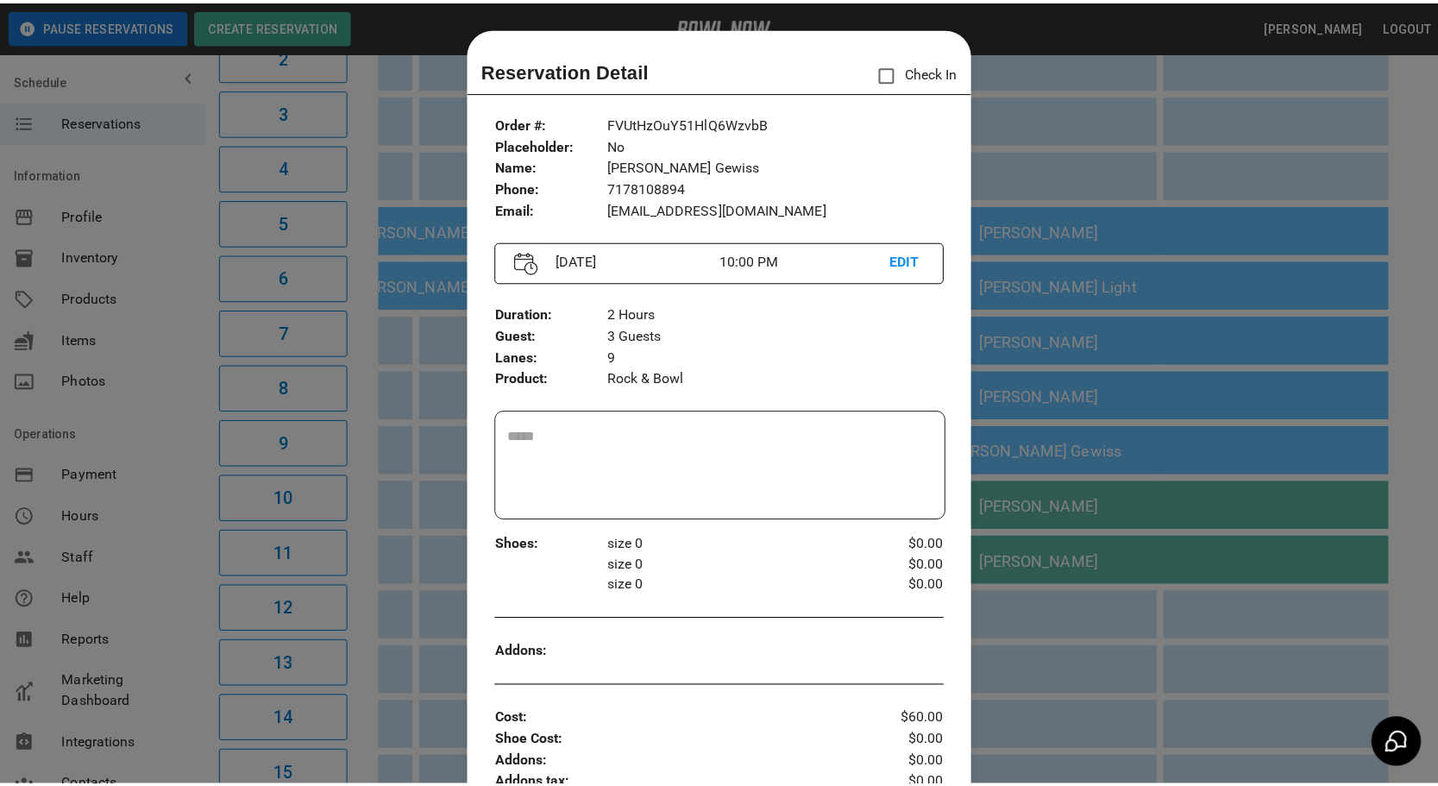
scroll to position [27, 0]
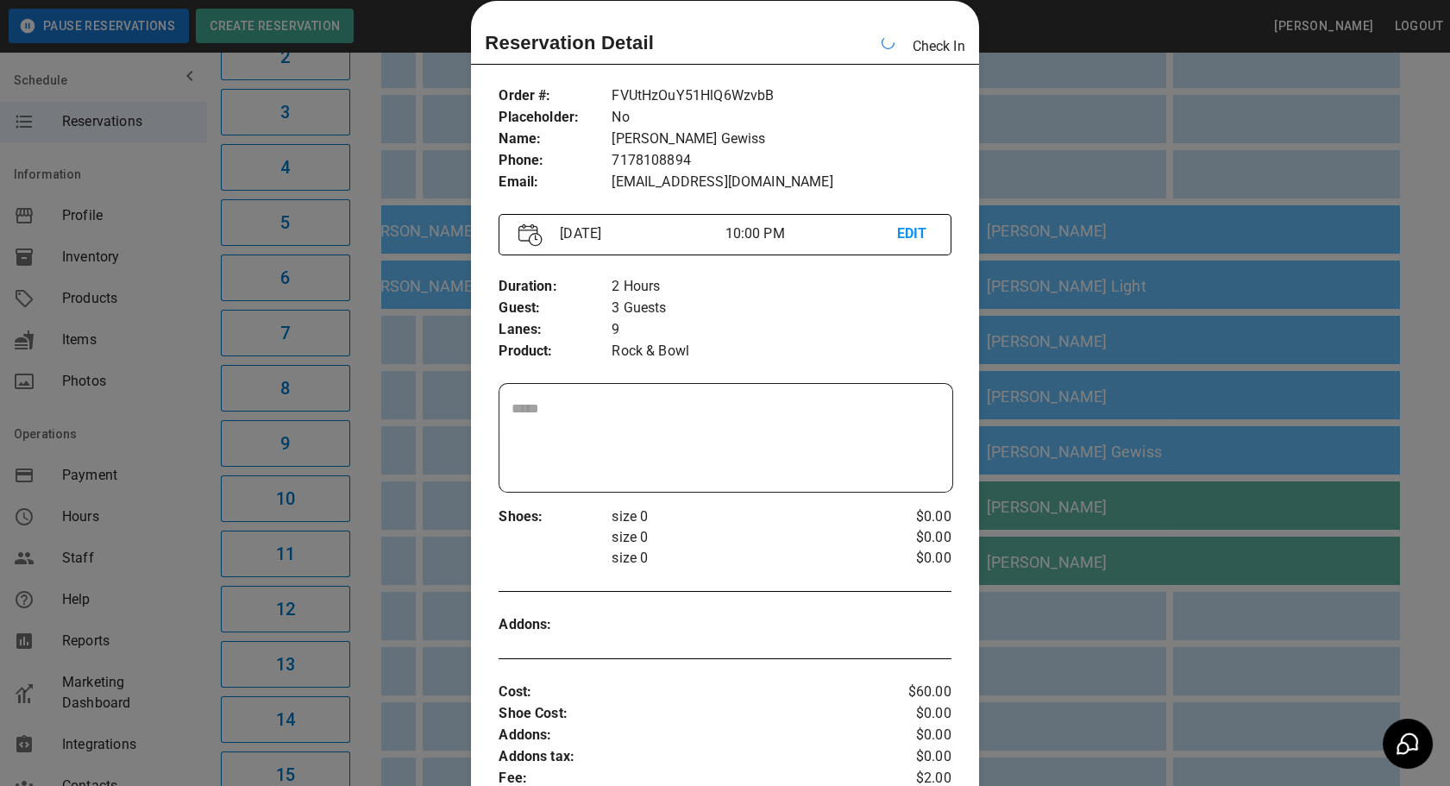
click at [1108, 486] on div at bounding box center [725, 393] width 1450 height 786
